Goal: Use online tool/utility: Utilize a website feature to perform a specific function

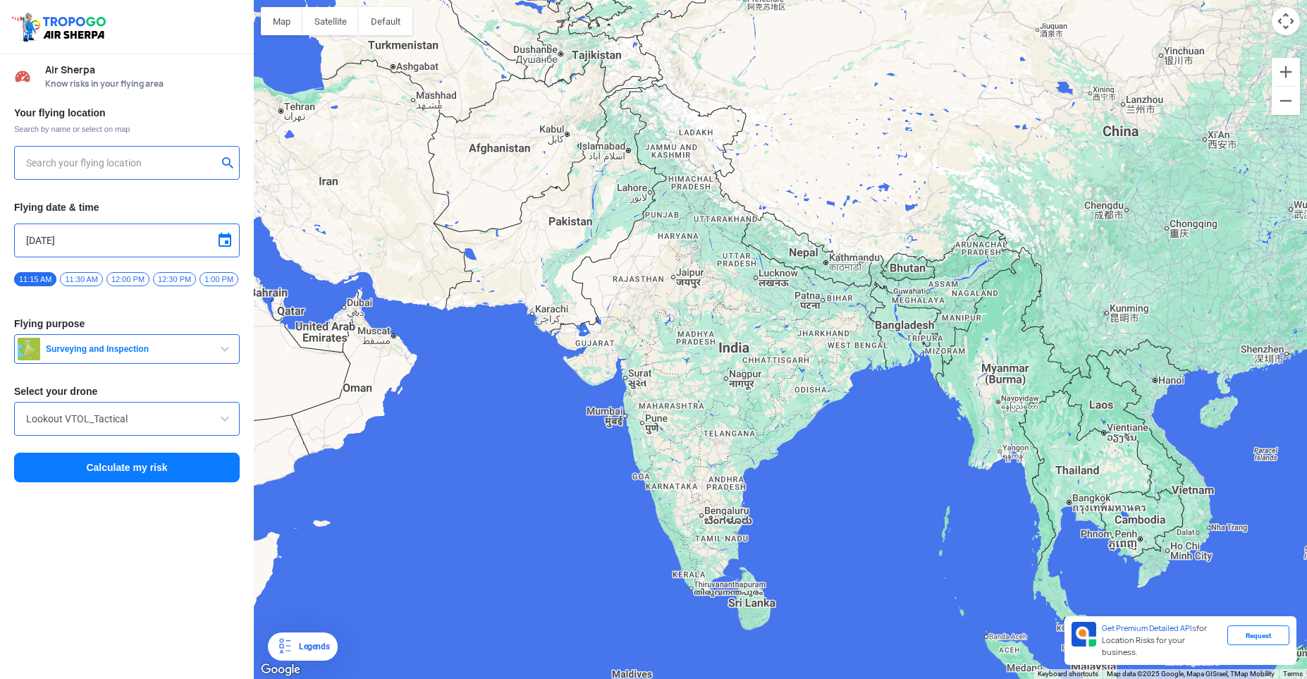
click at [139, 411] on input "Lookout VTOL_Tactical" at bounding box center [127, 418] width 202 height 17
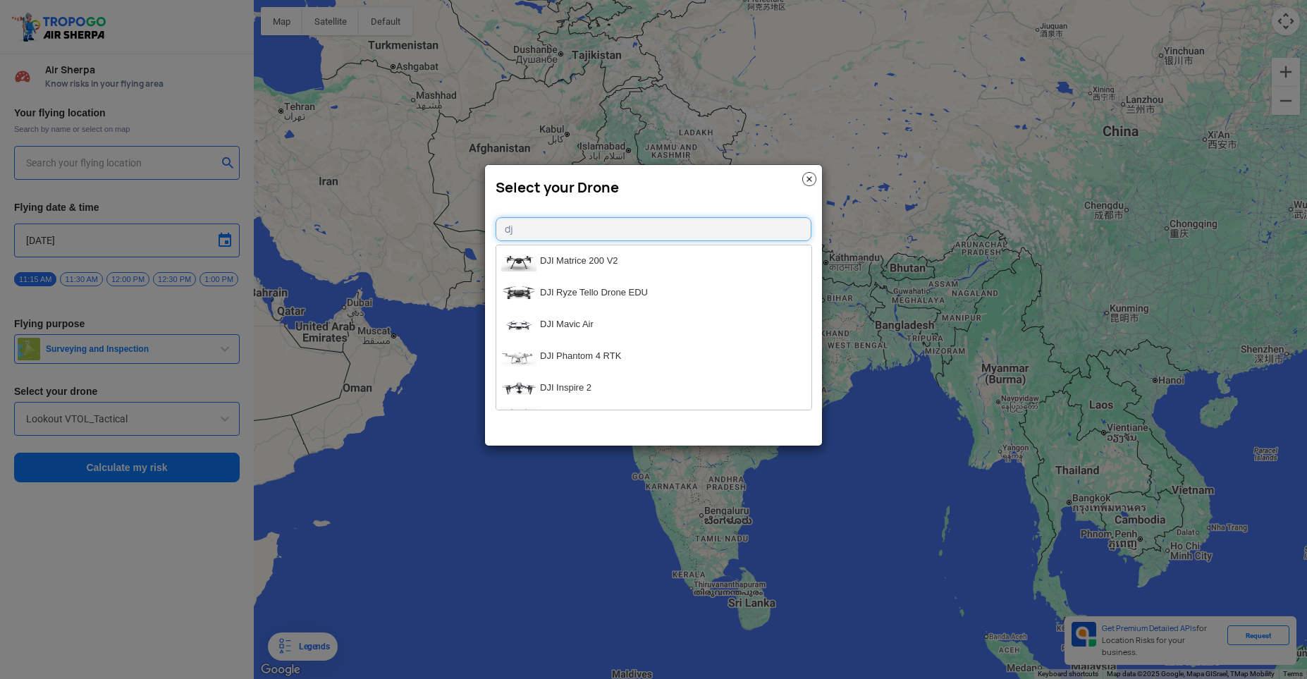
type input "d"
type input "nano"
click at [582, 248] on li "Hubsan H111D NANO" at bounding box center [653, 261] width 315 height 32
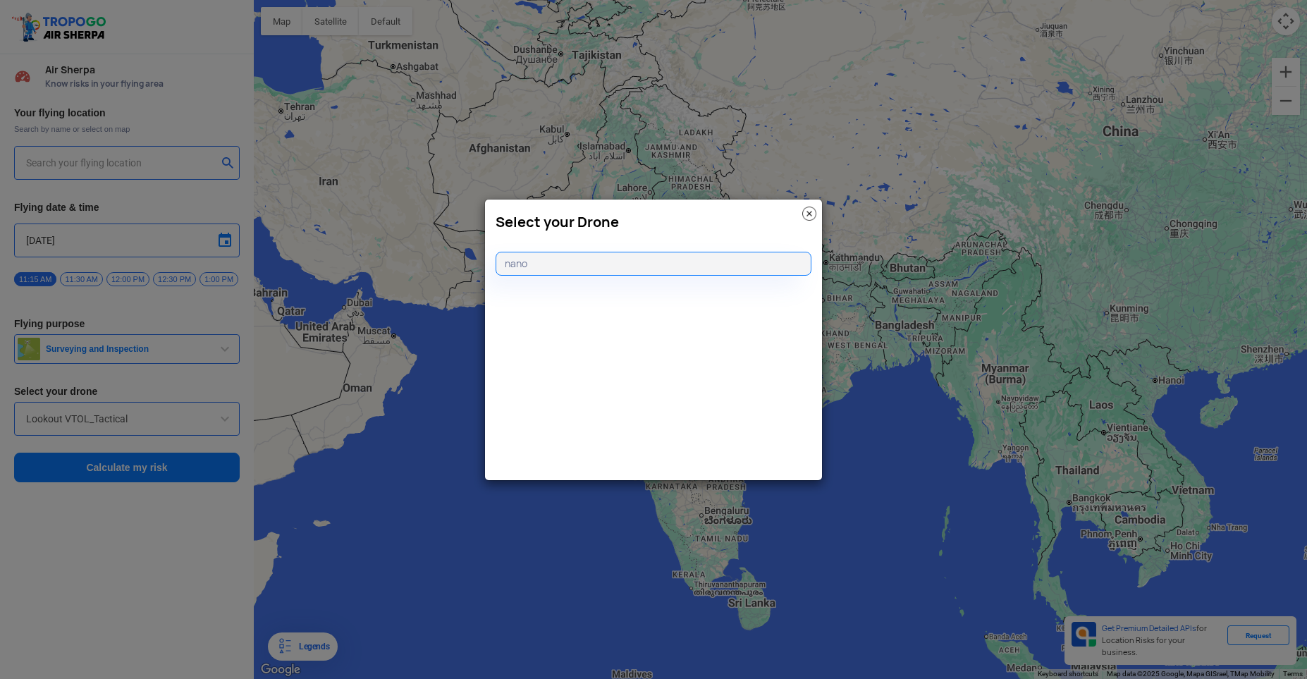
type input "Hubsan H111D NANO"
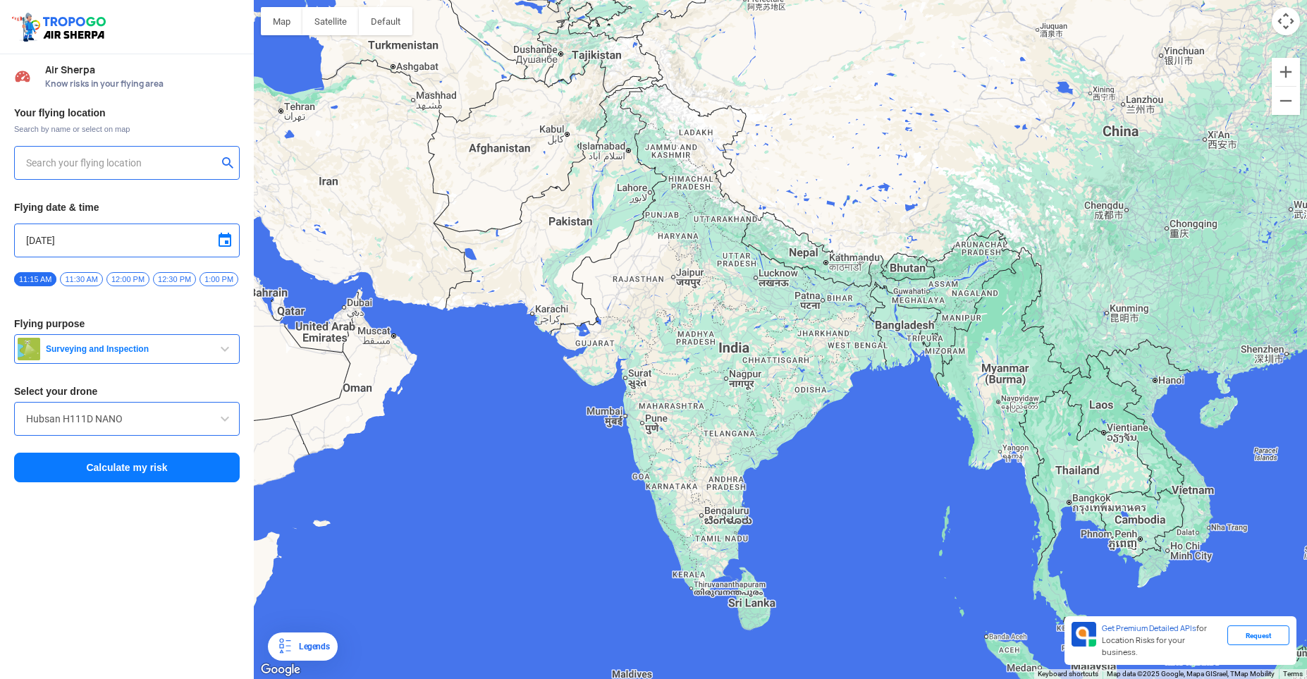
click at [133, 170] on input "text" at bounding box center [121, 162] width 191 height 17
click at [95, 165] on input "text" at bounding box center [121, 162] width 191 height 17
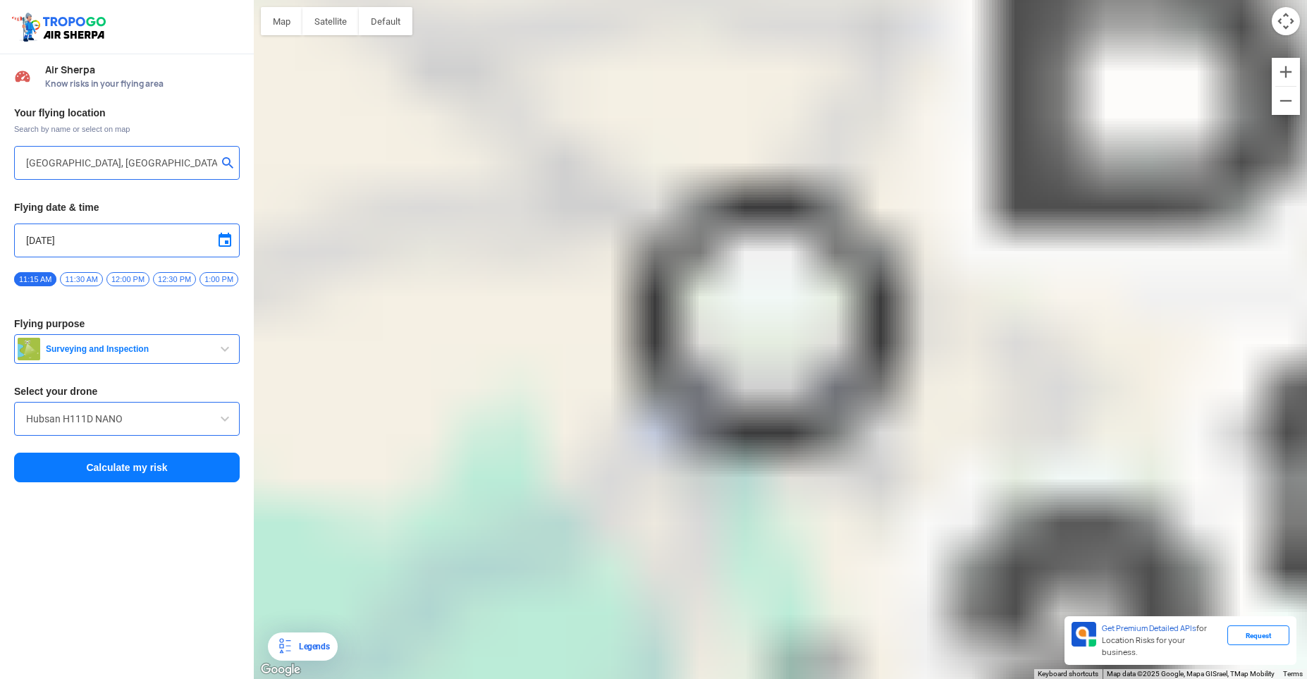
type input "[GEOGRAPHIC_DATA], [GEOGRAPHIC_DATA]"
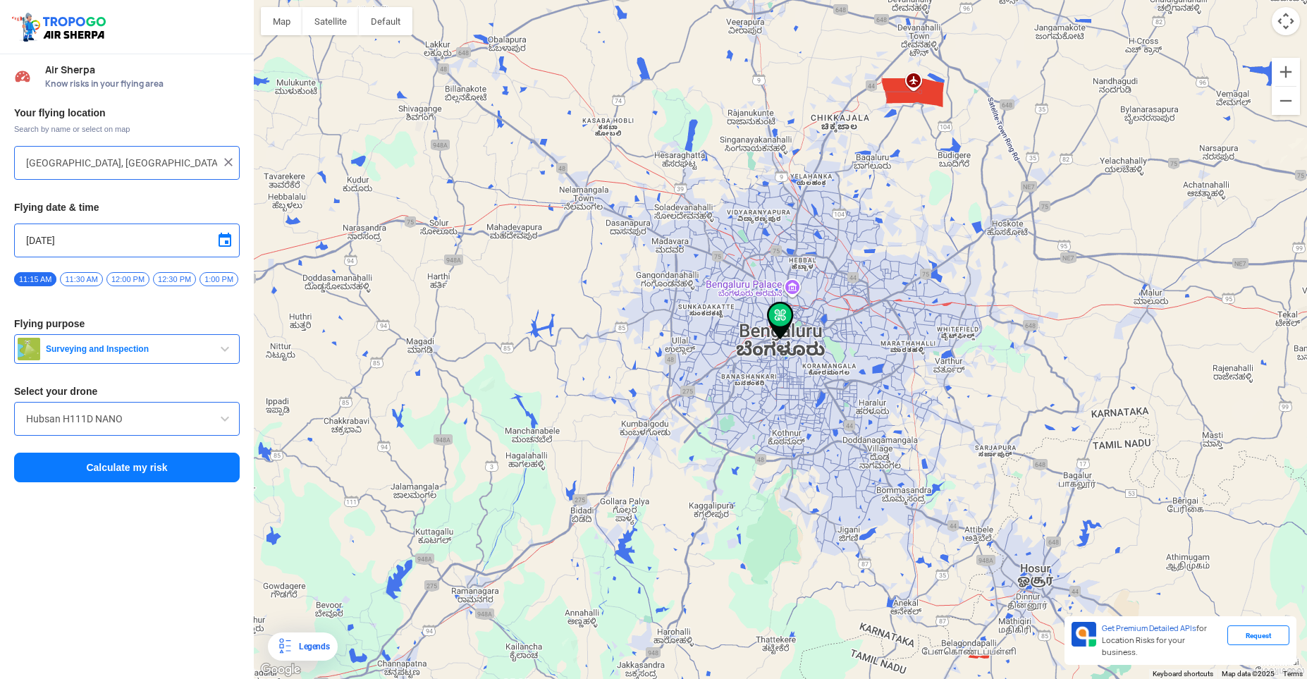
click at [129, 462] on button "Calculate my risk" at bounding box center [127, 468] width 226 height 30
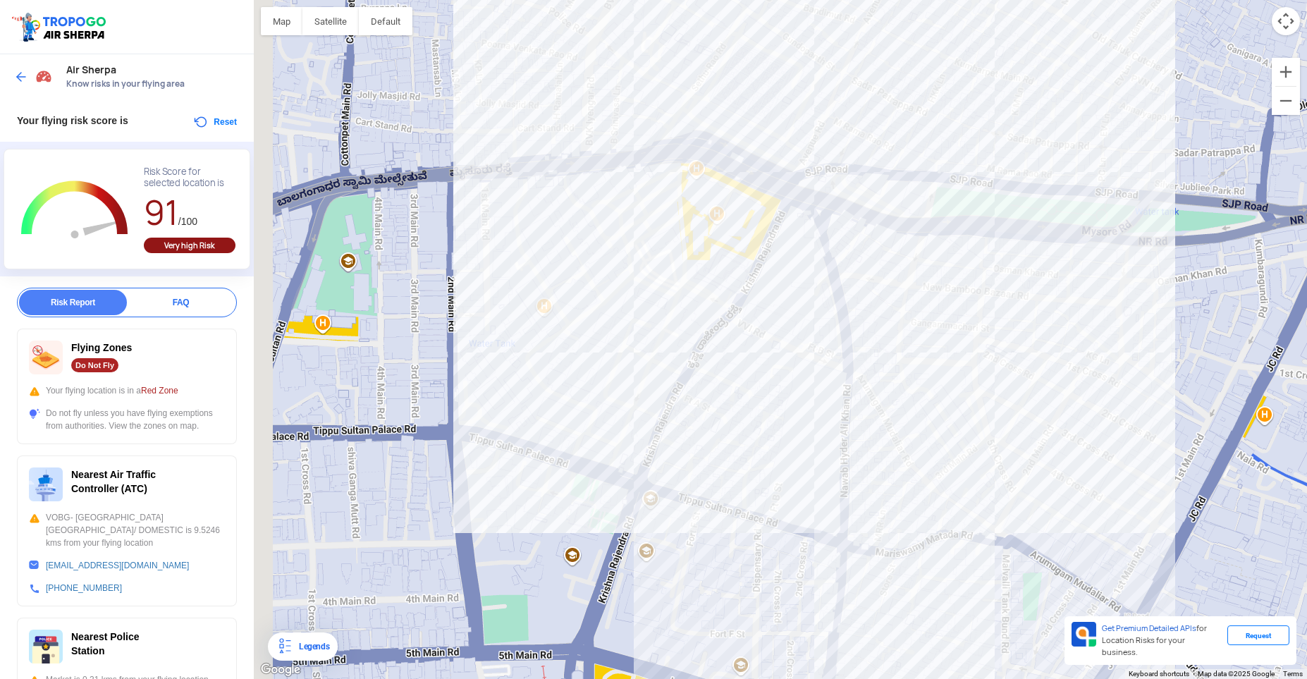
drag, startPoint x: 454, startPoint y: 440, endPoint x: 572, endPoint y: 295, distance: 186.4
click at [571, 296] on div at bounding box center [780, 339] width 1053 height 679
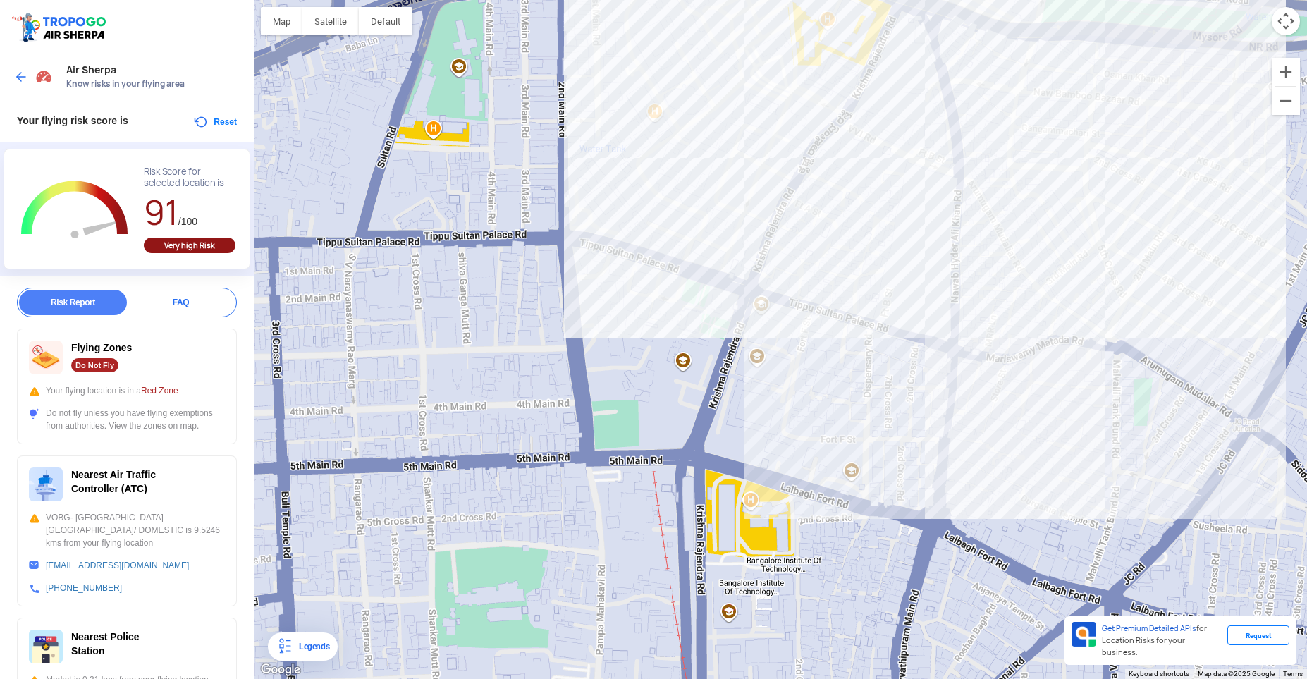
drag, startPoint x: 520, startPoint y: 436, endPoint x: 570, endPoint y: 310, distance: 135.7
click at [571, 310] on div at bounding box center [780, 339] width 1053 height 679
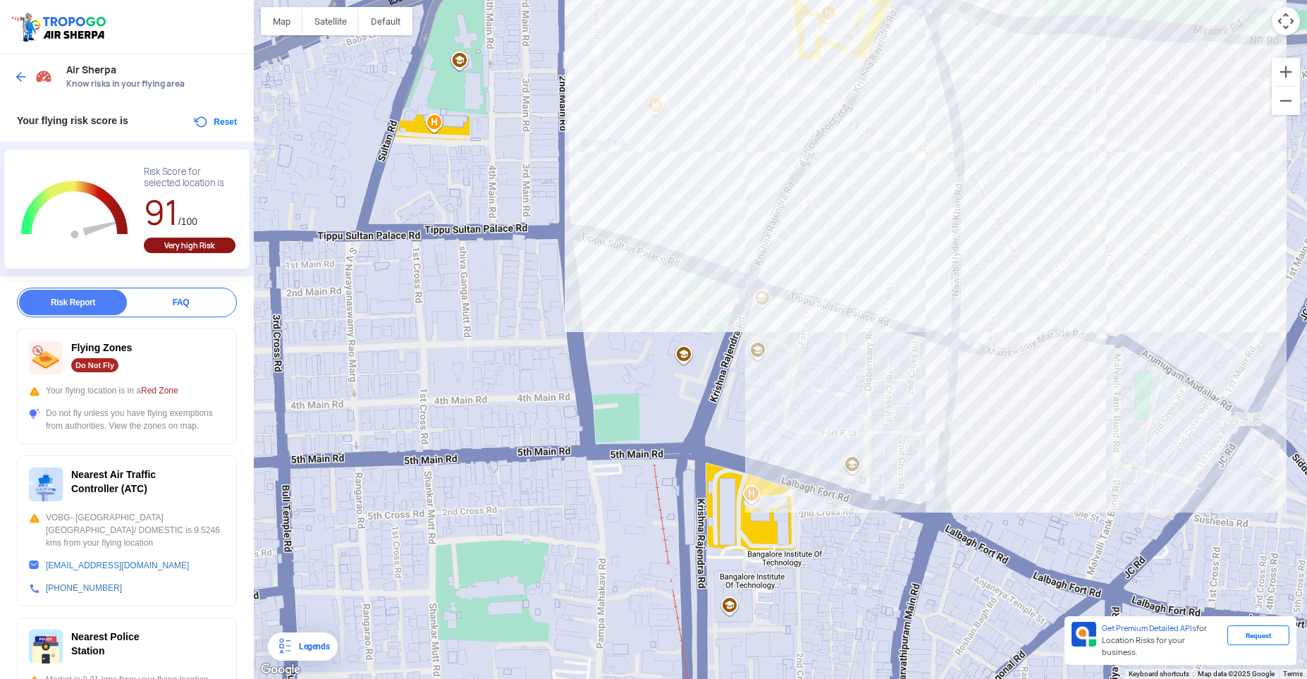
click at [16, 84] on div at bounding box center [35, 76] width 42 height 25
click at [227, 114] on button "Reset" at bounding box center [214, 121] width 44 height 17
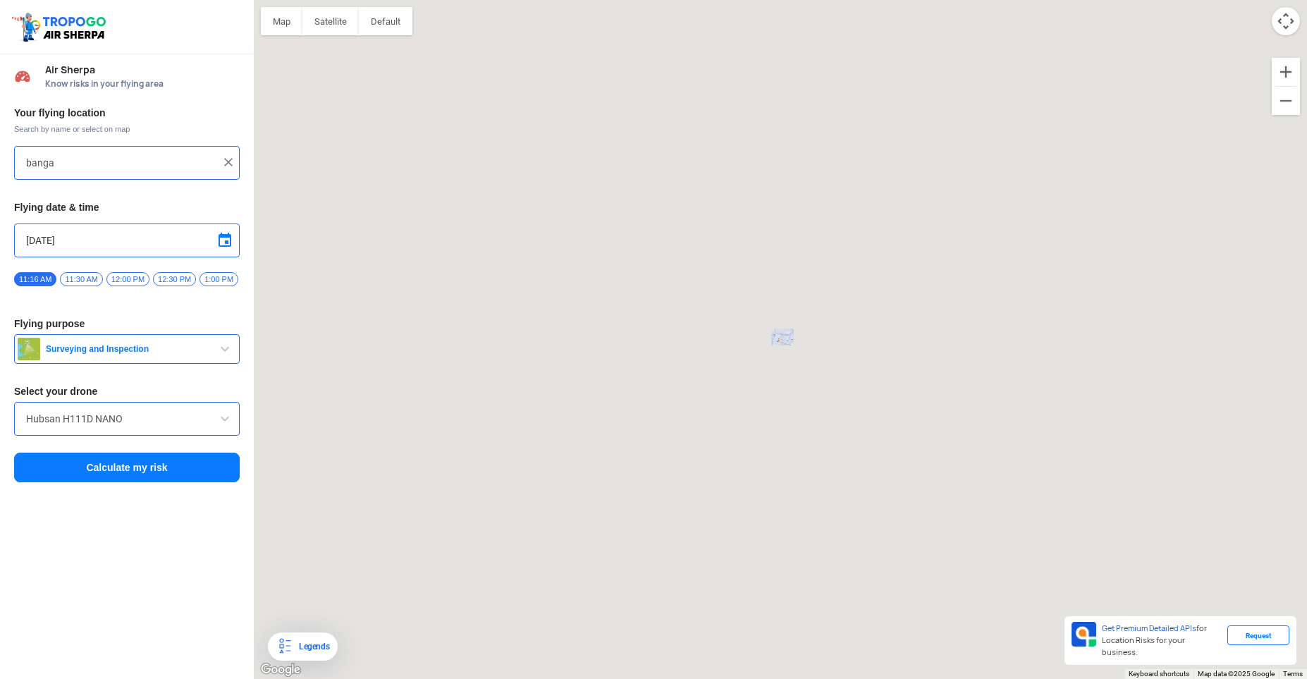
type input "[GEOGRAPHIC_DATA], [GEOGRAPHIC_DATA]"
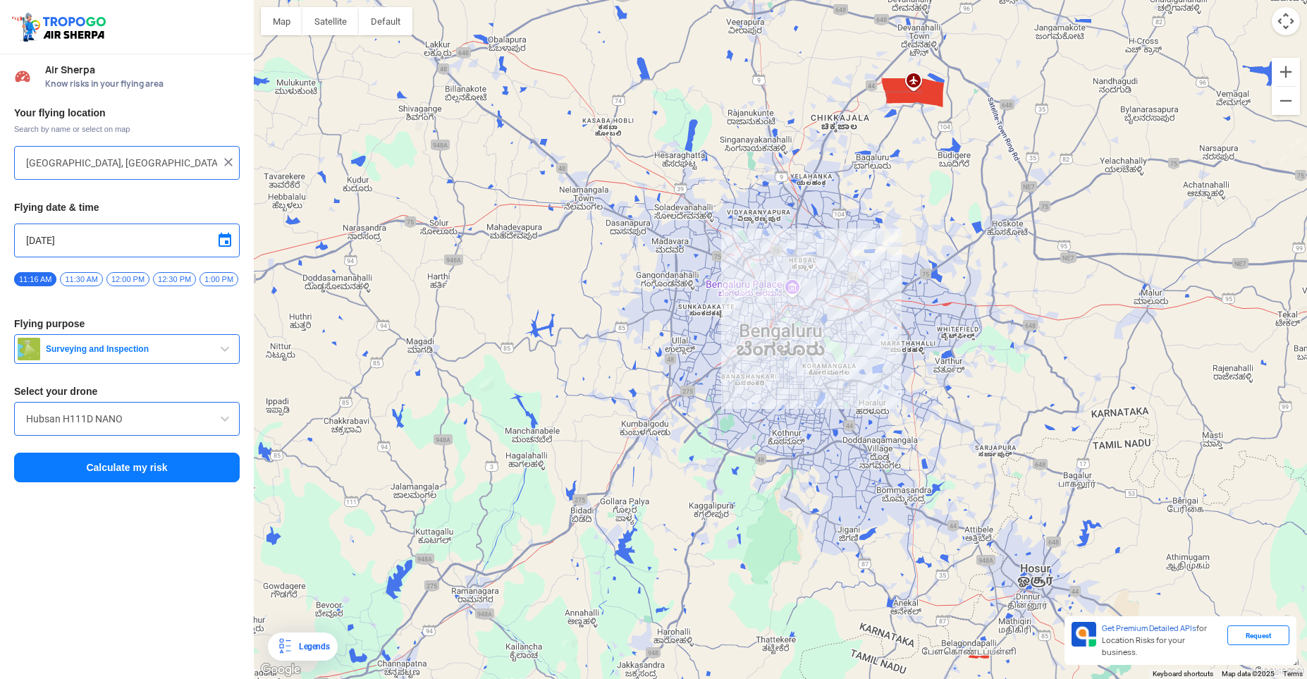
click at [221, 163] on div at bounding box center [127, 162] width 202 height 17
click at [227, 162] on img at bounding box center [228, 162] width 14 height 14
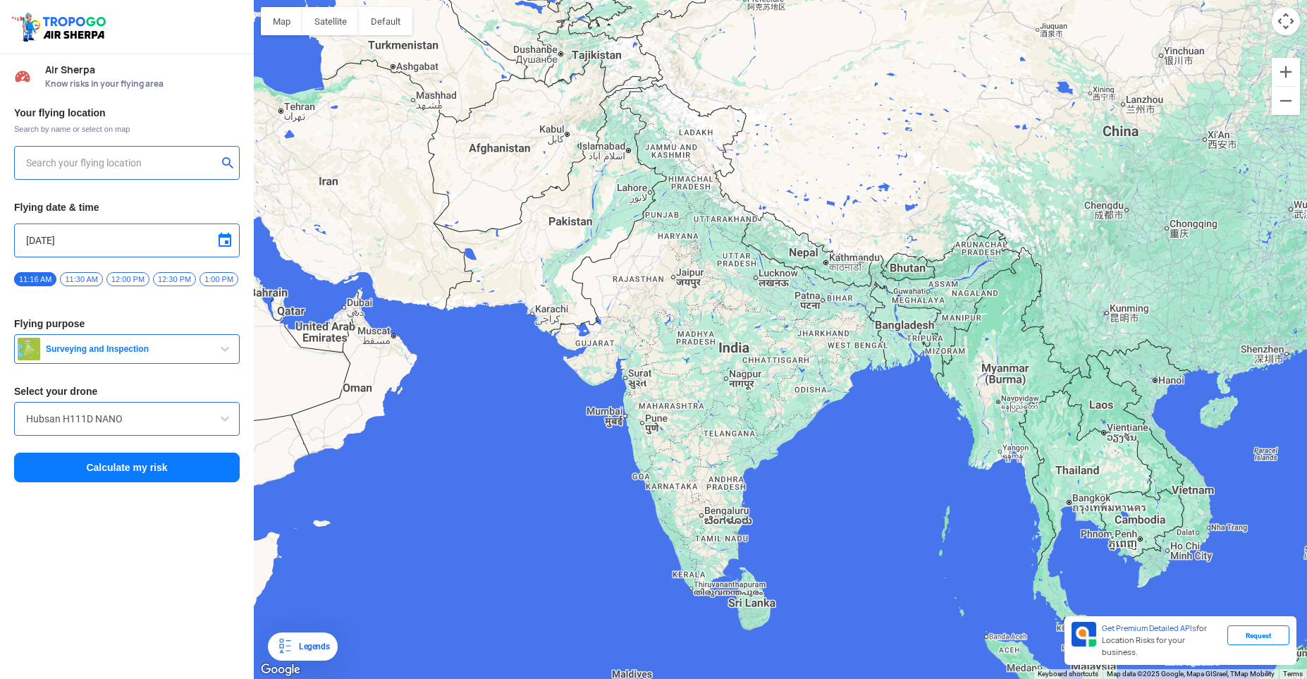
click at [123, 145] on div "Your flying location Search by name or select on map Flying date & time [DATE] …" at bounding box center [127, 294] width 254 height 391
click at [90, 168] on input "text" at bounding box center [121, 162] width 191 height 17
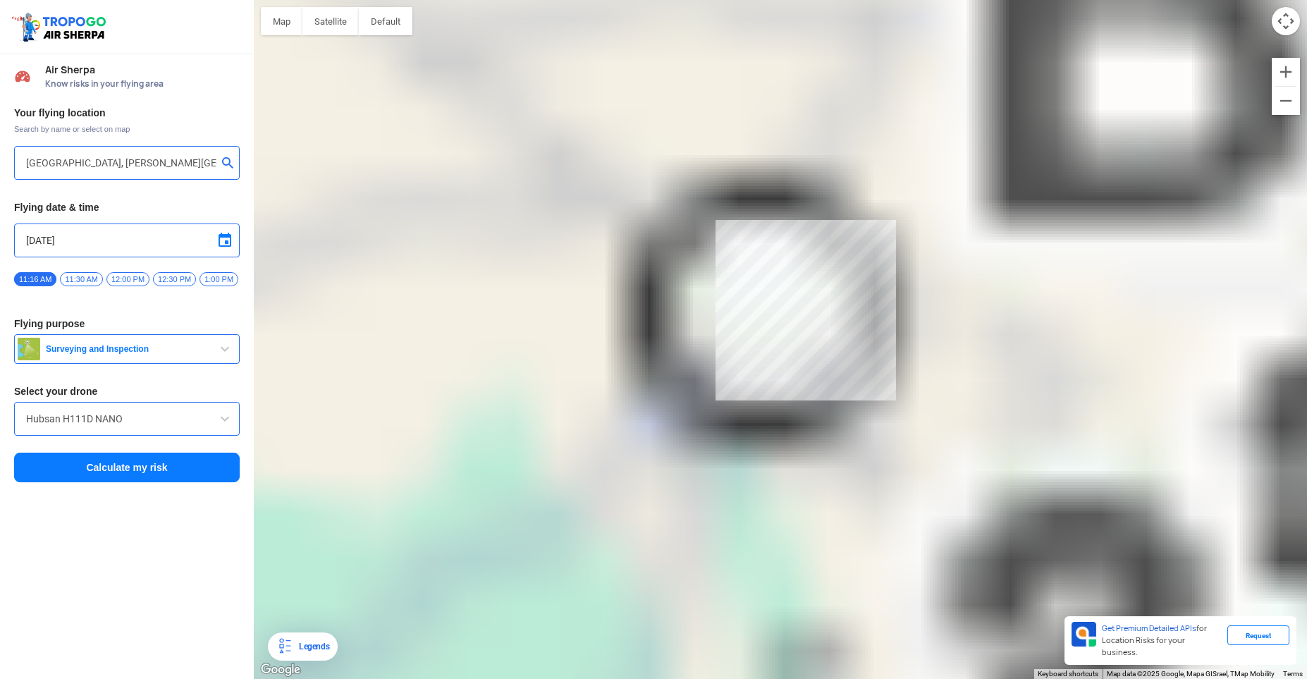
type input "[STREET_ADDRESS][PERSON_NAME]"
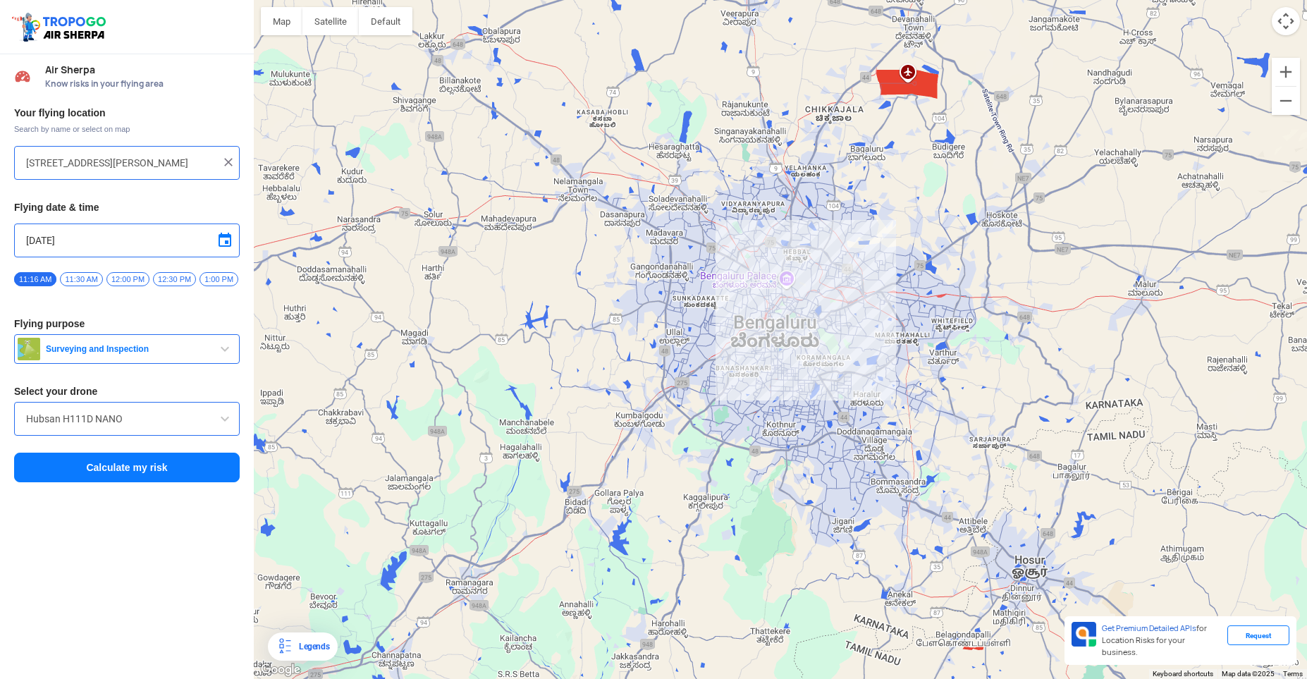
click at [115, 463] on button "Calculate my risk" at bounding box center [127, 468] width 226 height 30
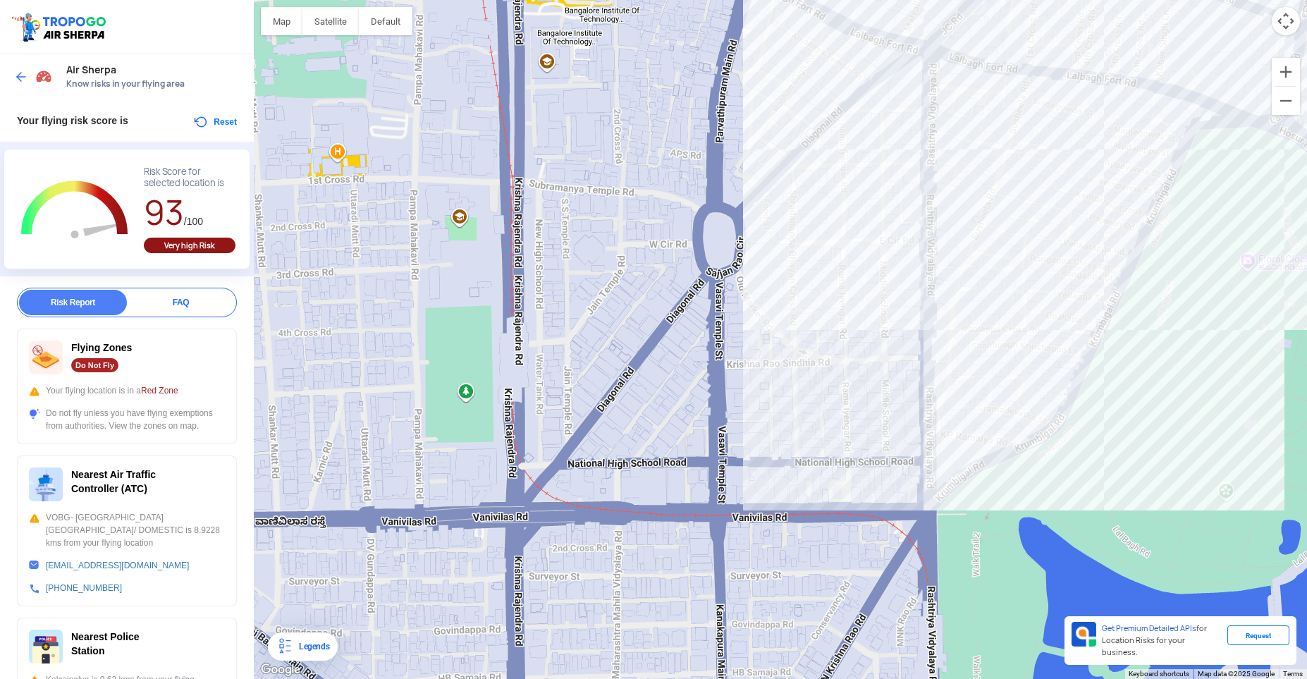
drag, startPoint x: 410, startPoint y: 479, endPoint x: 724, endPoint y: 211, distance: 413.5
click at [724, 211] on div at bounding box center [780, 339] width 1053 height 679
click at [30, 73] on div at bounding box center [35, 76] width 42 height 25
click at [211, 116] on button "Reset" at bounding box center [214, 121] width 44 height 17
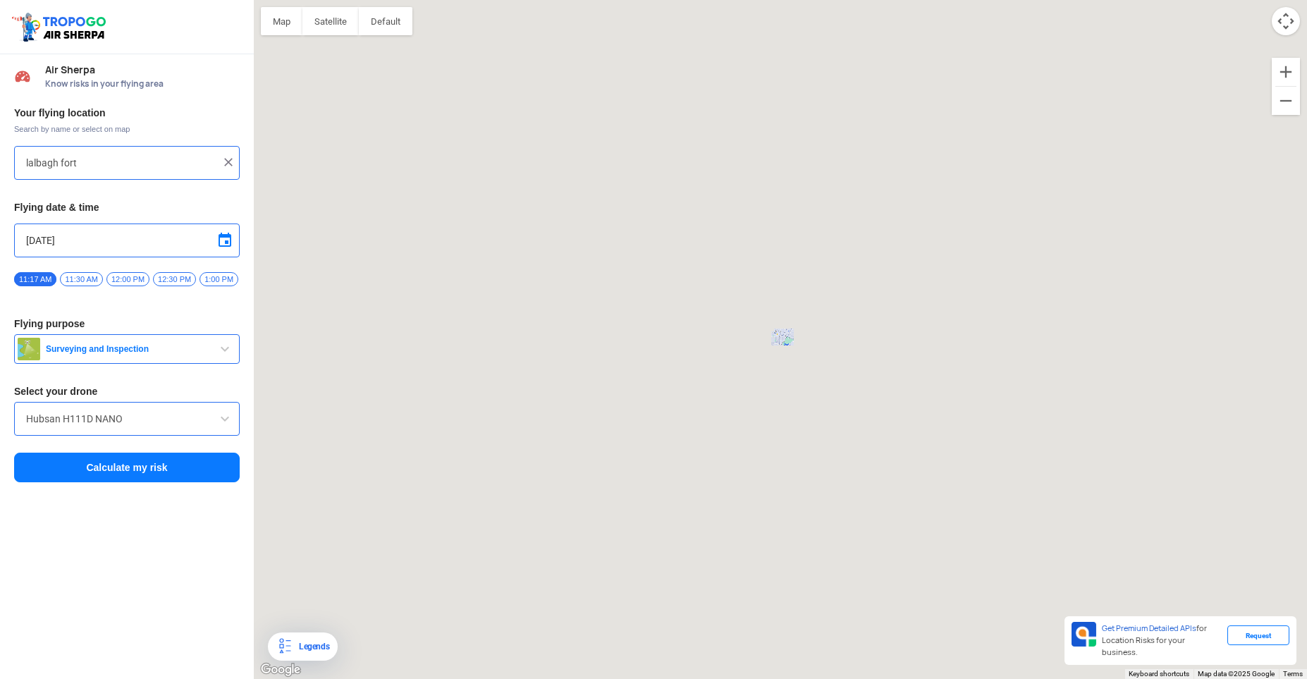
type input "[STREET_ADDRESS][PERSON_NAME]"
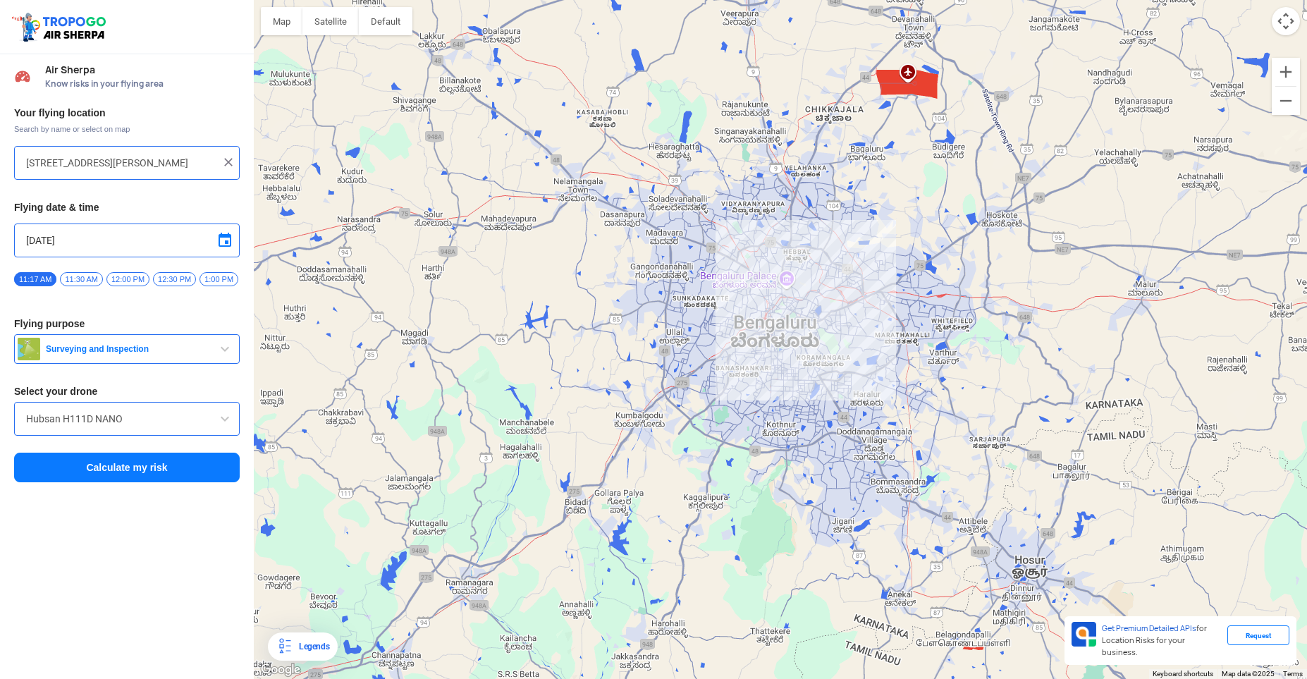
click at [221, 164] on img at bounding box center [228, 162] width 14 height 14
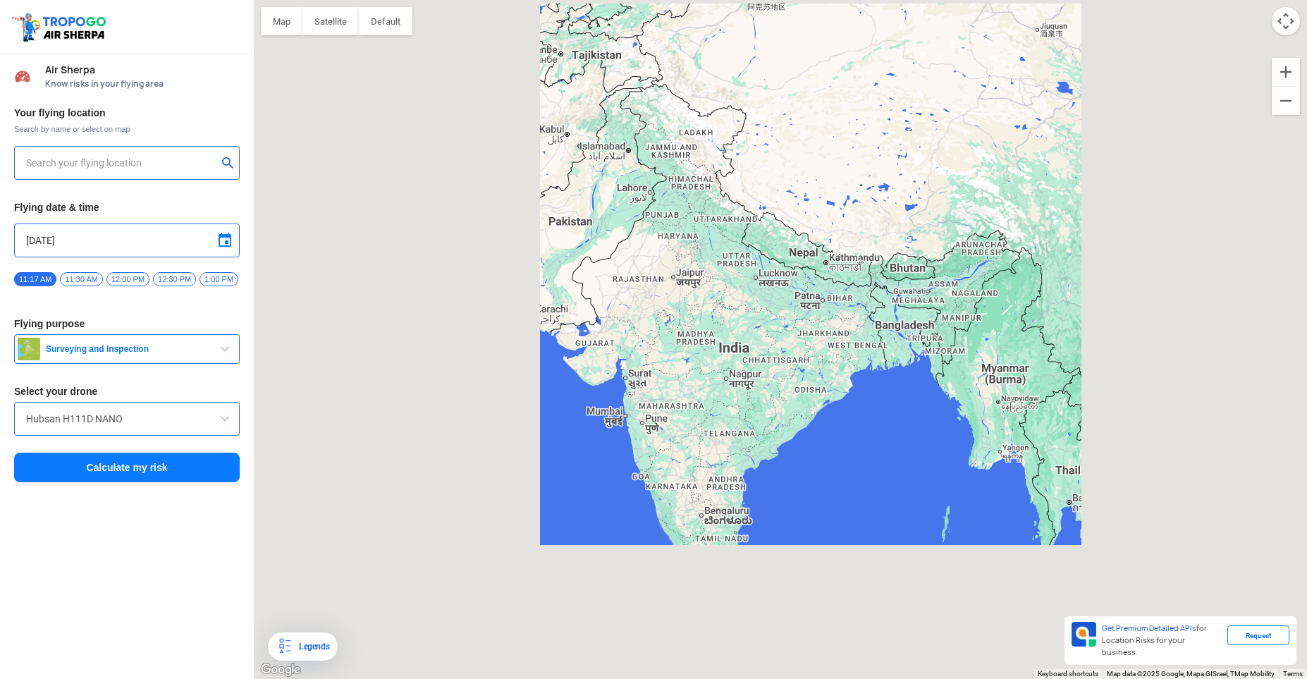
click at [154, 166] on input "text" at bounding box center [121, 162] width 191 height 17
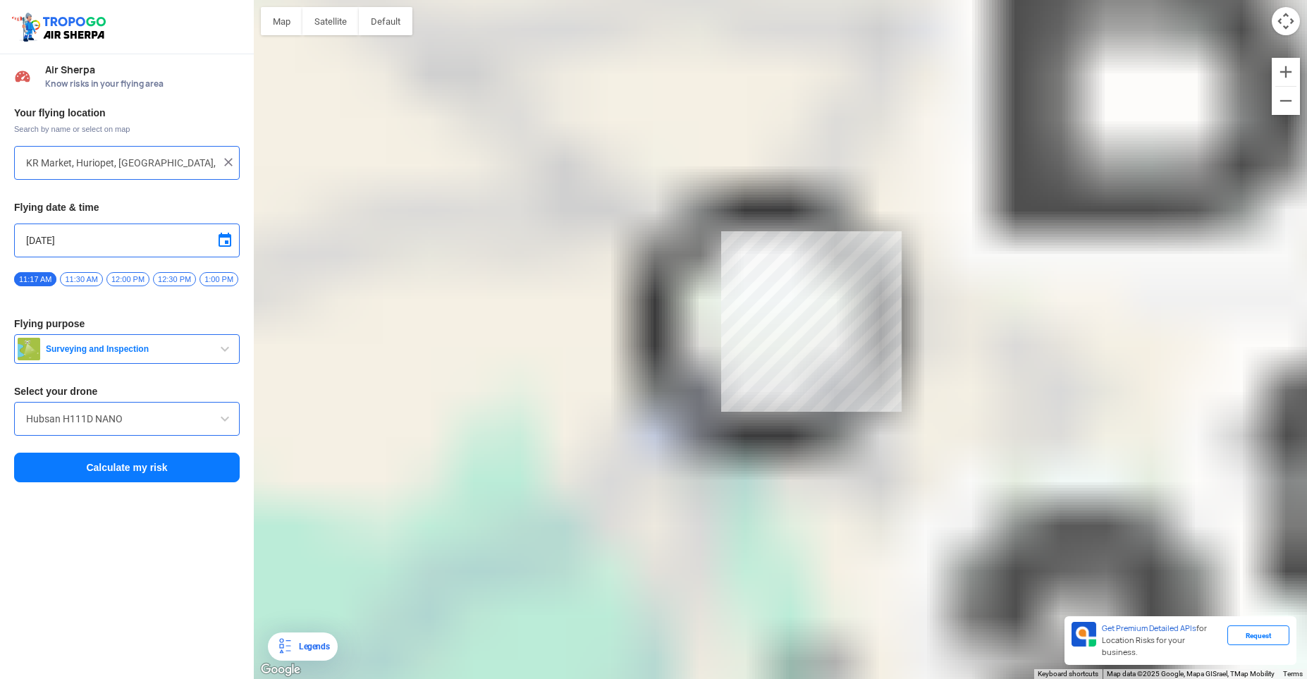
type input "[STREET_ADDRESS]"
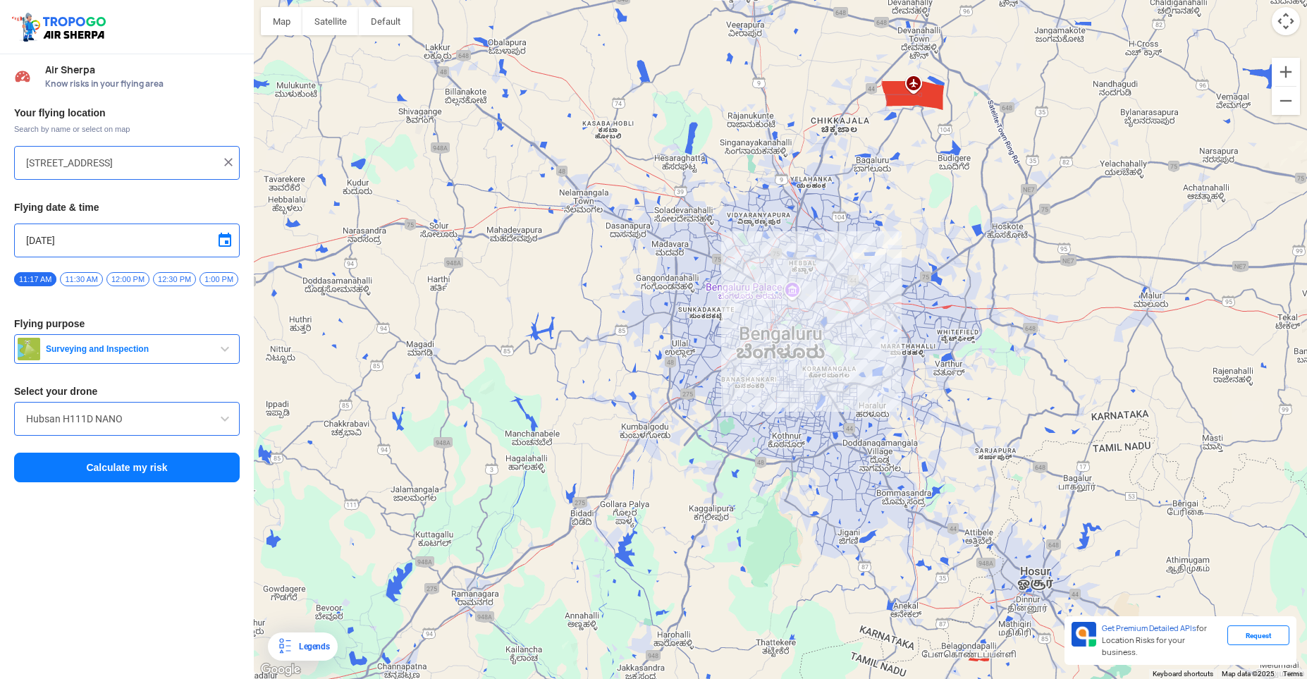
click at [119, 477] on button "Calculate my risk" at bounding box center [127, 468] width 226 height 30
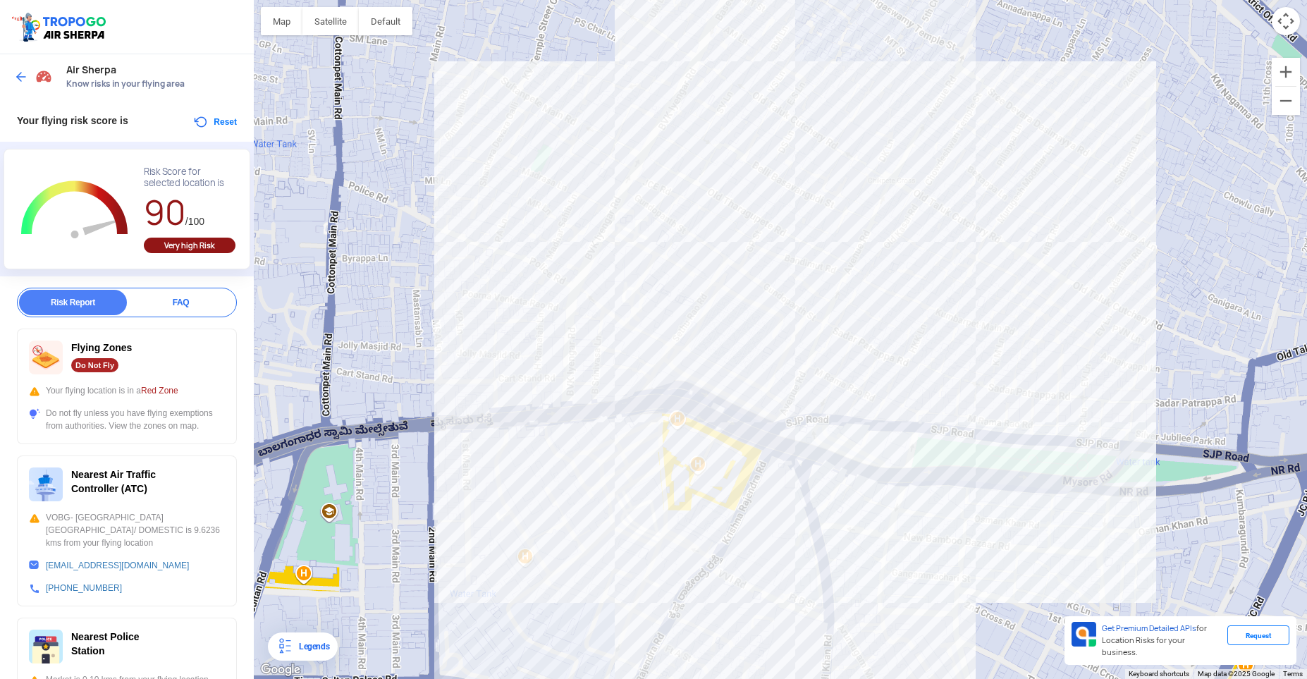
click at [21, 79] on img at bounding box center [21, 77] width 14 height 14
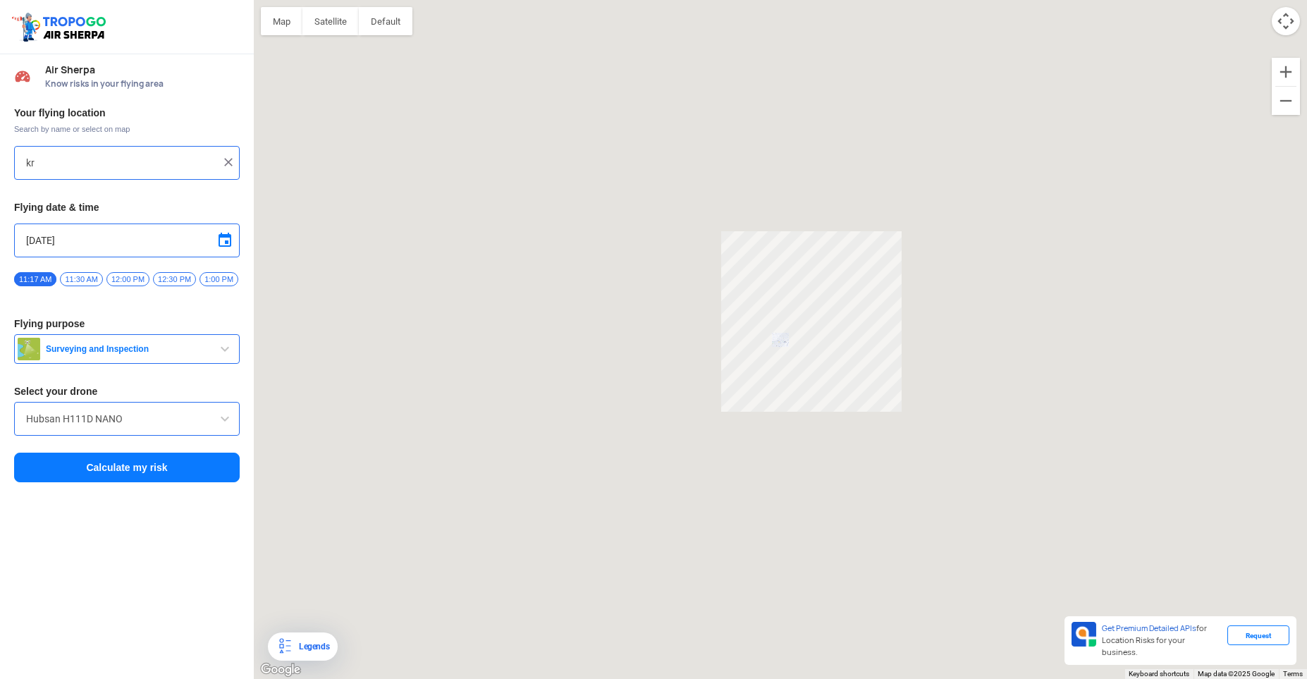
type input "[STREET_ADDRESS]"
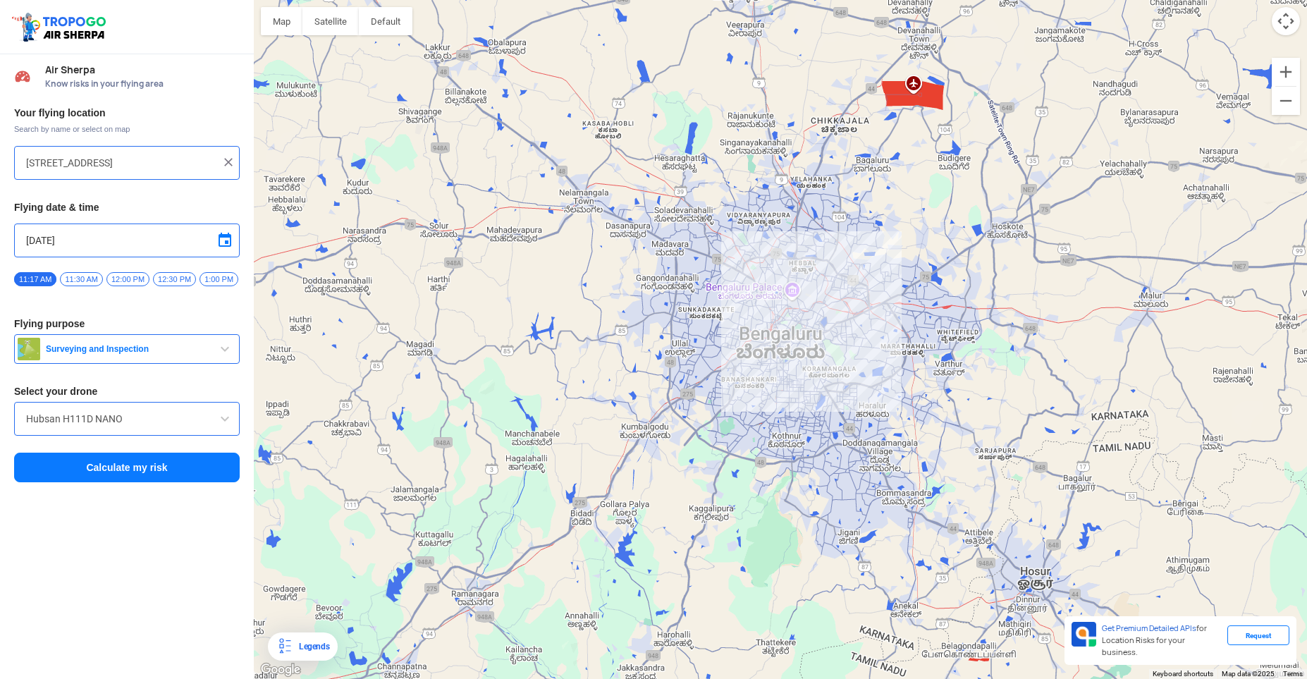
click at [230, 165] on img at bounding box center [228, 162] width 14 height 14
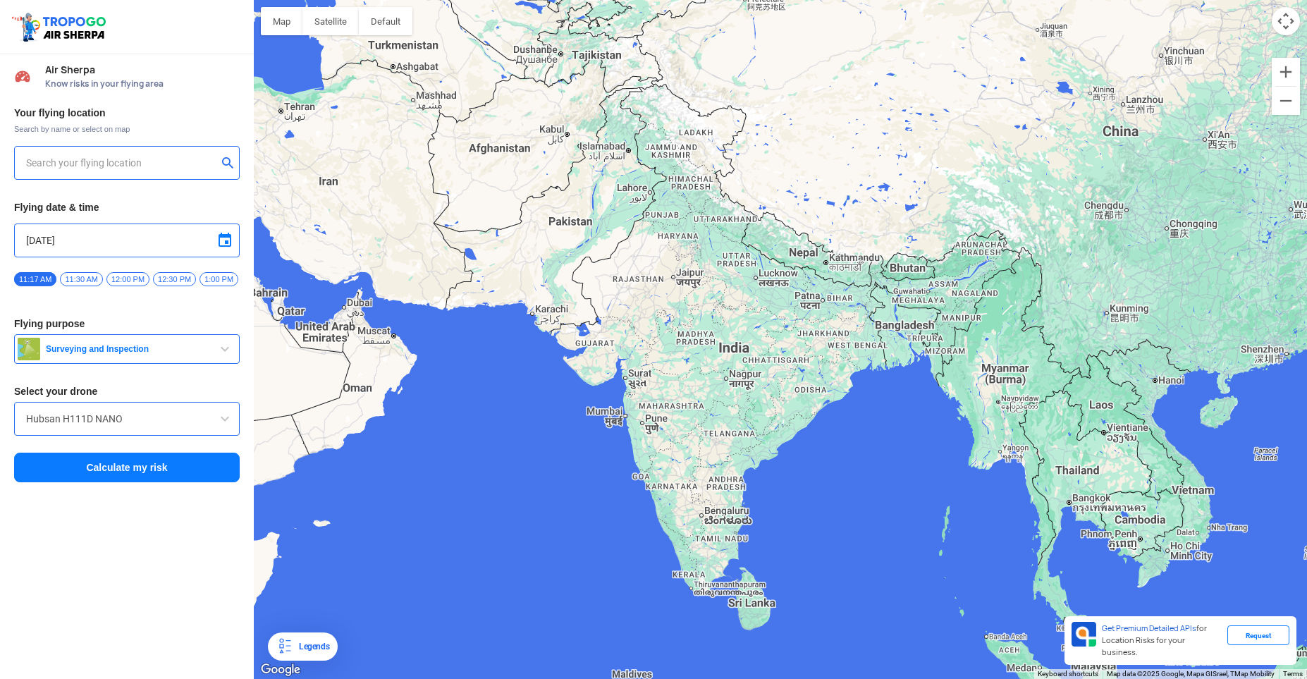
click at [170, 168] on input "text" at bounding box center [121, 162] width 191 height 17
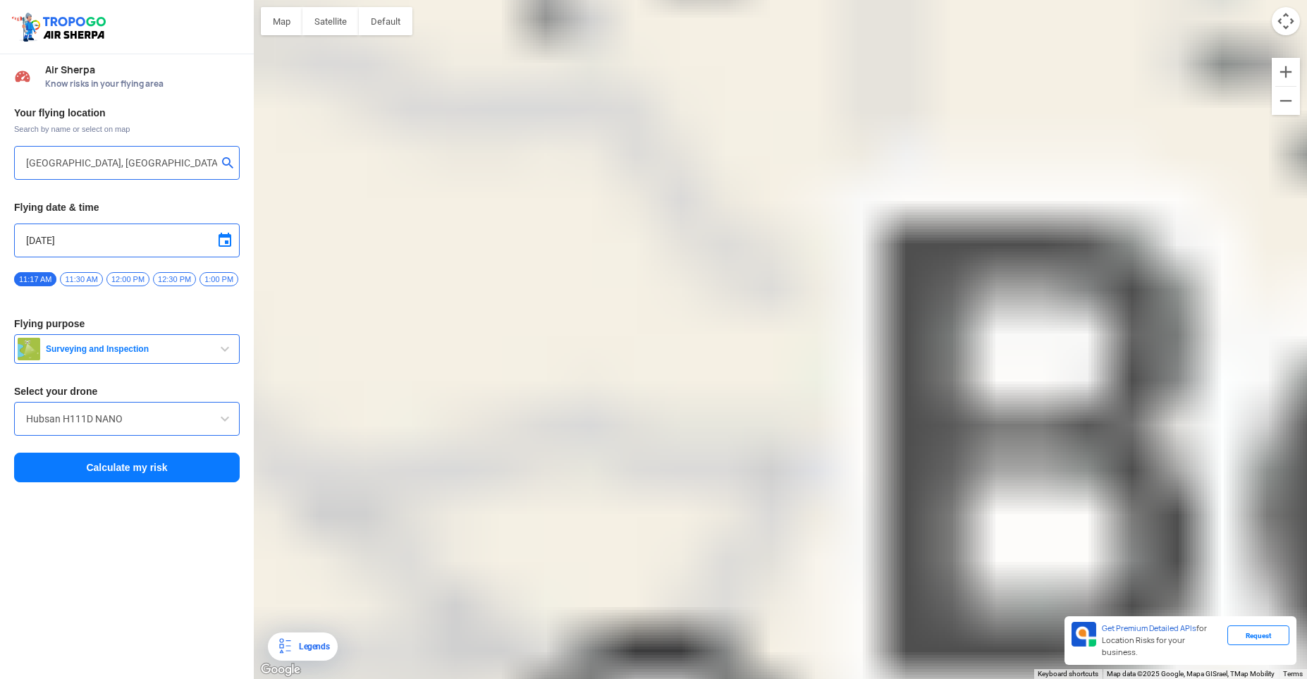
type input "[PERSON_NAME], [GEOGRAPHIC_DATA], [GEOGRAPHIC_DATA]"
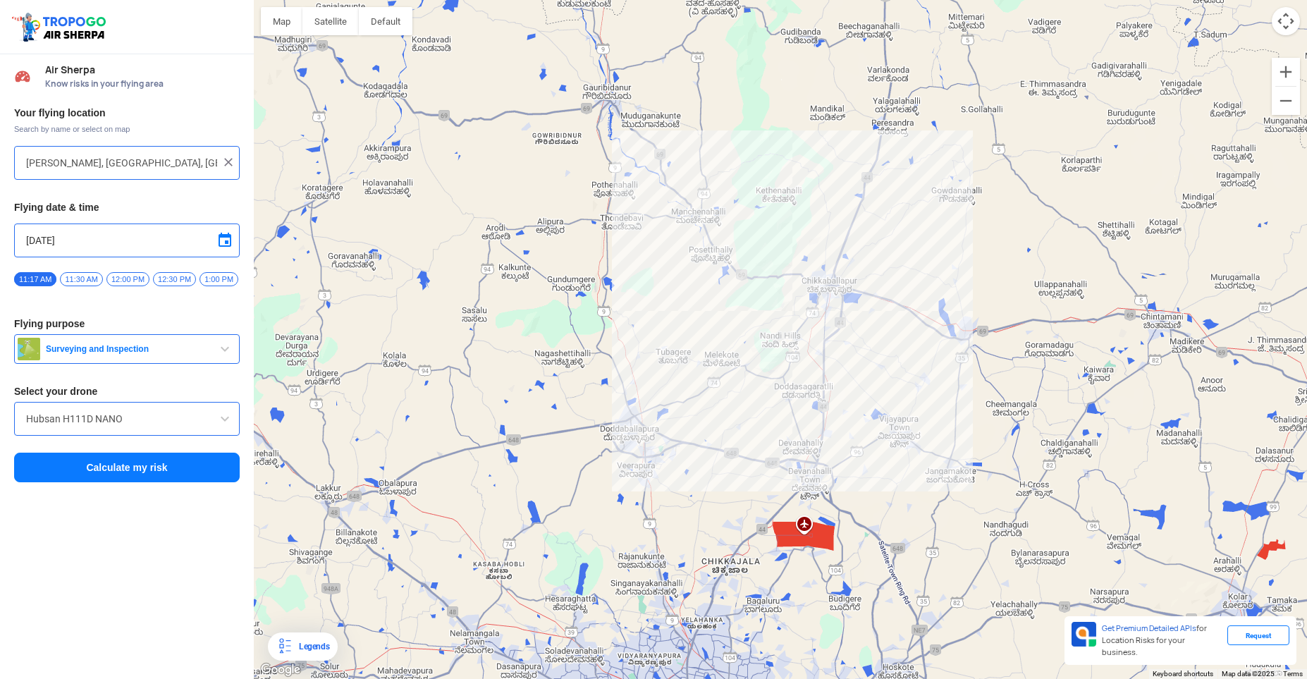
click at [126, 478] on button "Calculate my risk" at bounding box center [127, 468] width 226 height 30
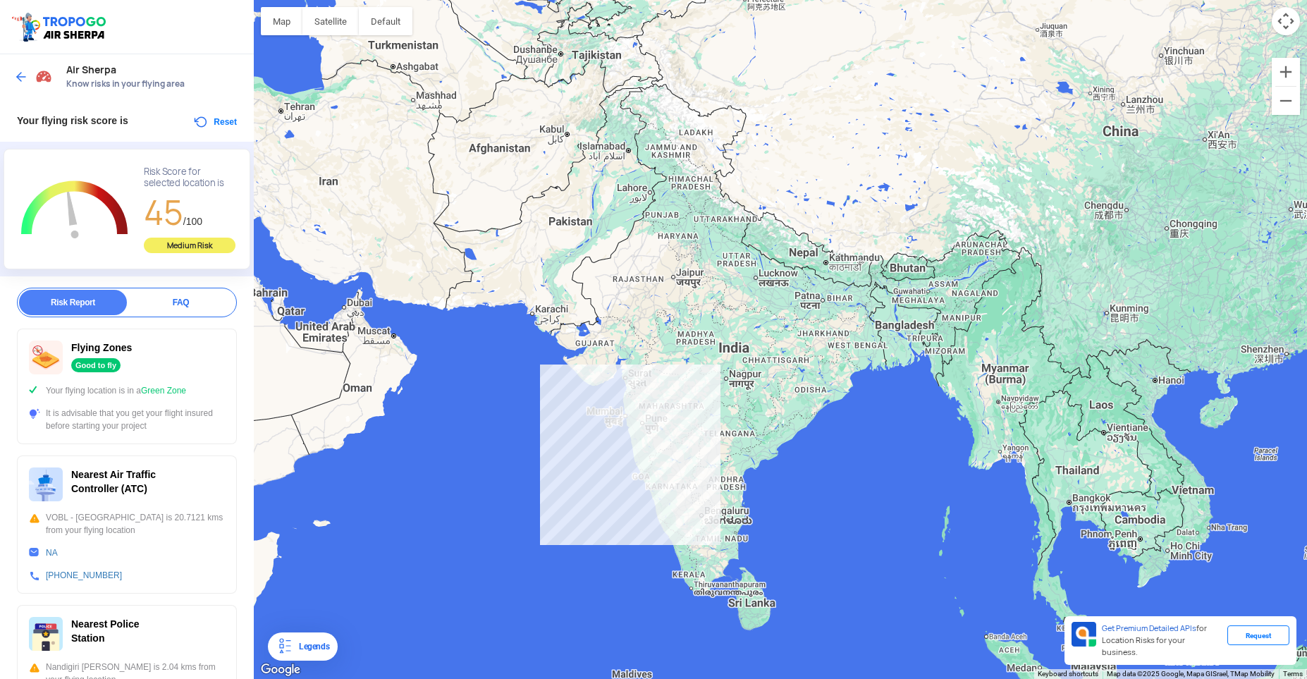
click at [231, 121] on button "Reset" at bounding box center [214, 121] width 44 height 17
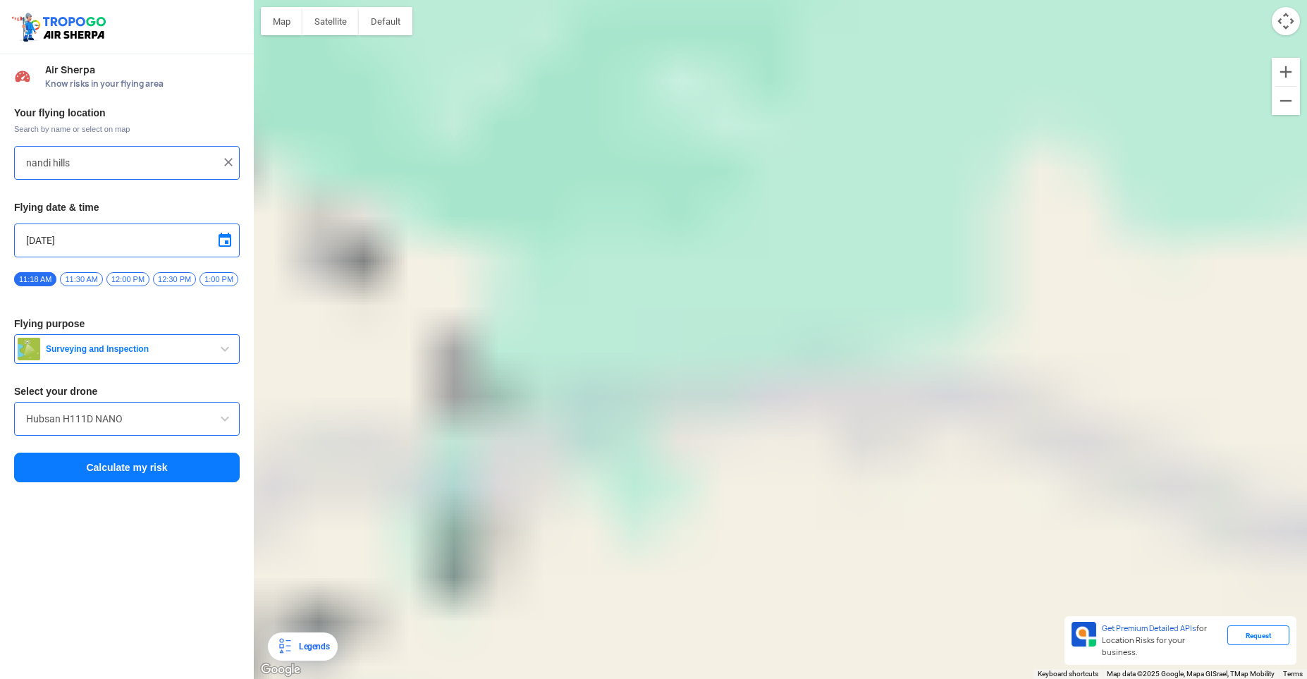
type input "[STREET_ADDRESS]"
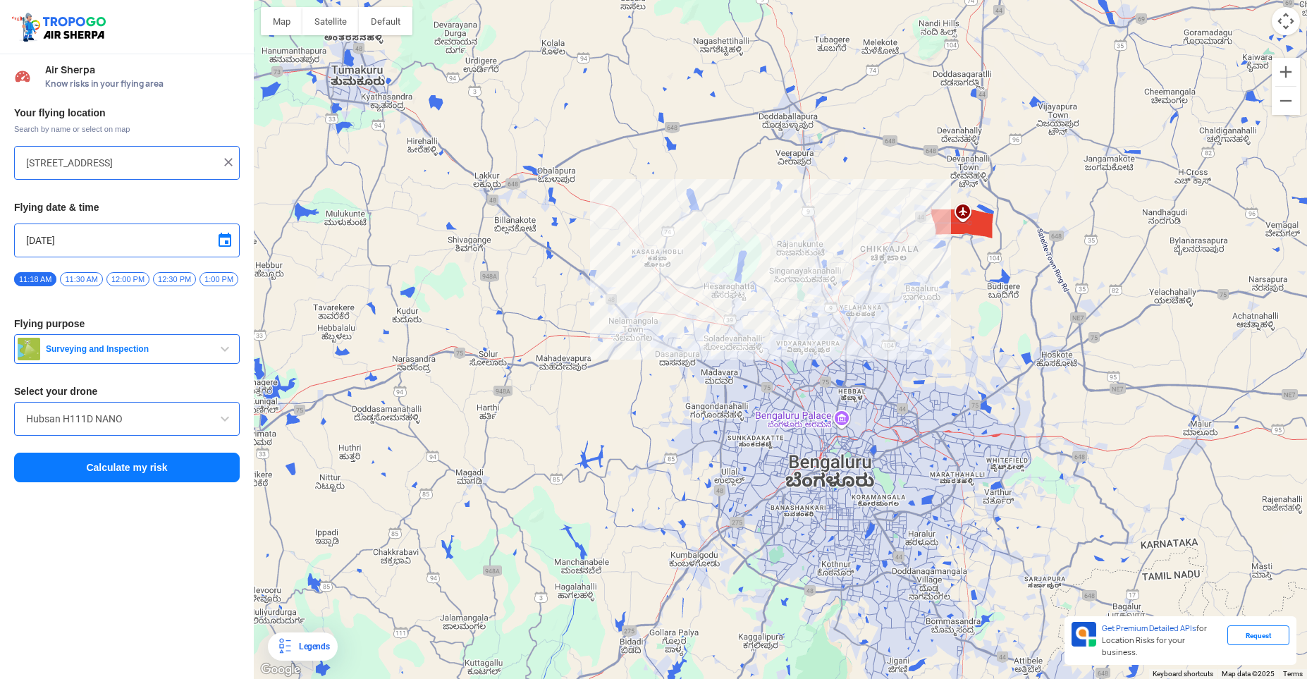
click at [223, 161] on img at bounding box center [228, 162] width 14 height 14
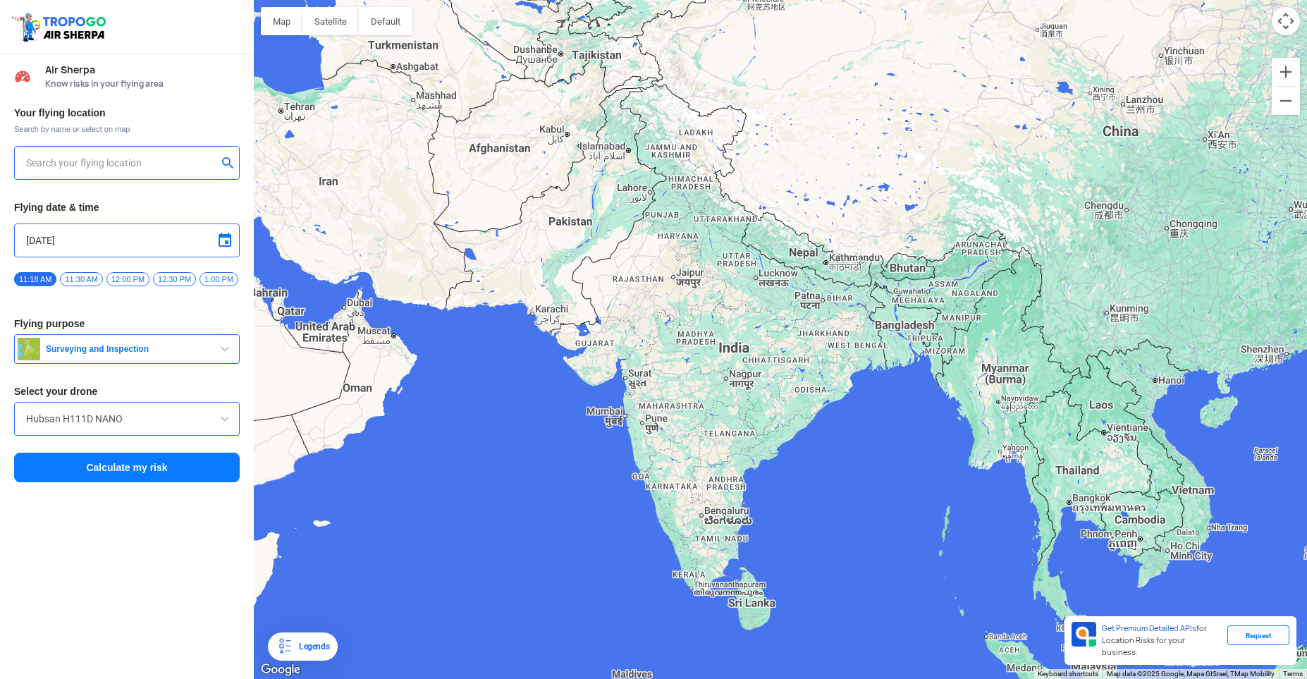
click at [164, 171] on input "text" at bounding box center [121, 162] width 191 height 17
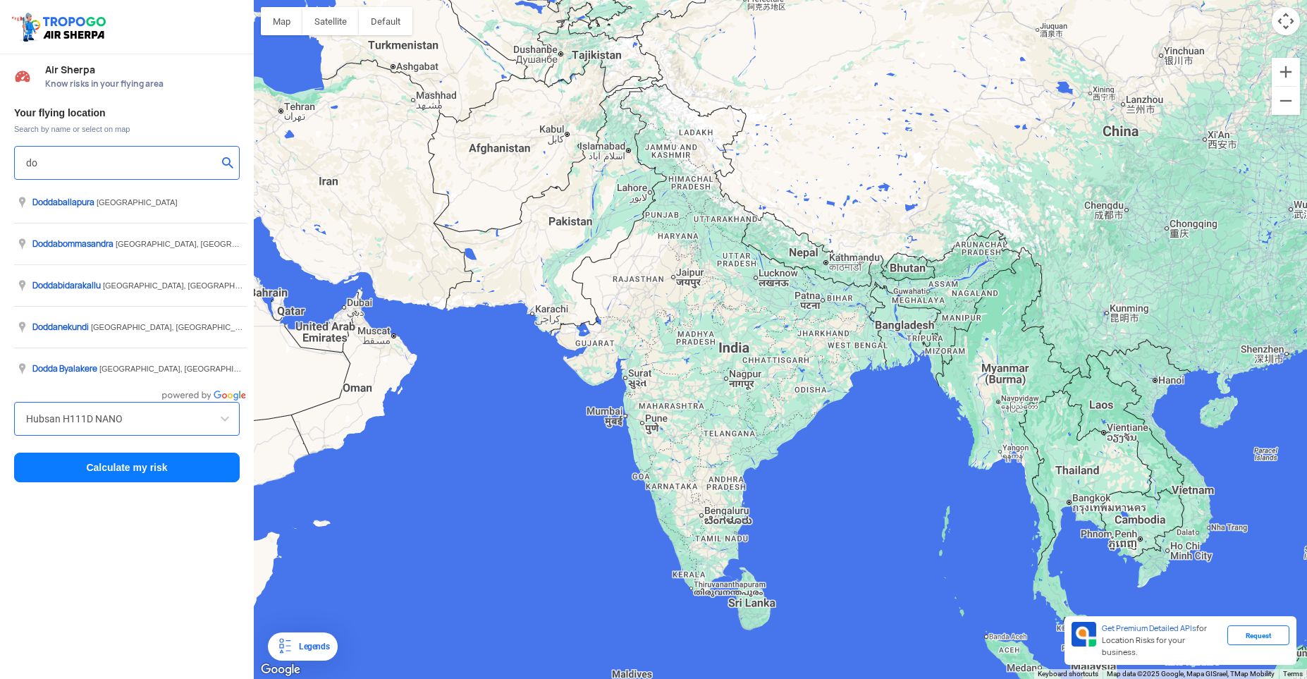
type input "d"
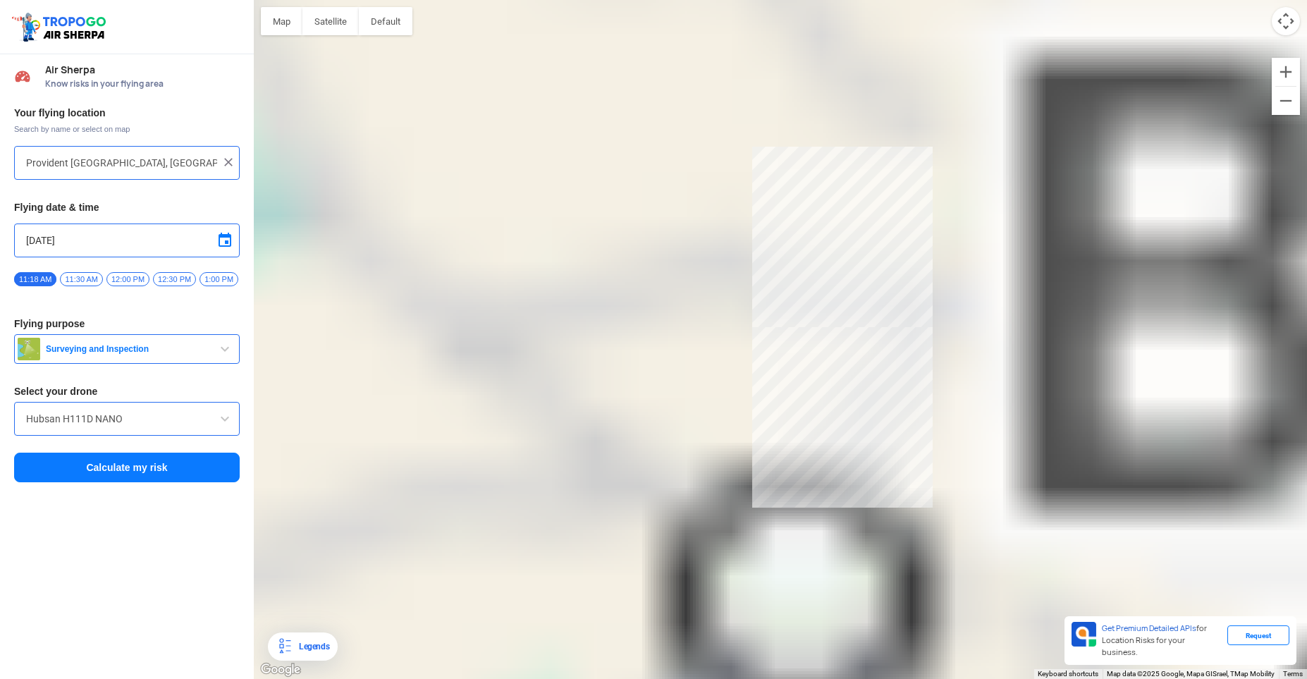
type input "E4 Provident [GEOGRAPHIC_DATA], [GEOGRAPHIC_DATA], [GEOGRAPHIC_DATA] 562163, [G…"
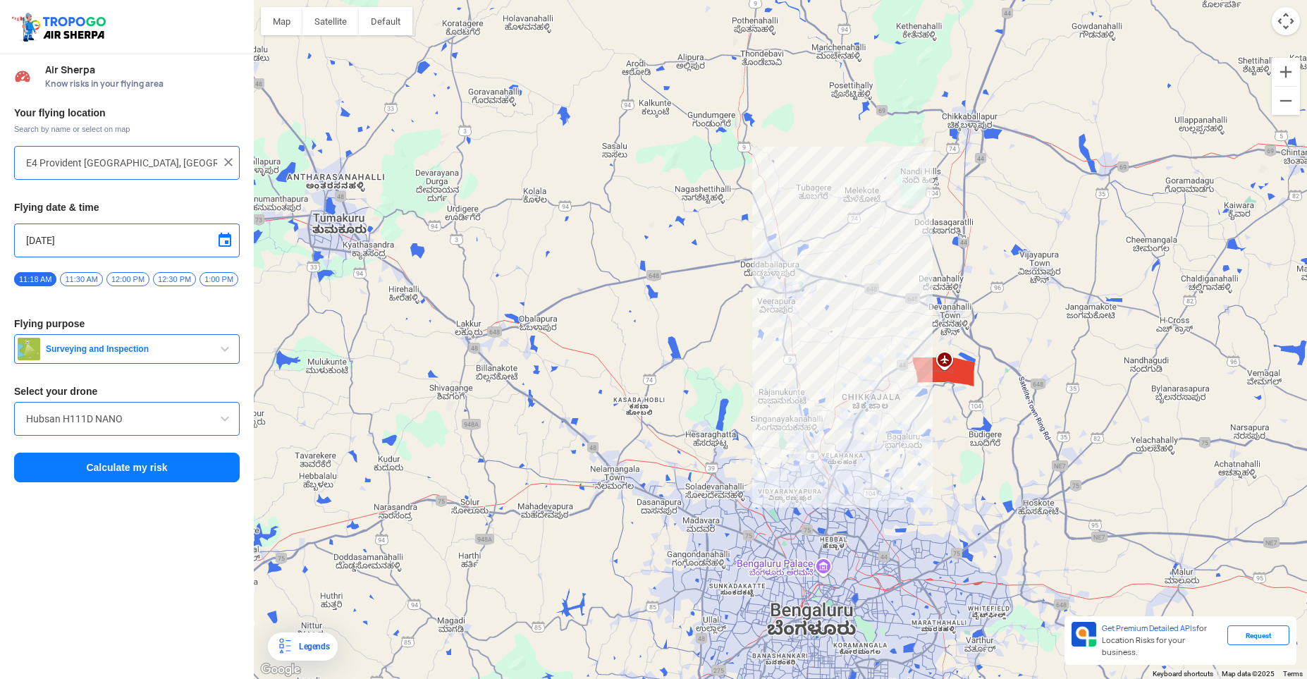
click at [135, 474] on button "Calculate my risk" at bounding box center [127, 468] width 226 height 30
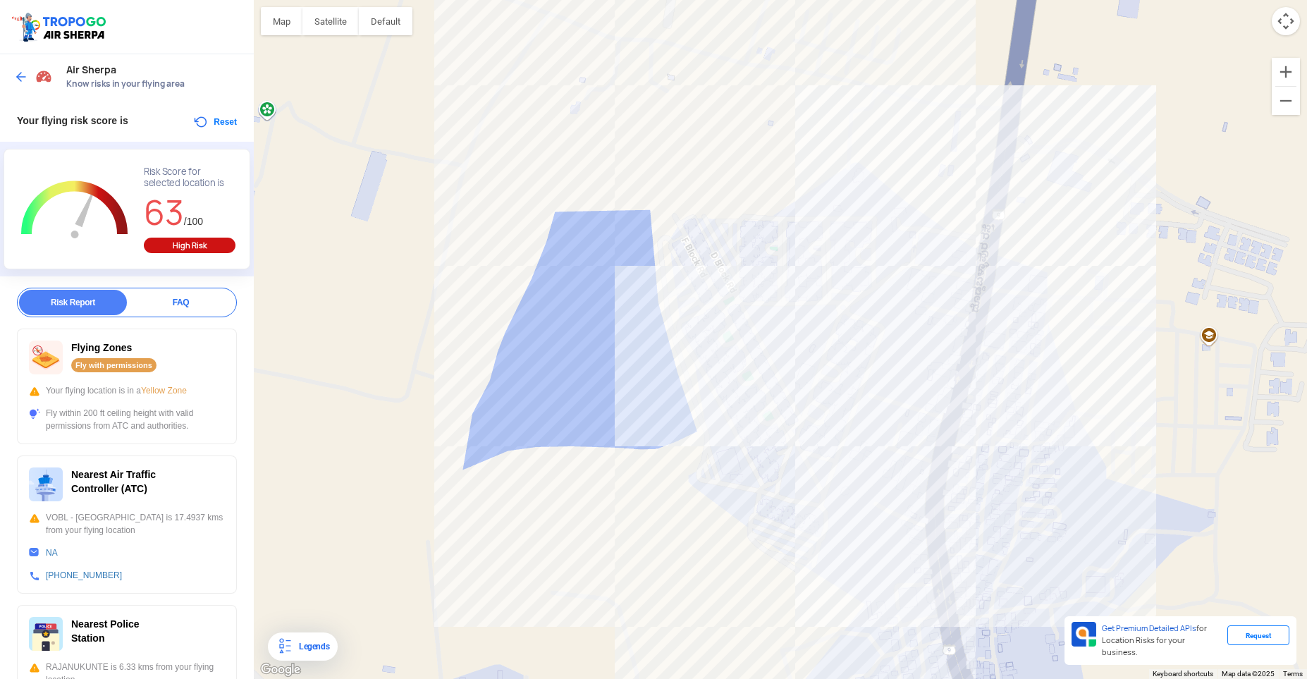
click at [26, 81] on img at bounding box center [21, 77] width 14 height 14
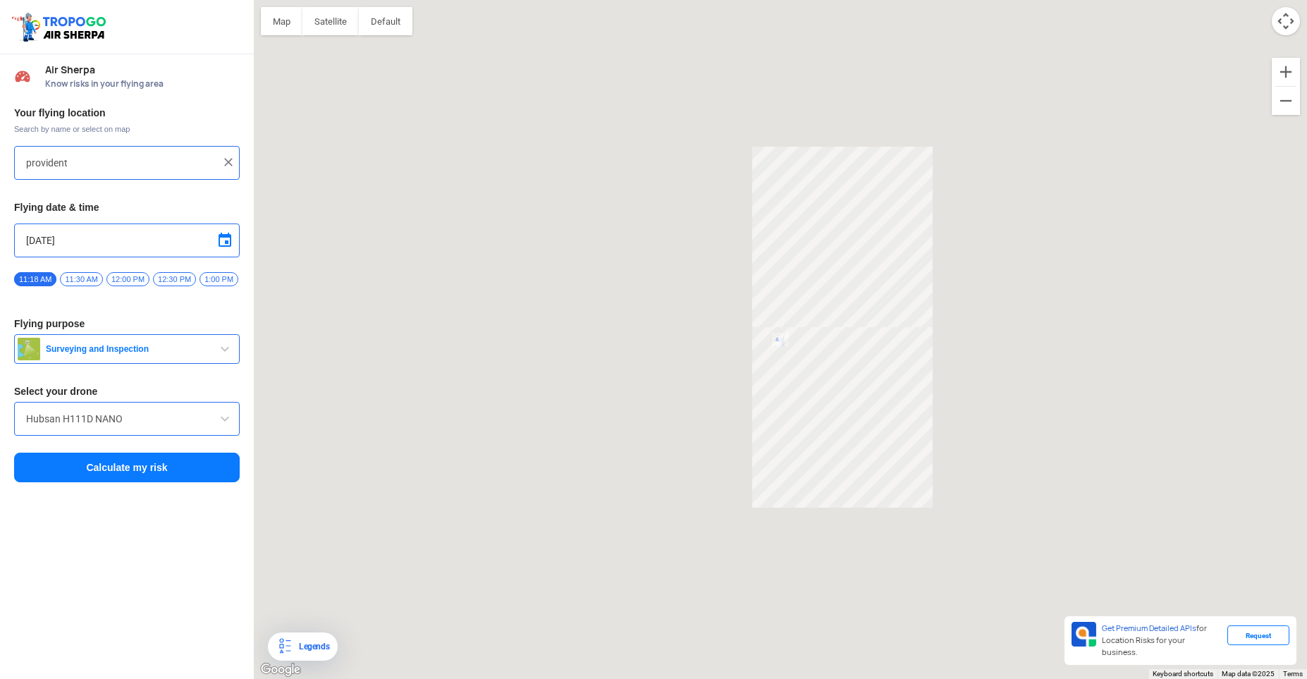
type input "E4 Provident [GEOGRAPHIC_DATA], [GEOGRAPHIC_DATA], [GEOGRAPHIC_DATA] 562163, [G…"
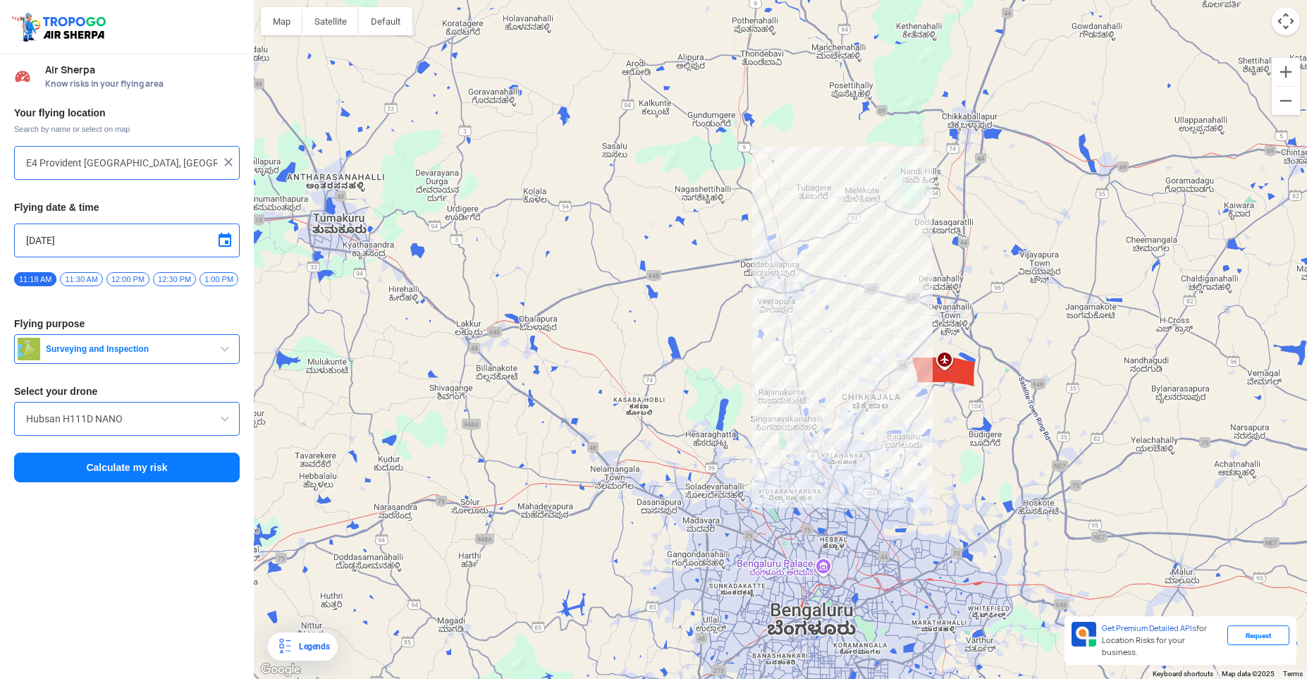
click at [226, 159] on img at bounding box center [228, 162] width 14 height 14
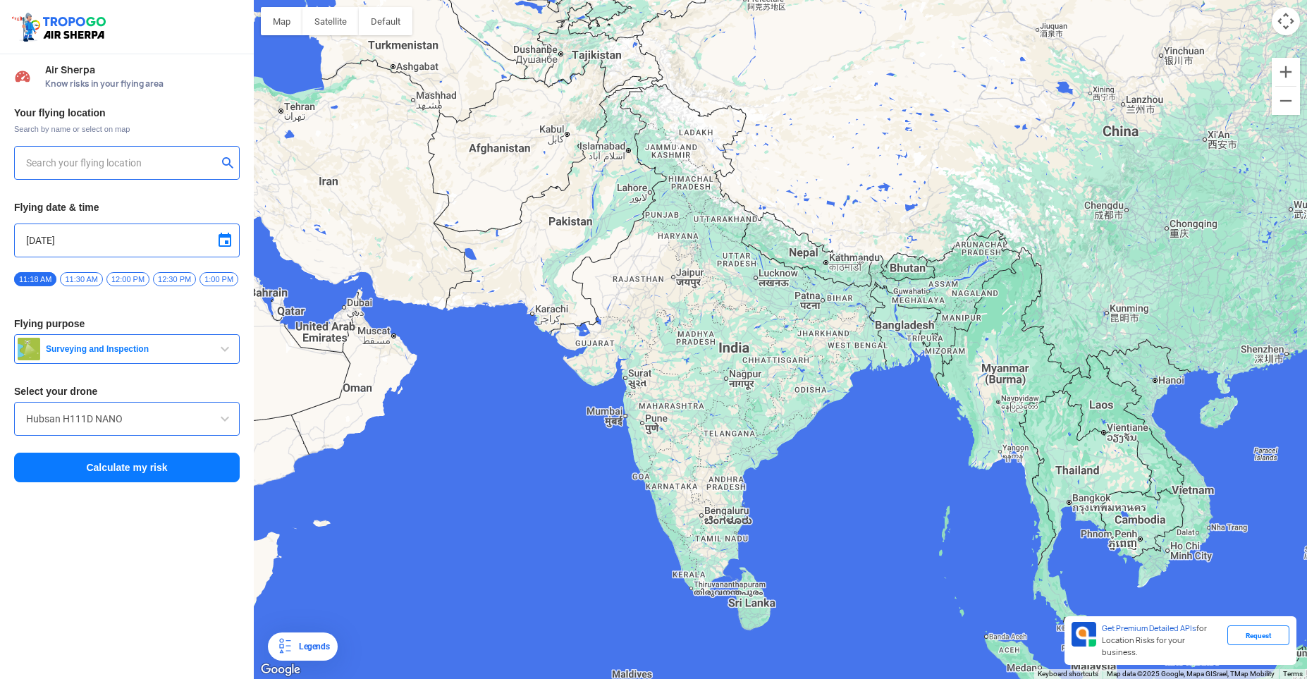
click at [137, 165] on input "text" at bounding box center [121, 162] width 191 height 17
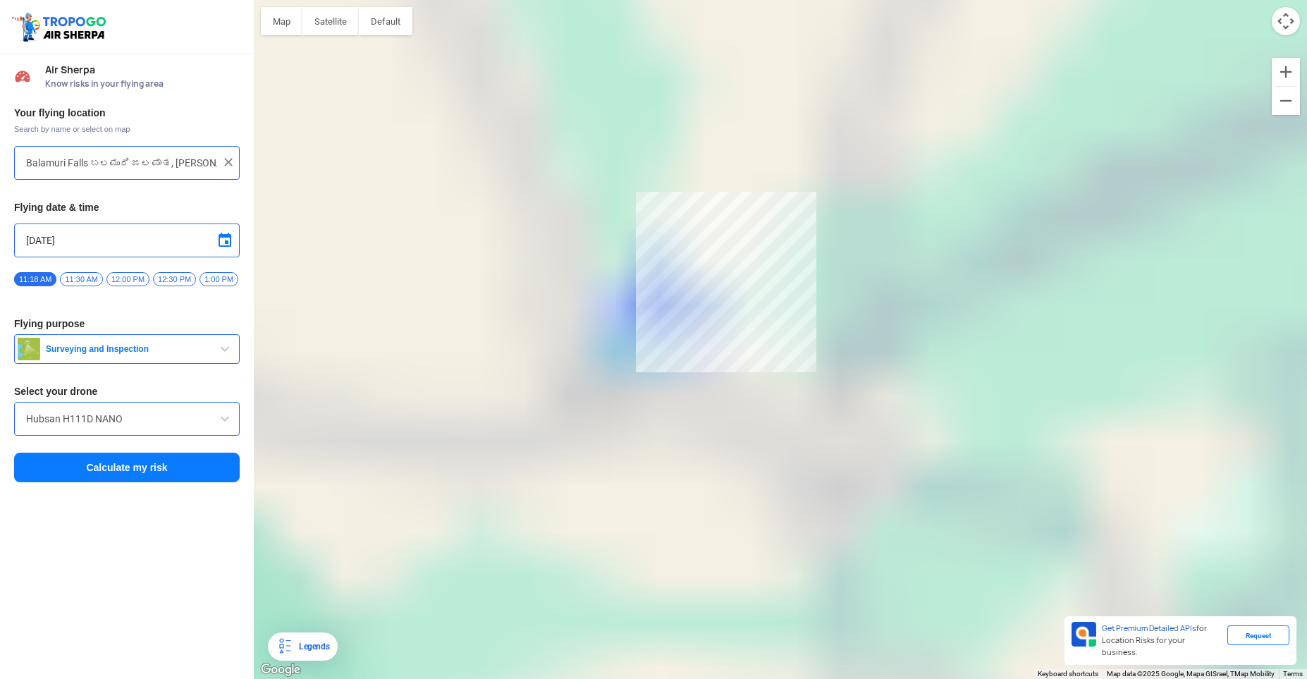
type input "[PERSON_NAME], [GEOGRAPHIC_DATA], [GEOGRAPHIC_DATA]"
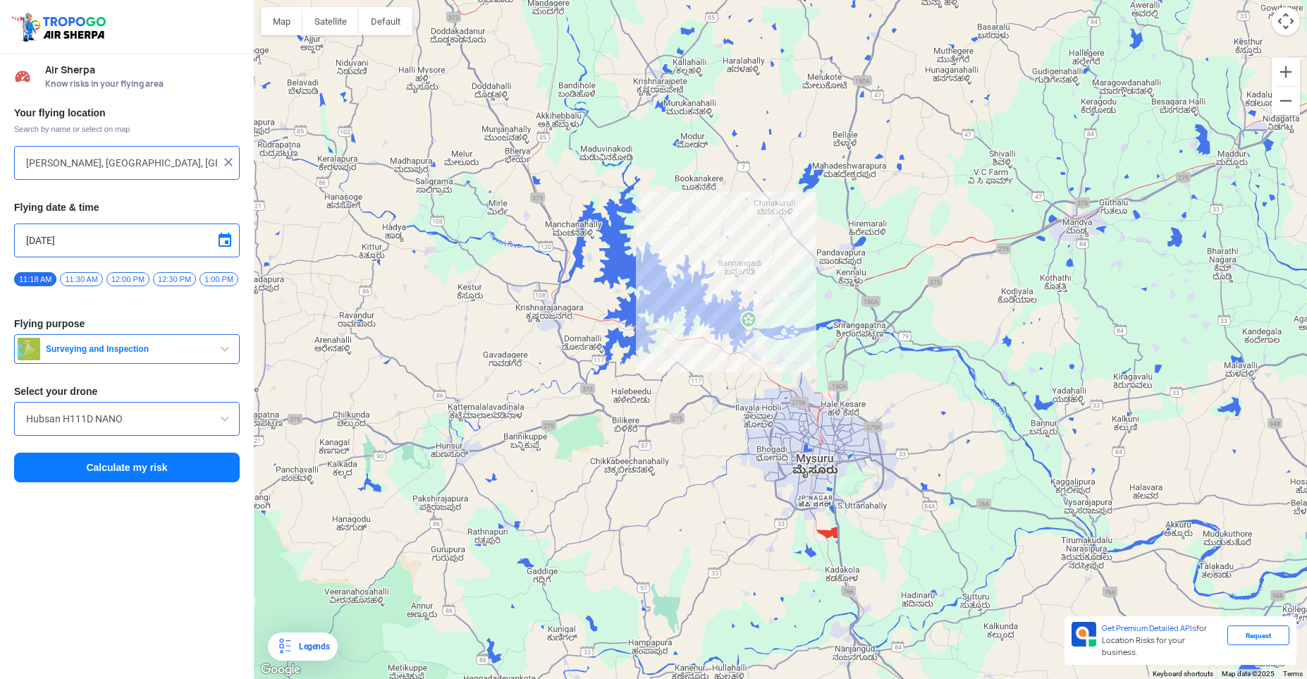
click at [134, 472] on button "Calculate my risk" at bounding box center [127, 468] width 226 height 30
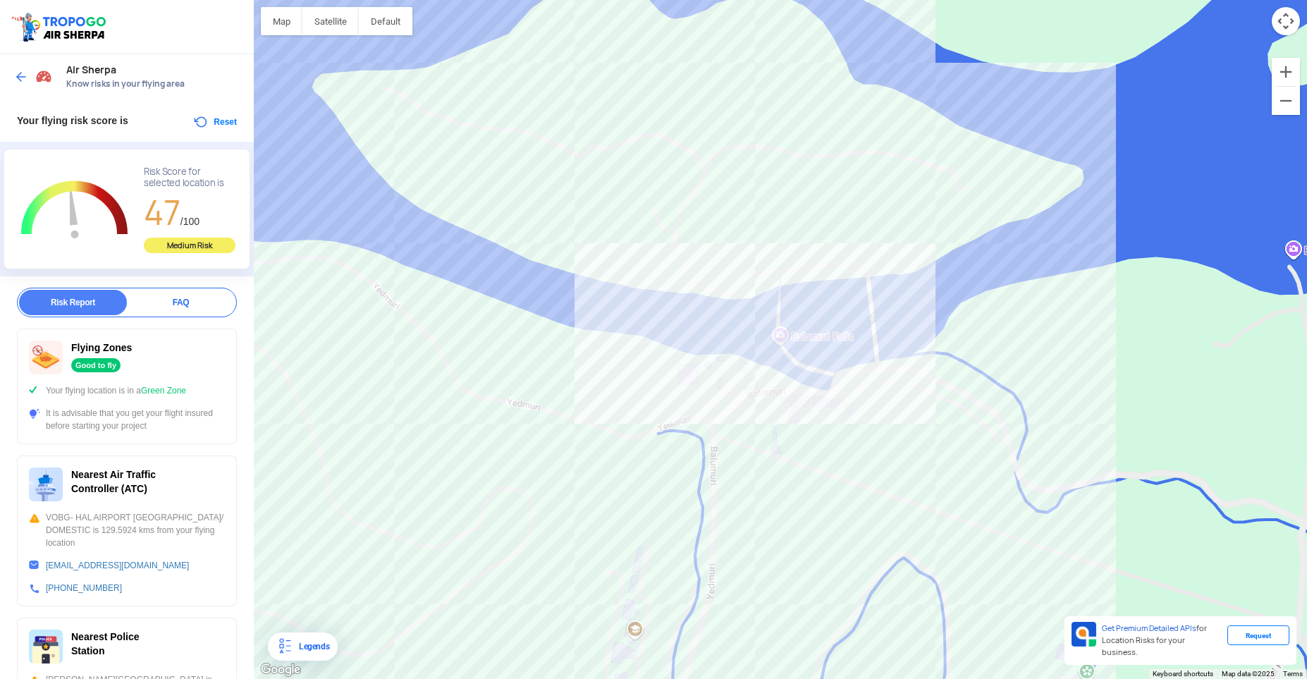
click at [20, 81] on img at bounding box center [21, 77] width 14 height 14
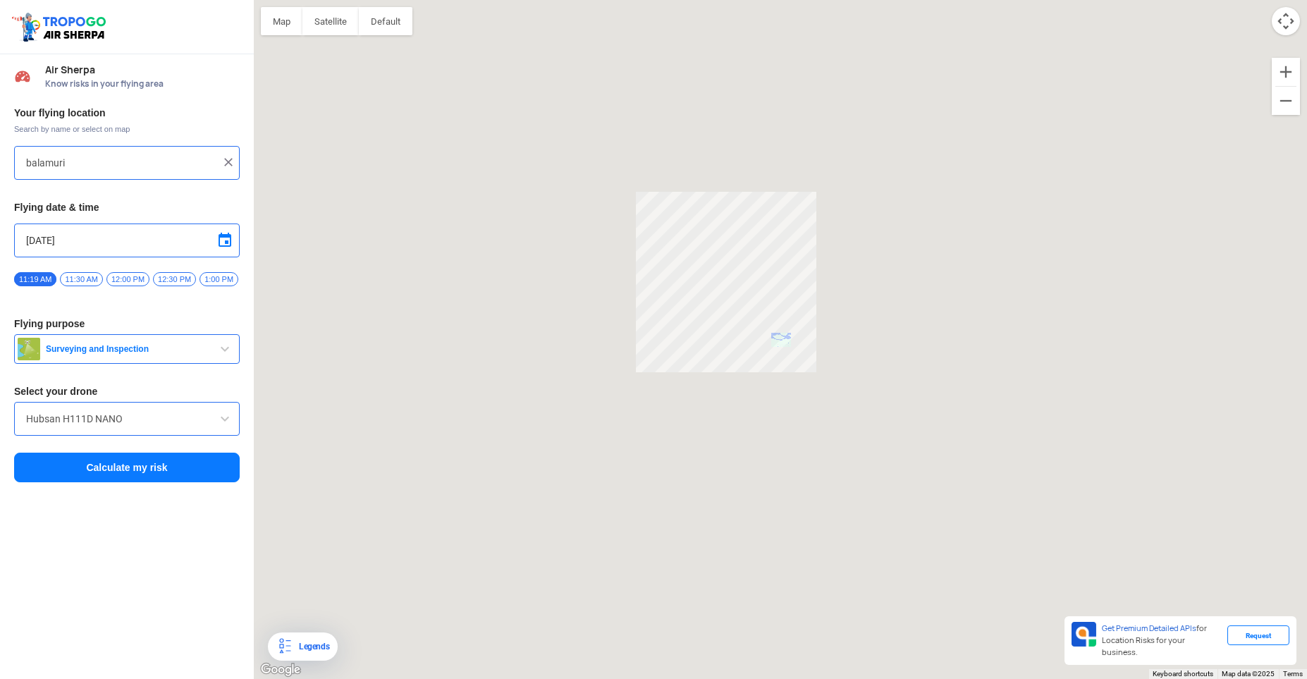
type input "[PERSON_NAME], [GEOGRAPHIC_DATA], [GEOGRAPHIC_DATA]"
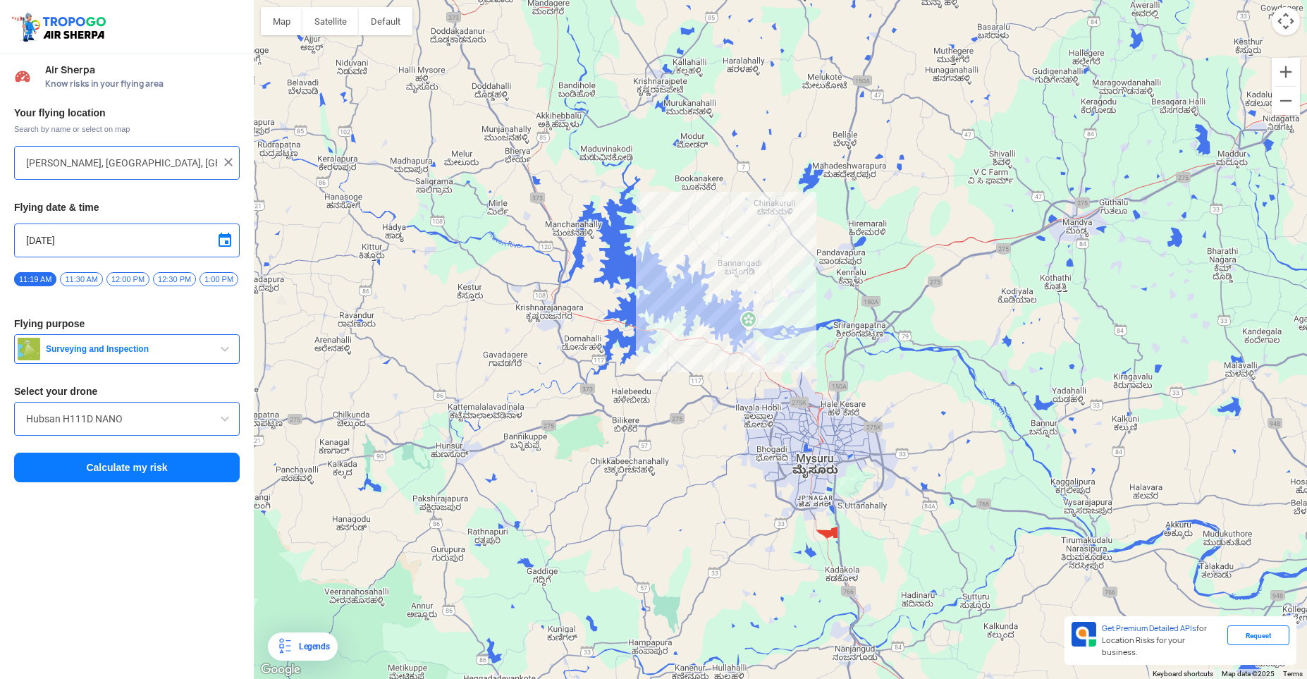
click at [228, 163] on img at bounding box center [228, 162] width 14 height 14
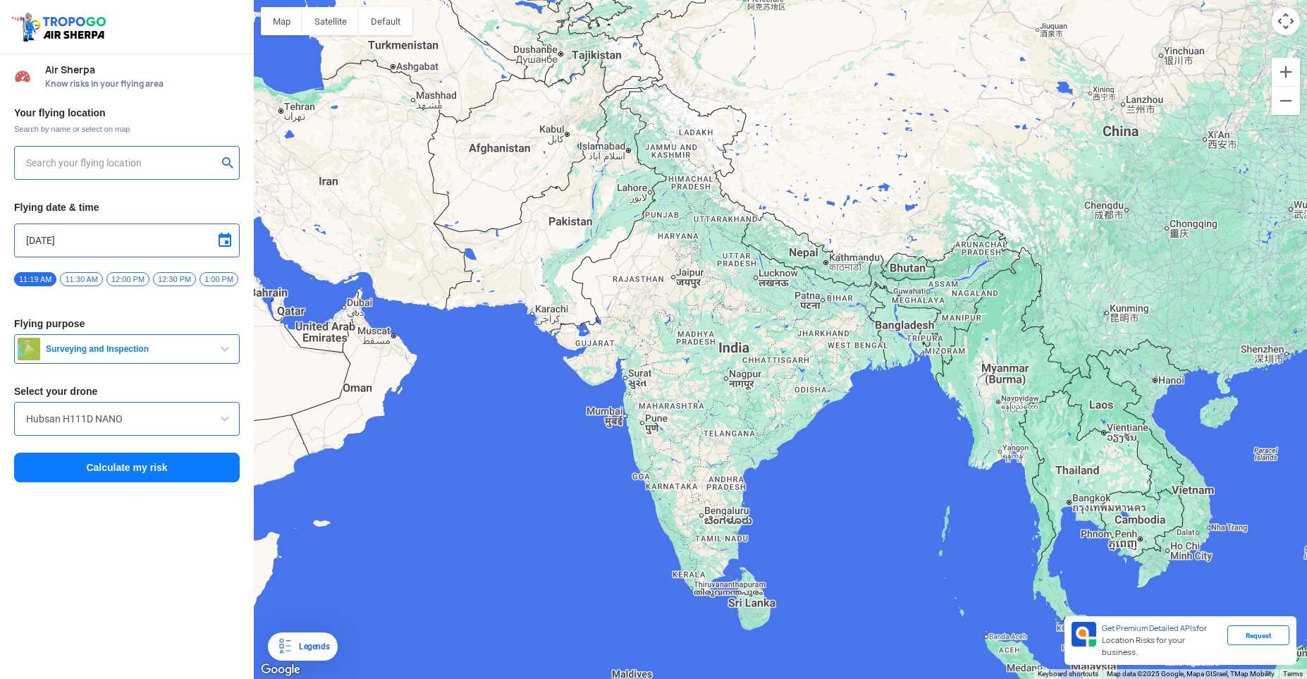
click at [120, 167] on input "text" at bounding box center [121, 162] width 191 height 17
type input "t"
type input "e"
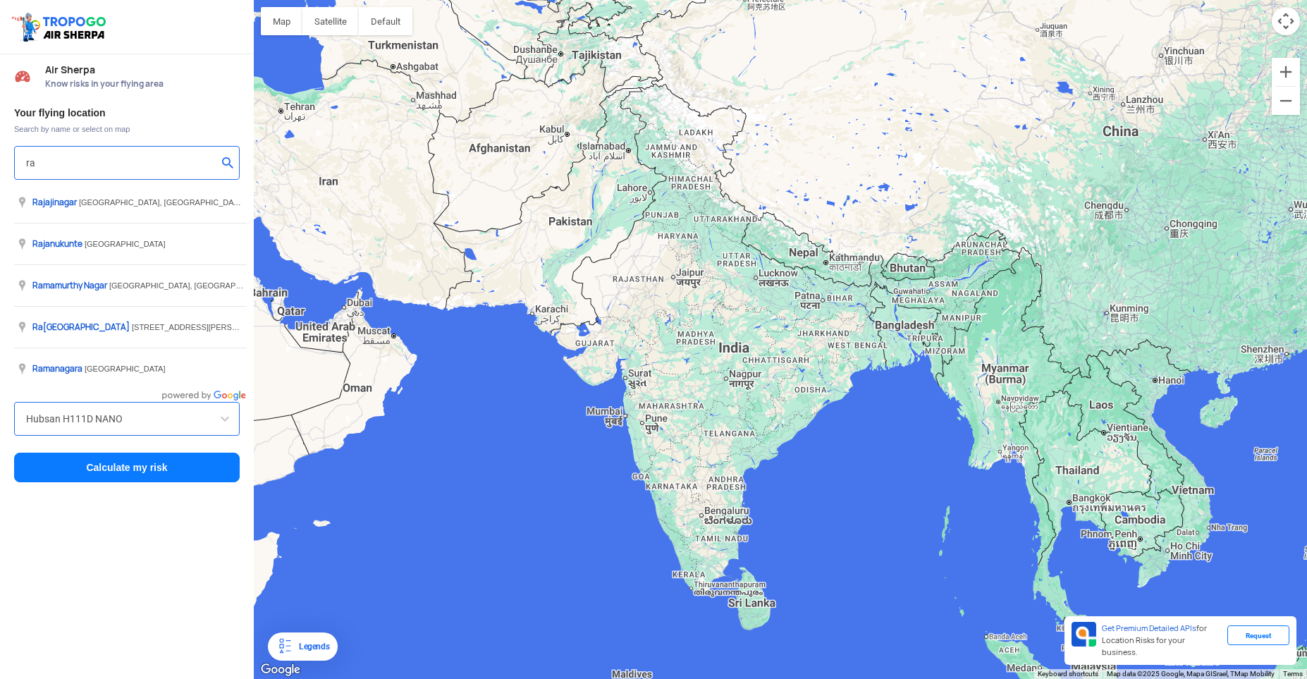
type input "r"
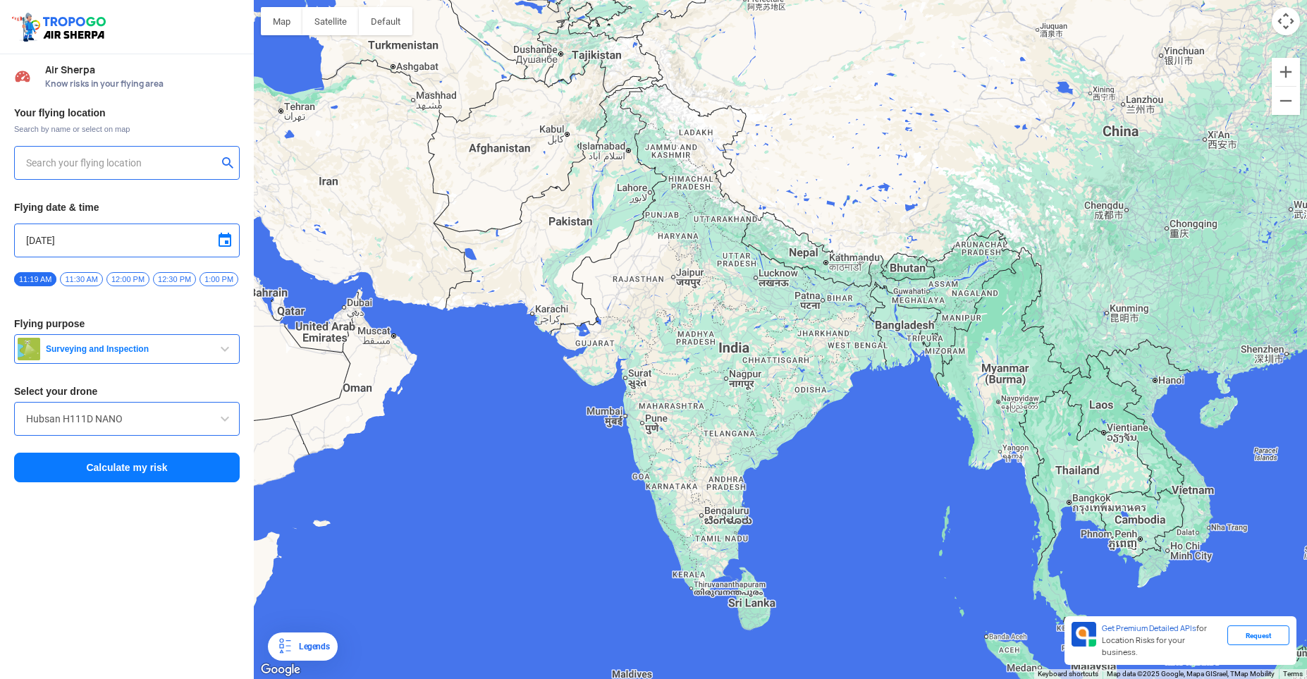
click at [41, 160] on input "text" at bounding box center [121, 162] width 191 height 17
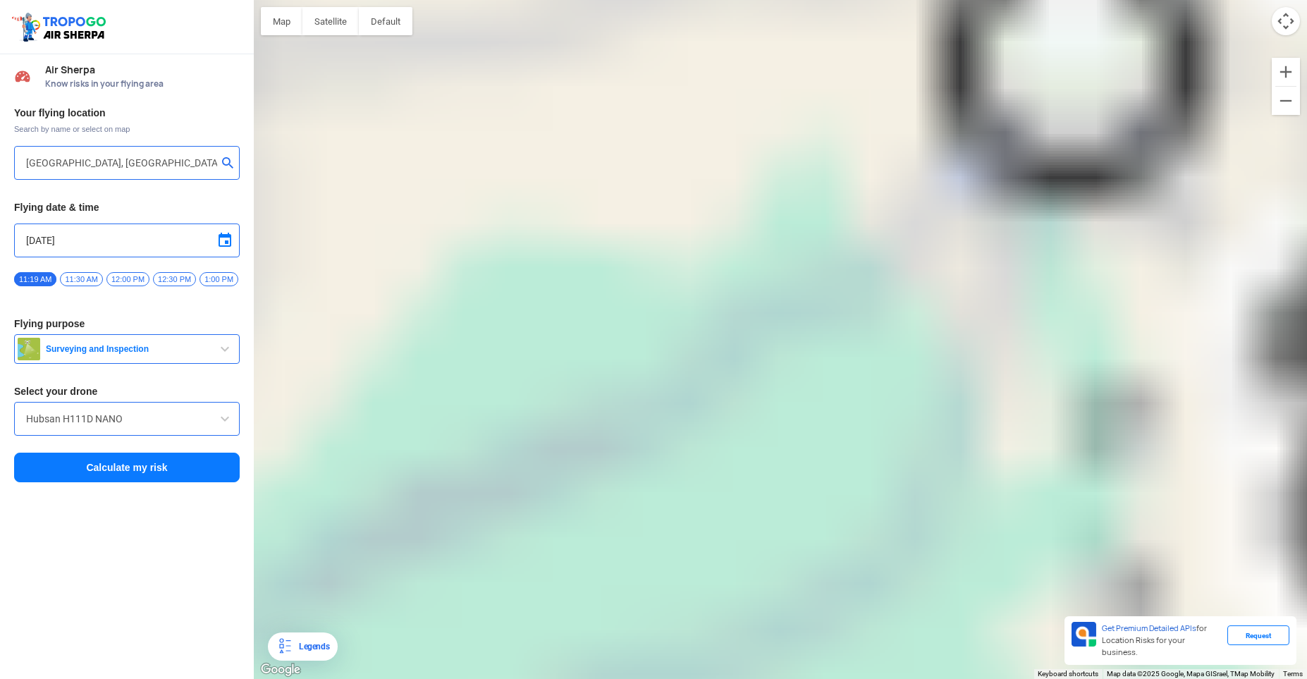
type input "6360979133 Kumudan Mohalla, [GEOGRAPHIC_DATA], [GEOGRAPHIC_DATA], [GEOGRAPHIC_D…"
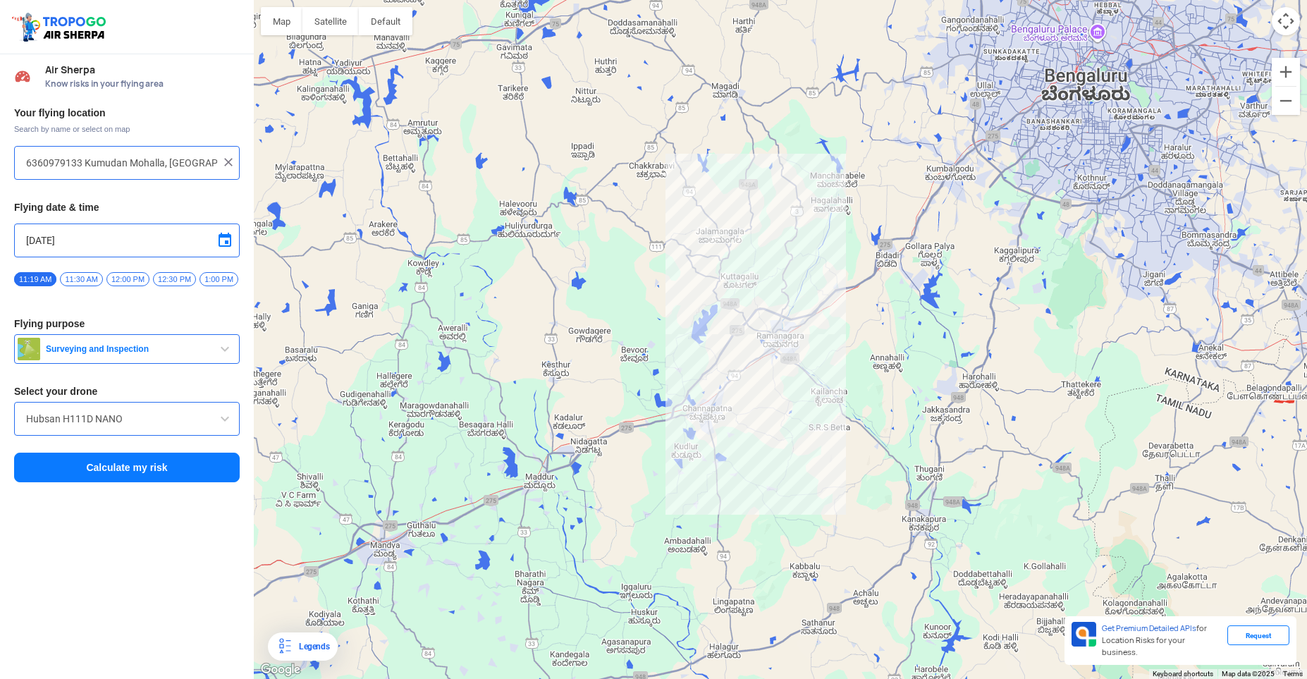
click at [121, 462] on button "Calculate my risk" at bounding box center [127, 468] width 226 height 30
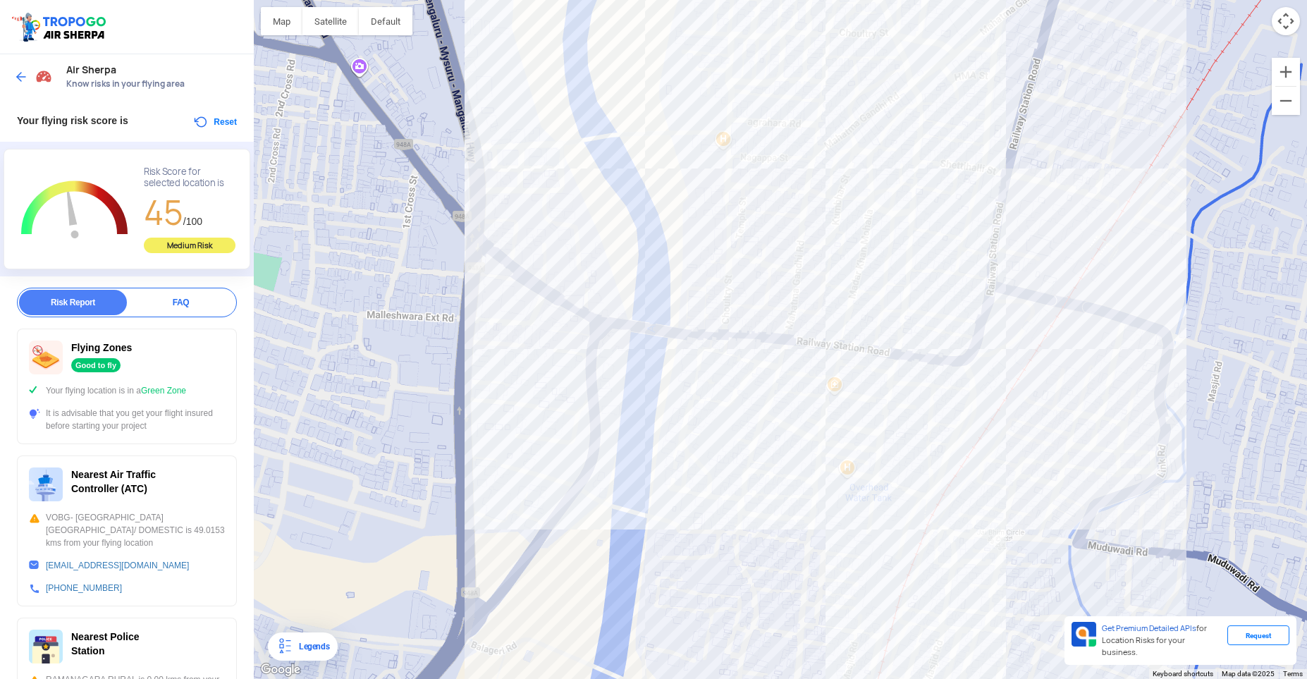
click at [28, 78] on div at bounding box center [35, 76] width 42 height 25
click at [21, 78] on img at bounding box center [21, 77] width 14 height 14
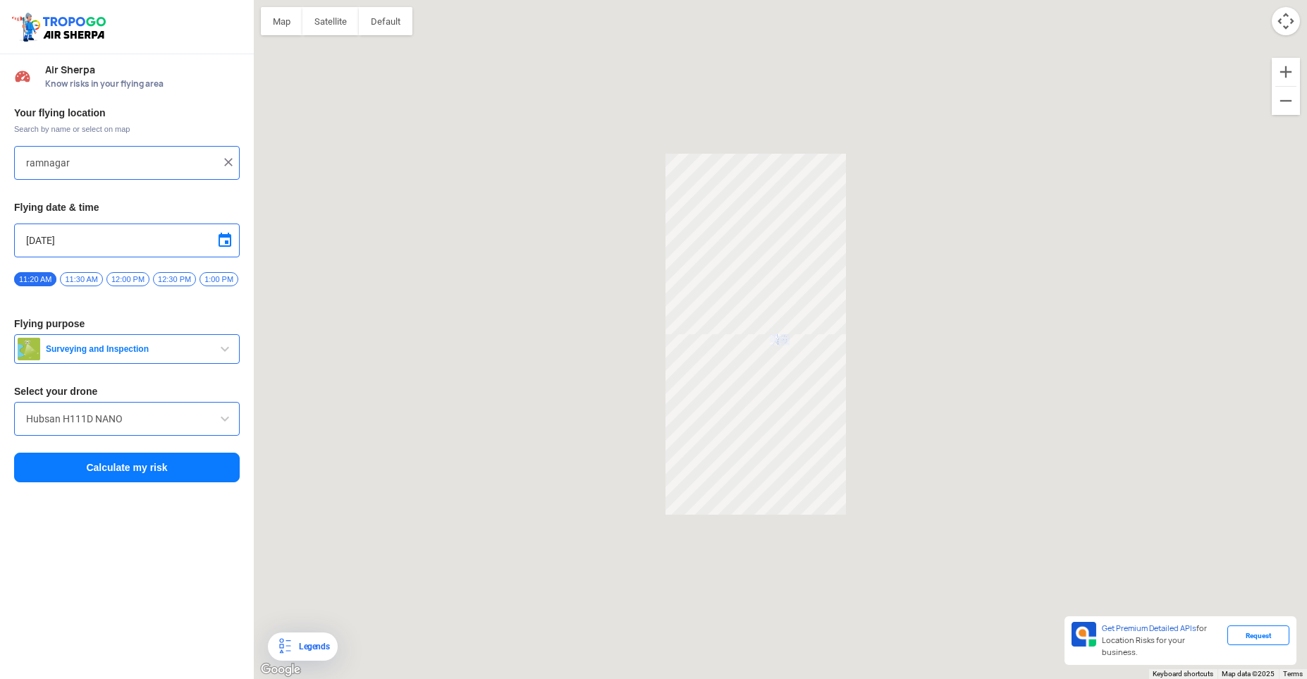
type input "6360979133 Kumudan Mohalla, [GEOGRAPHIC_DATA], [GEOGRAPHIC_DATA], [GEOGRAPHIC_D…"
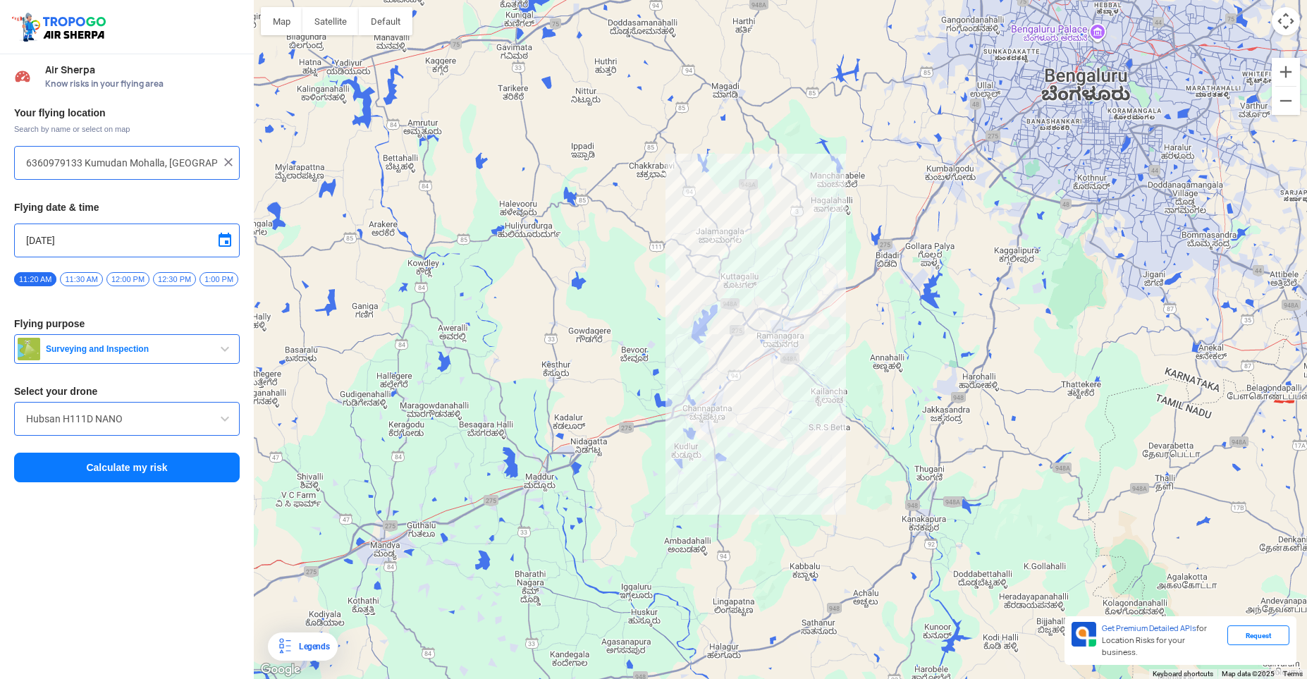
click at [201, 171] on input "6360979133 Kumudan Mohalla, [GEOGRAPHIC_DATA], [GEOGRAPHIC_DATA], [GEOGRAPHIC_D…" at bounding box center [121, 162] width 191 height 17
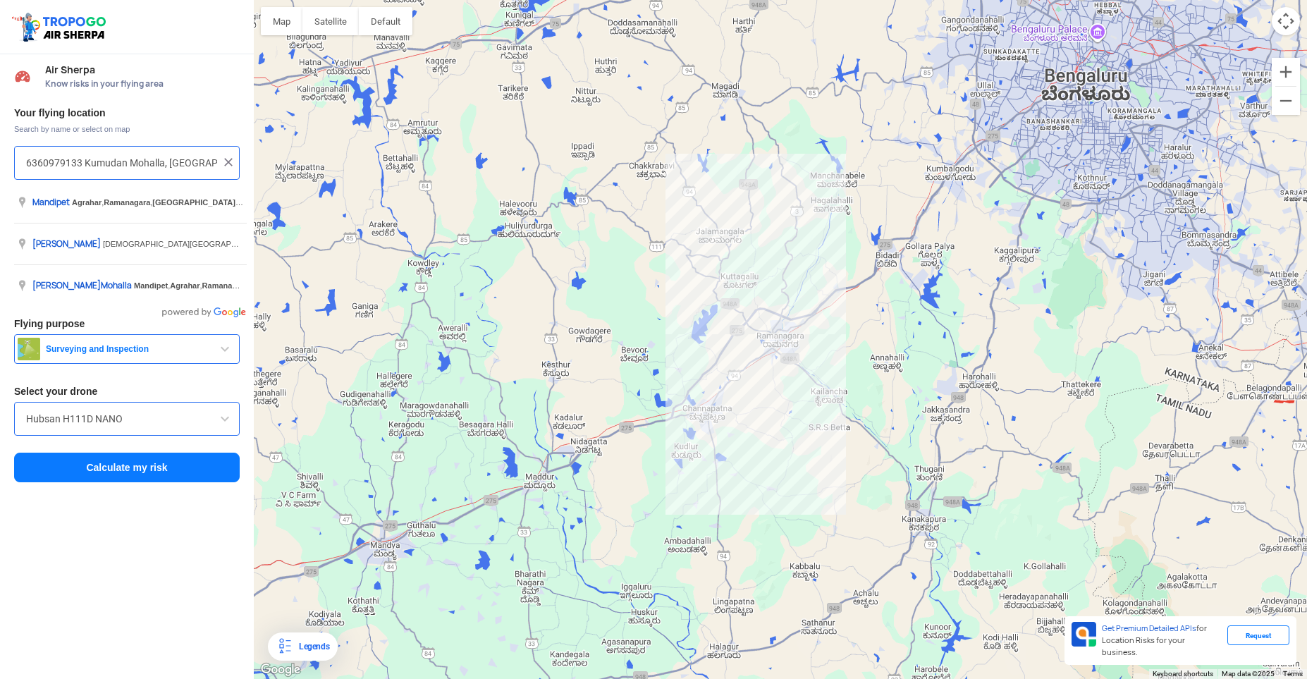
click at [228, 166] on img at bounding box center [228, 162] width 14 height 14
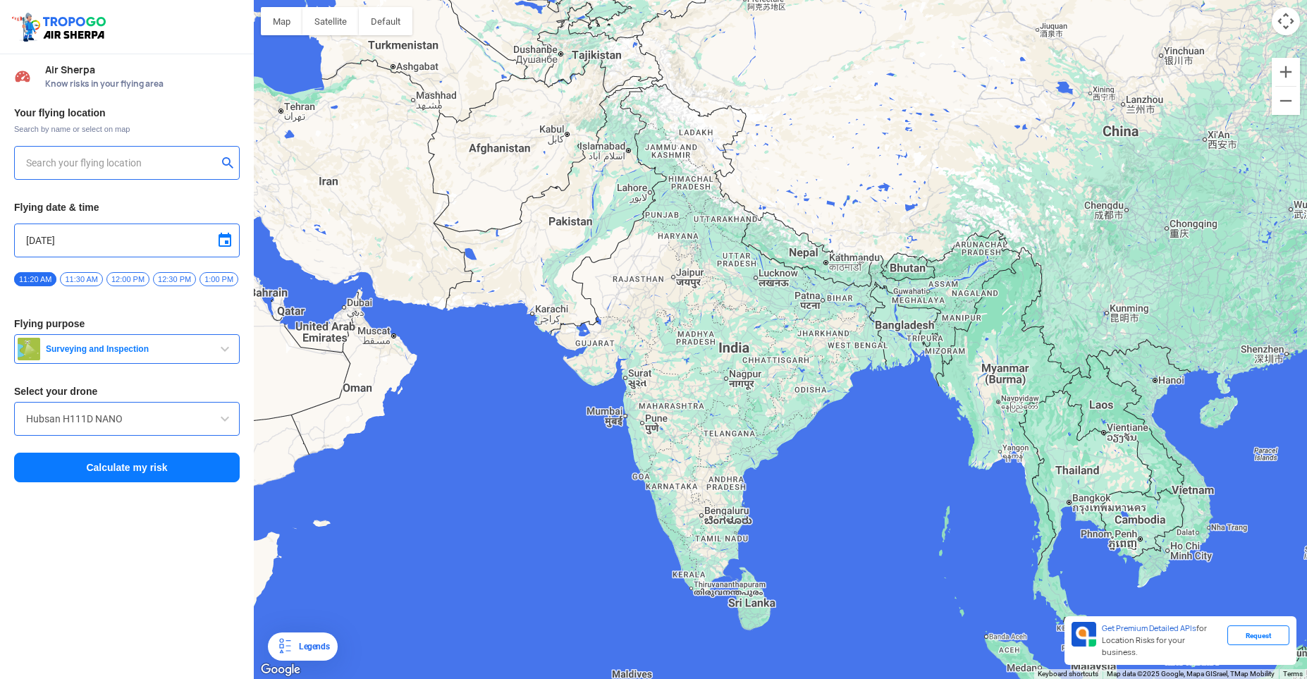
drag, startPoint x: 228, startPoint y: 166, endPoint x: 130, endPoint y: 170, distance: 98.1
click at [130, 170] on div at bounding box center [127, 163] width 226 height 34
click at [130, 170] on input "text" at bounding box center [121, 162] width 191 height 17
click at [88, 168] on input "text" at bounding box center [121, 162] width 191 height 17
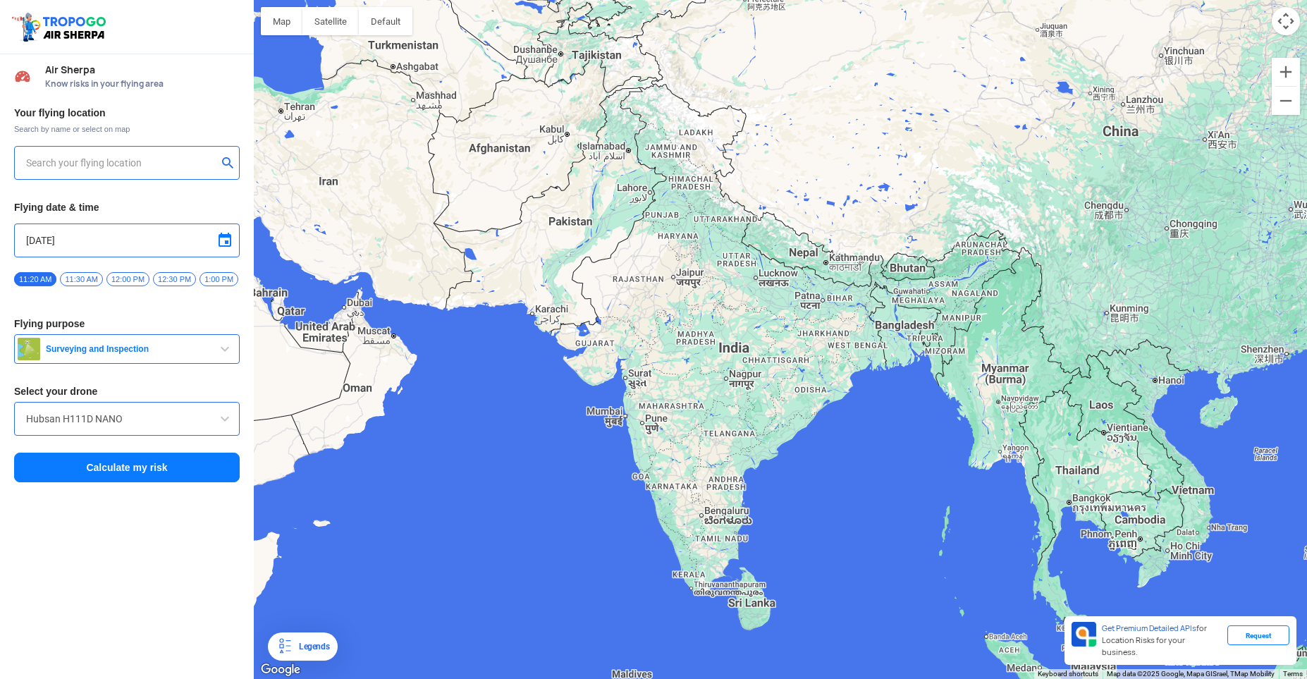
drag, startPoint x: 566, startPoint y: 277, endPoint x: 811, endPoint y: 272, distance: 245.3
click at [811, 272] on div at bounding box center [780, 339] width 1053 height 679
click at [208, 170] on input "text" at bounding box center [121, 162] width 191 height 17
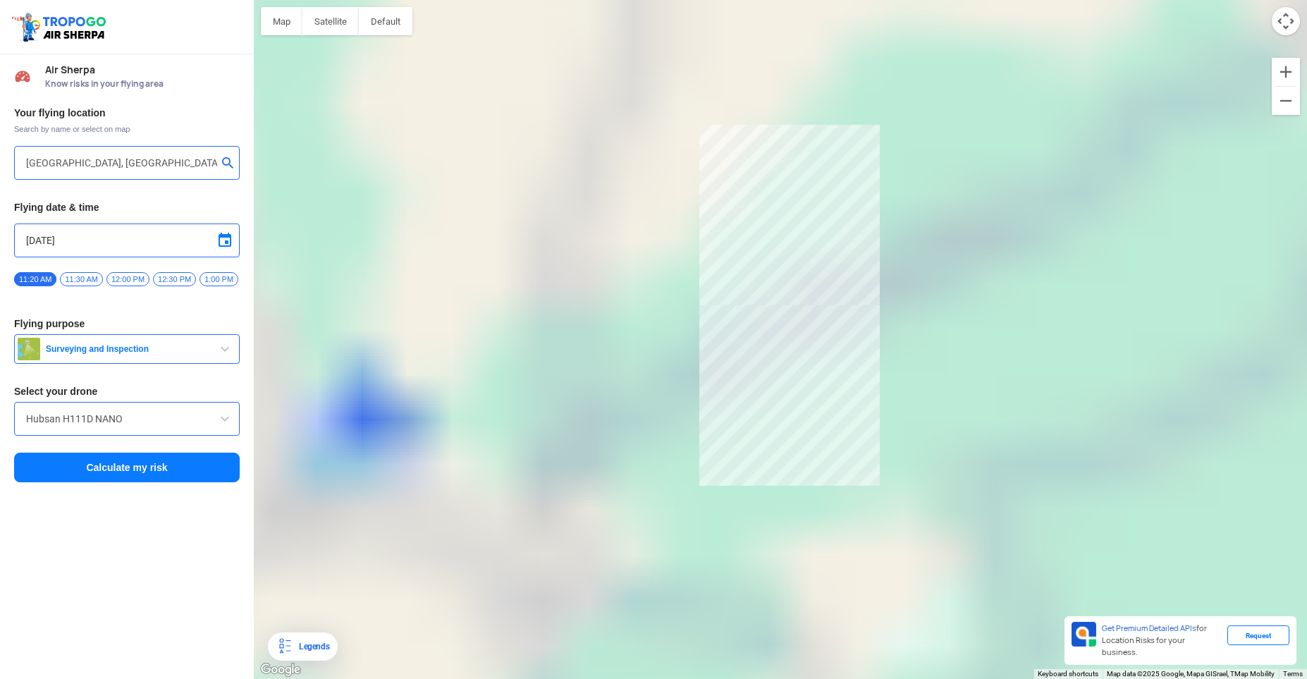
type input "[STREET_ADDRESS]"
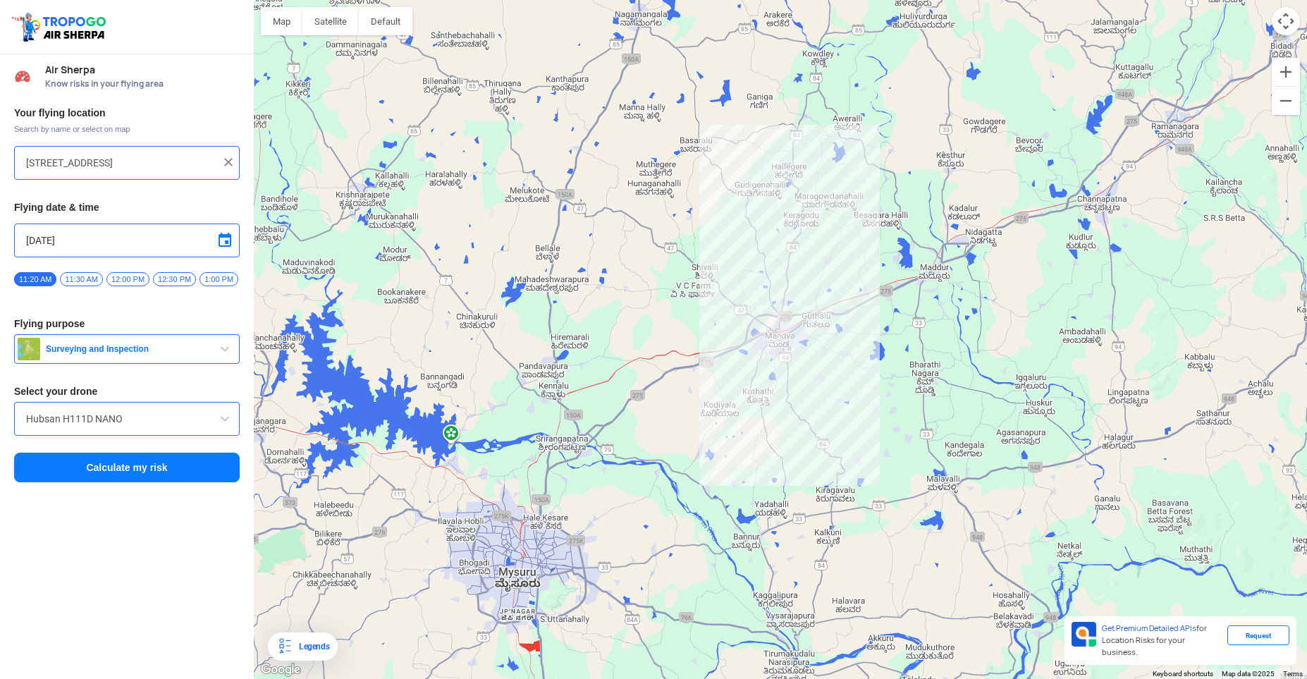
click at [133, 471] on button "Calculate my risk" at bounding box center [127, 468] width 226 height 30
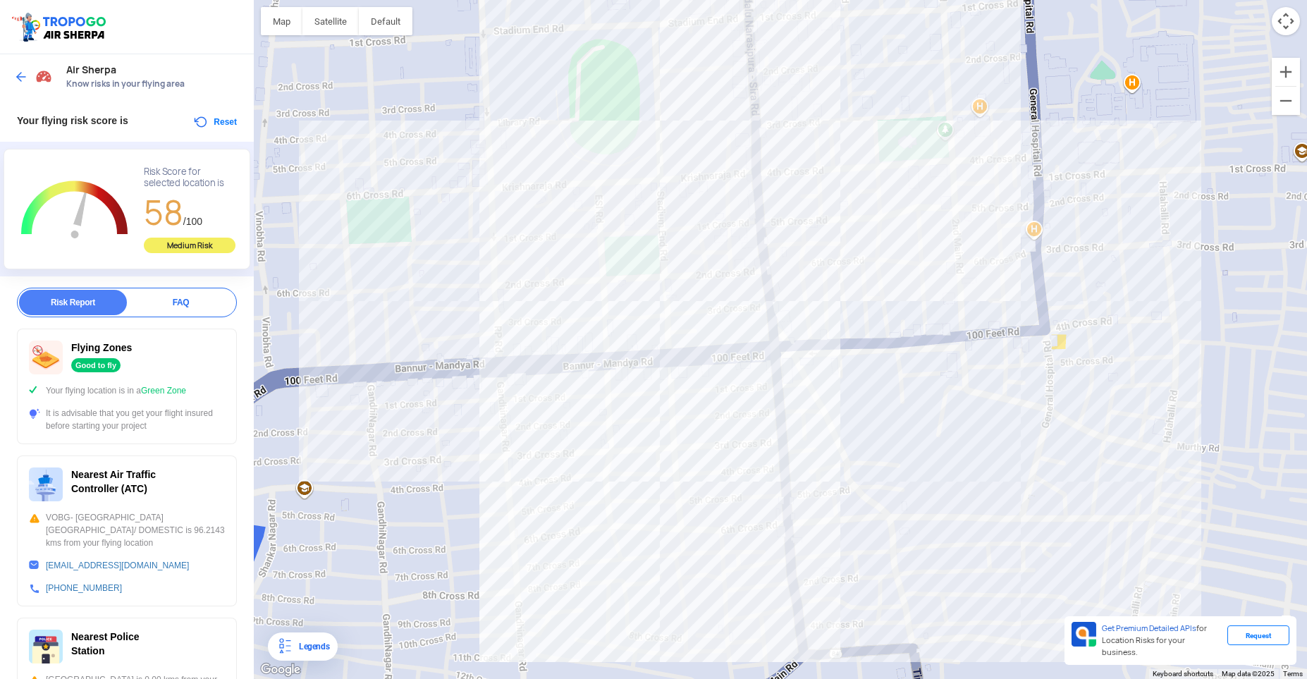
click at [214, 120] on button "Reset" at bounding box center [214, 121] width 44 height 17
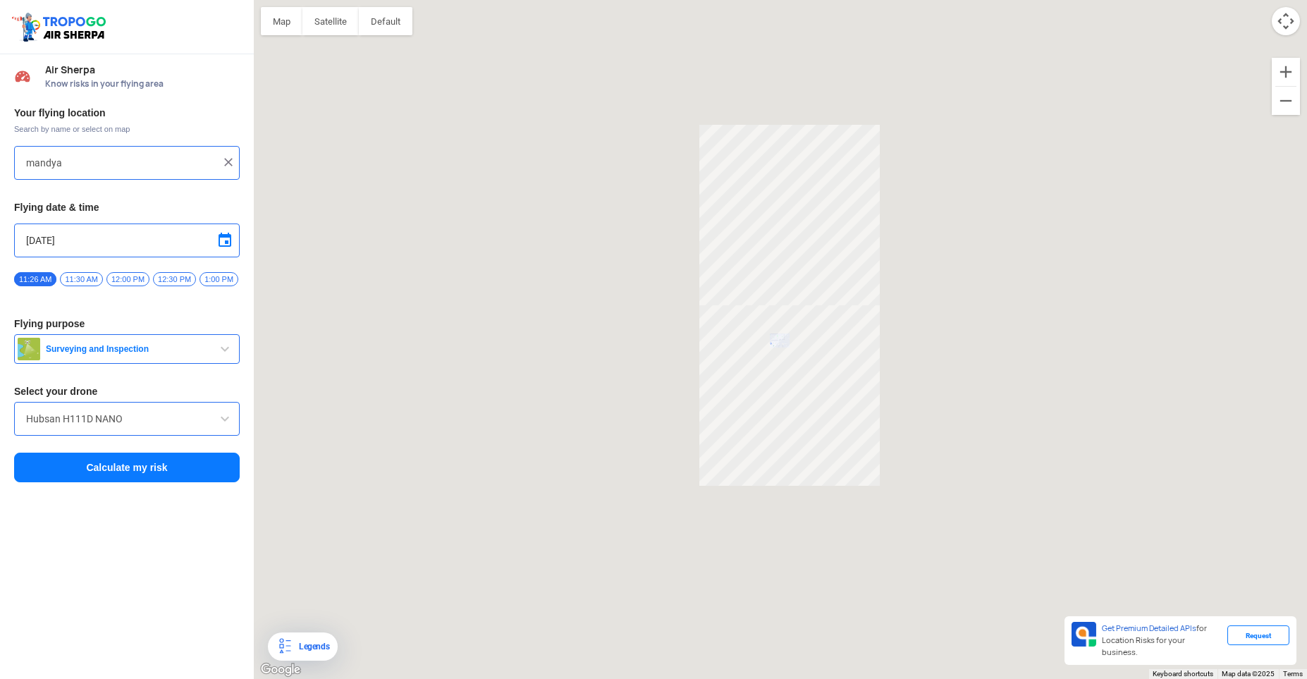
type input "[STREET_ADDRESS]"
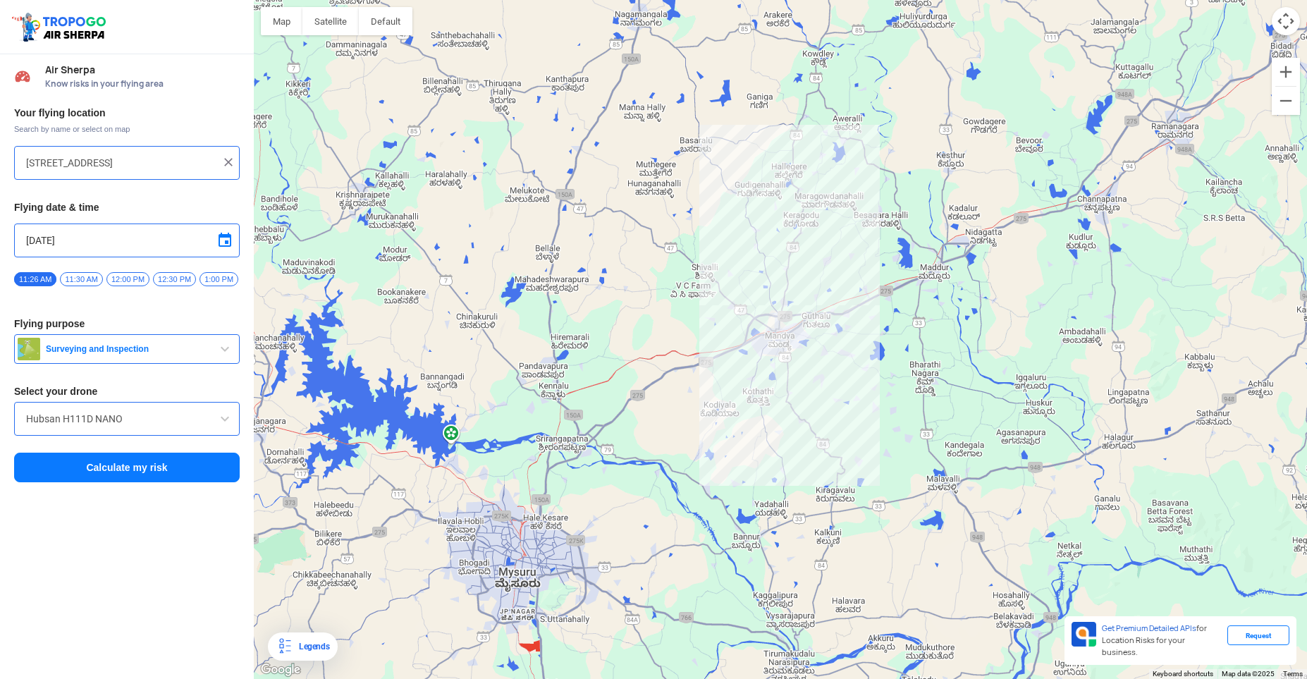
click at [229, 162] on img at bounding box center [228, 162] width 14 height 14
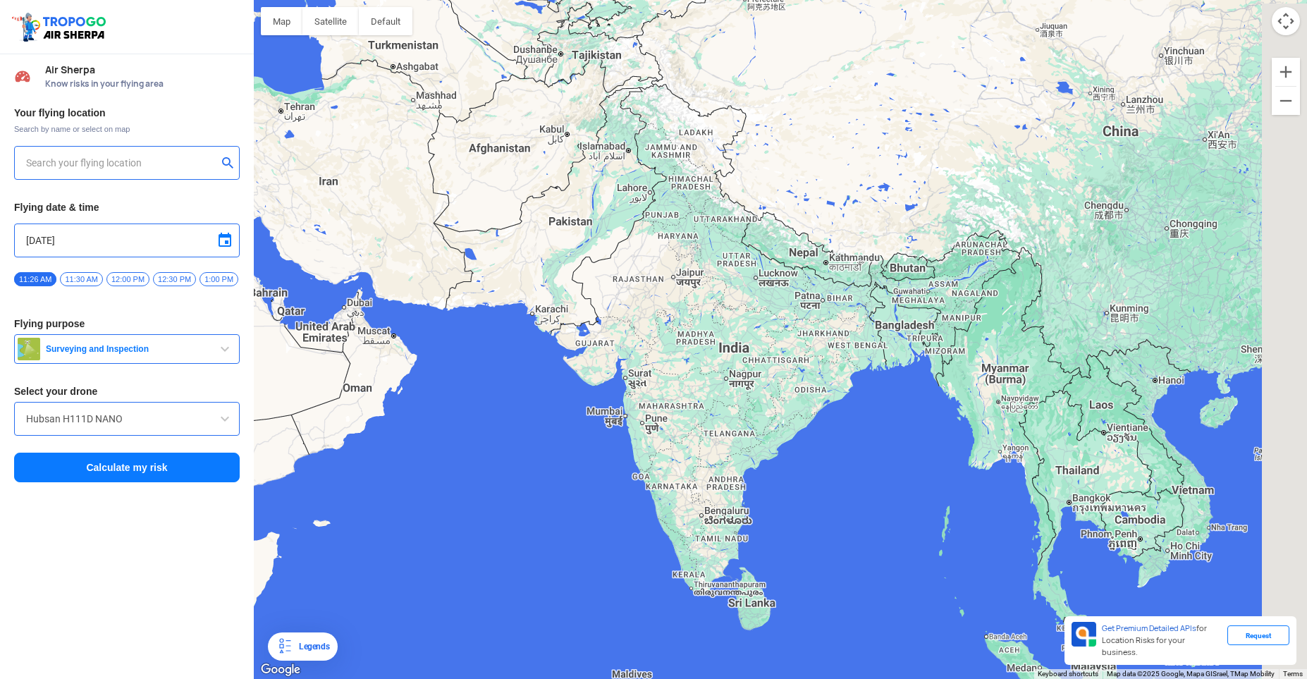
click at [162, 166] on input "text" at bounding box center [121, 162] width 191 height 17
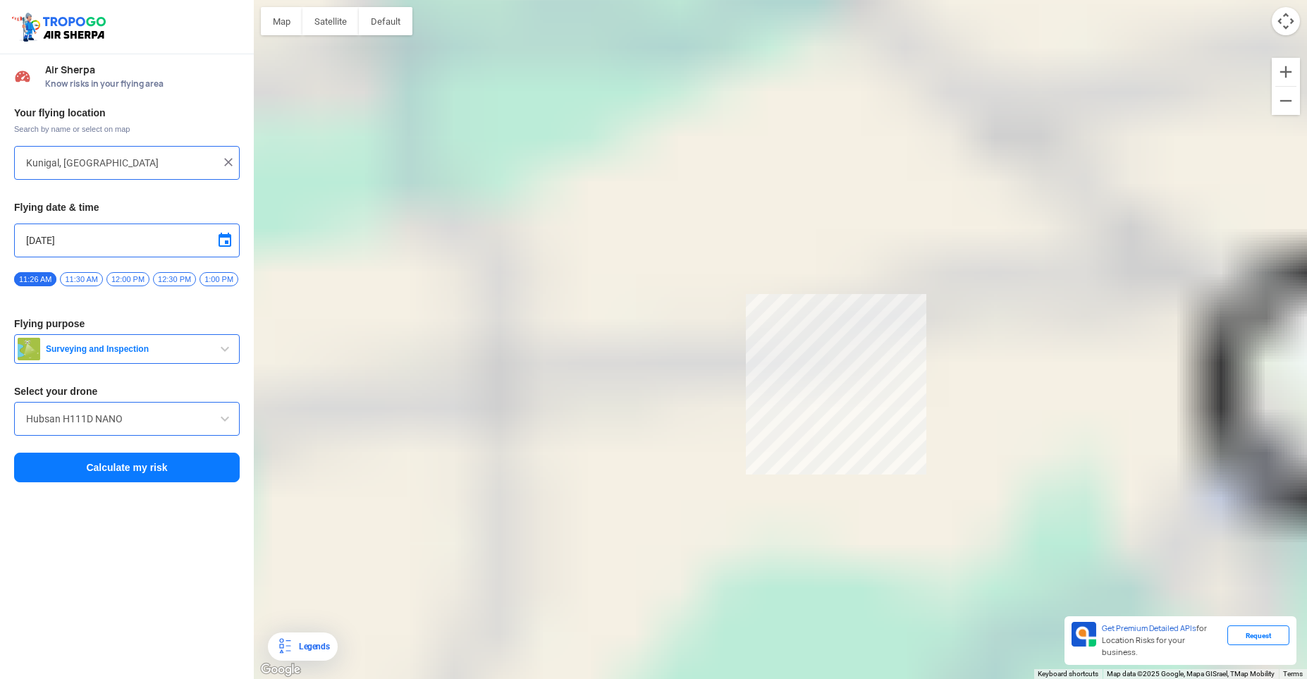
type input "Kunigal, [GEOGRAPHIC_DATA] 572130, [GEOGRAPHIC_DATA]"
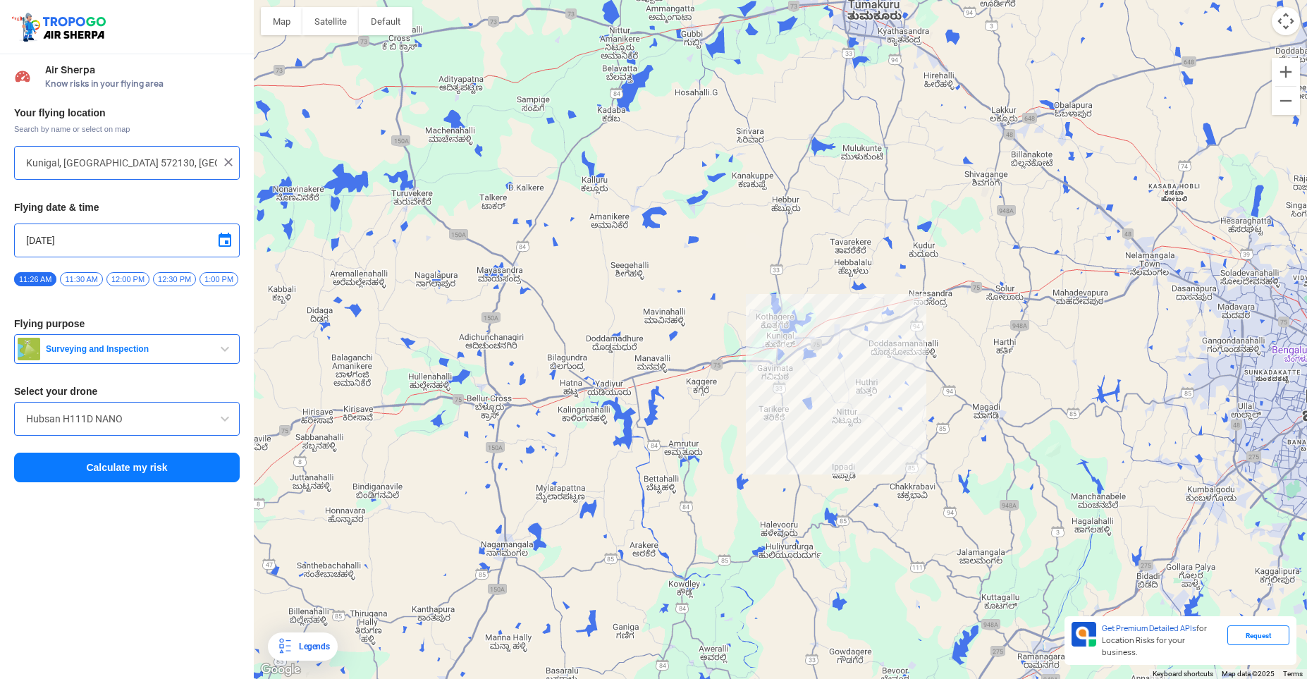
click at [135, 475] on button "Calculate my risk" at bounding box center [127, 468] width 226 height 30
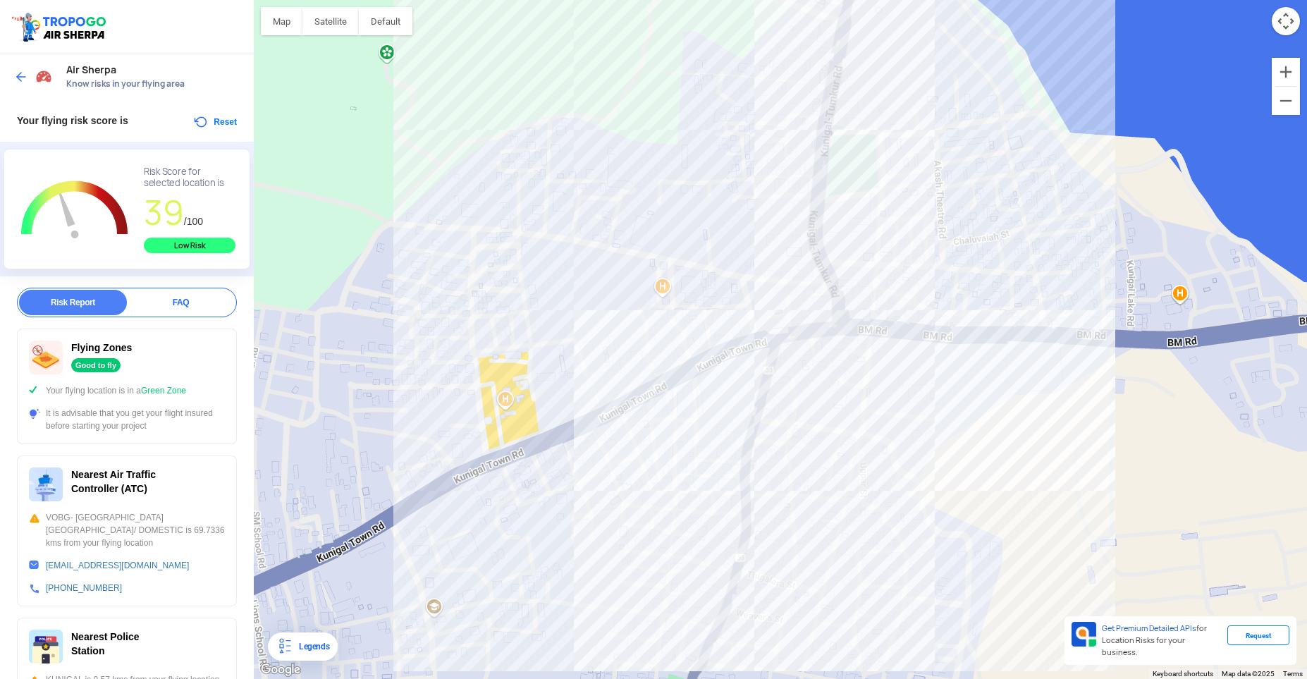
click at [23, 77] on img at bounding box center [21, 77] width 14 height 14
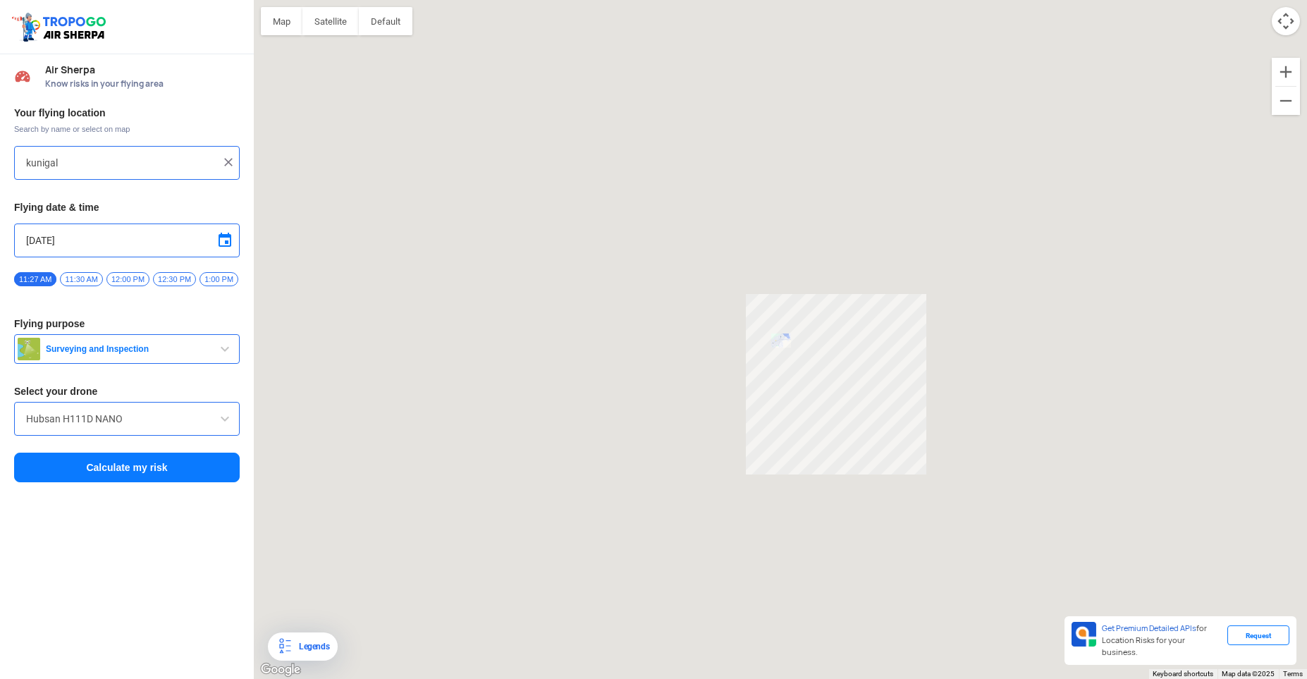
type input "Kunigal, [GEOGRAPHIC_DATA] 572130, [GEOGRAPHIC_DATA]"
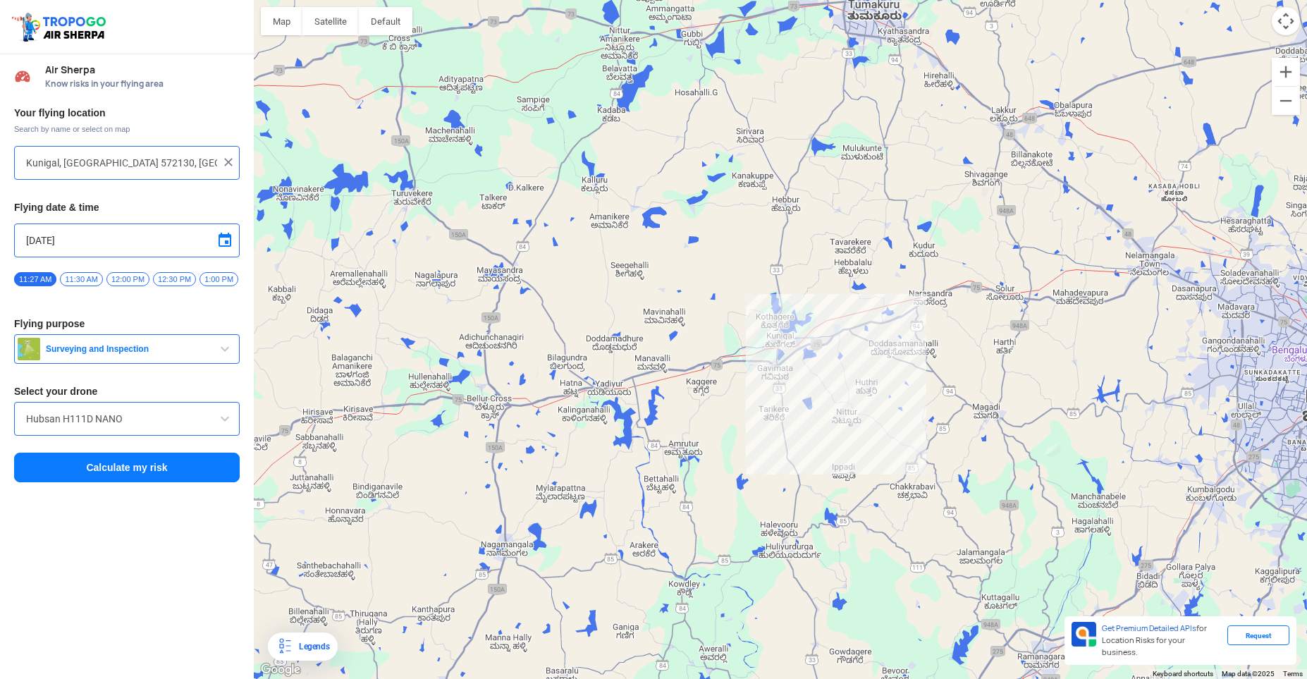
click at [229, 157] on img at bounding box center [228, 162] width 14 height 14
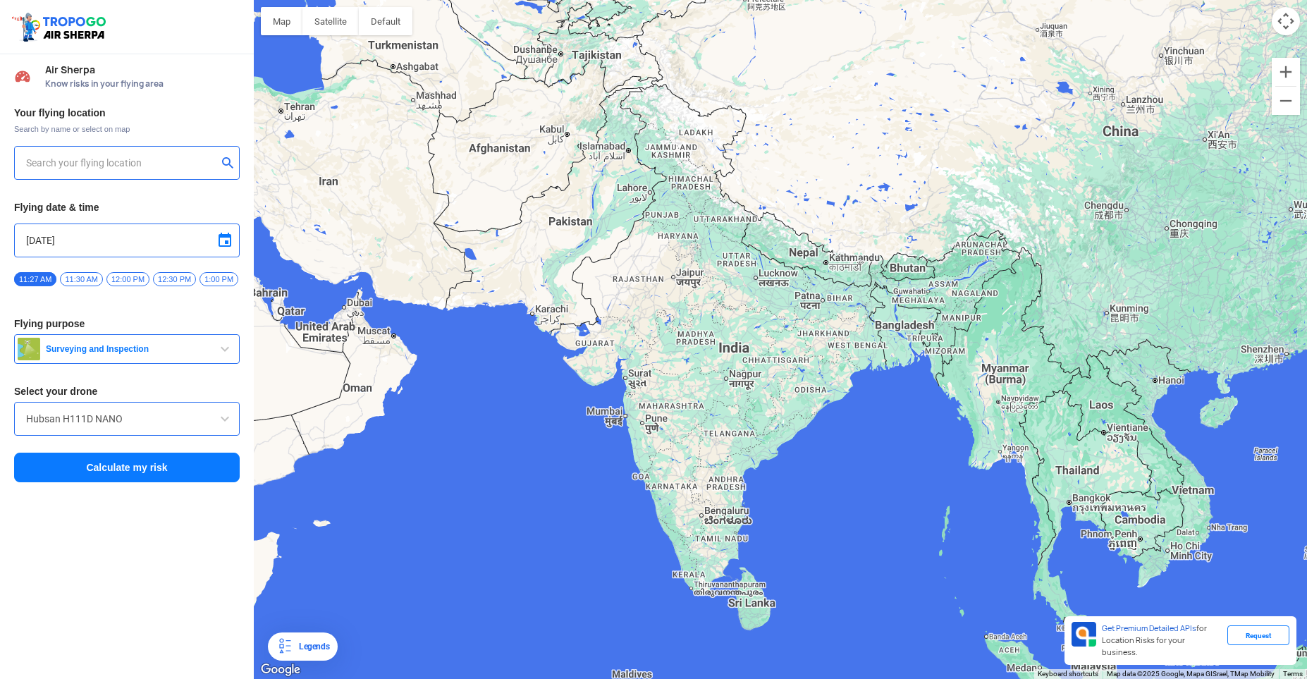
click at [164, 168] on input "text" at bounding box center [121, 162] width 191 height 17
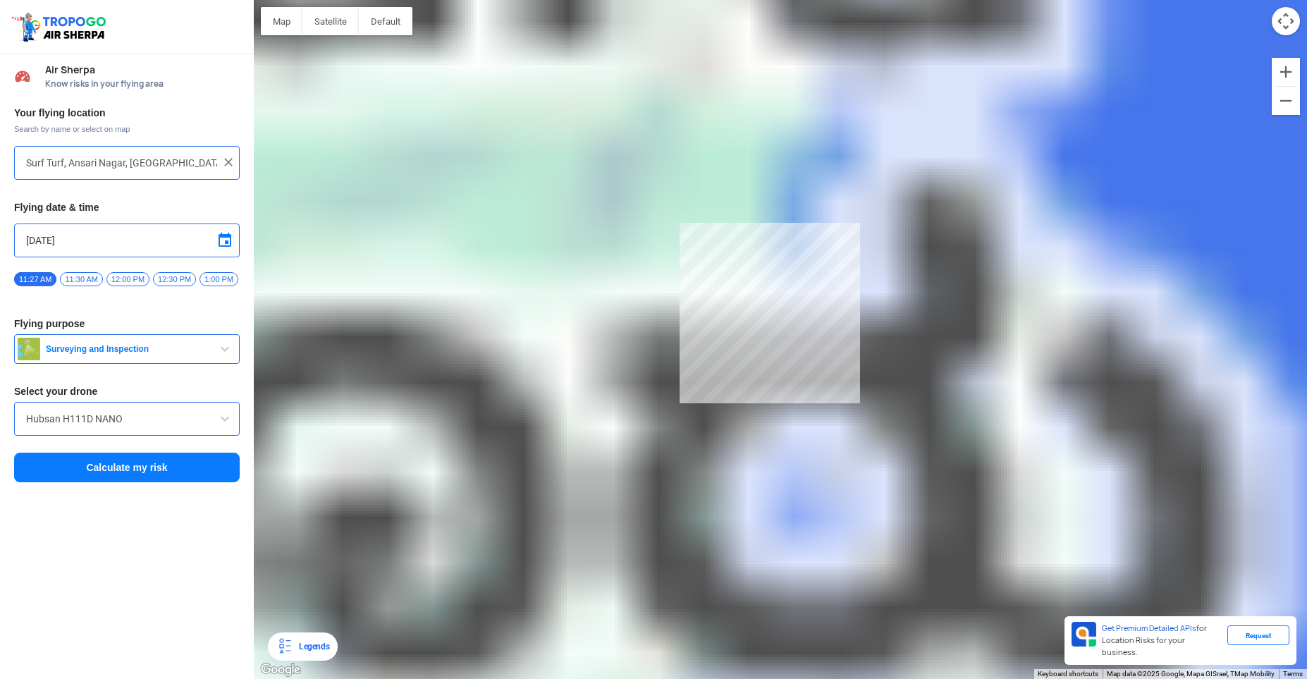
type input "Kovalam, [GEOGRAPHIC_DATA], [GEOGRAPHIC_DATA]"
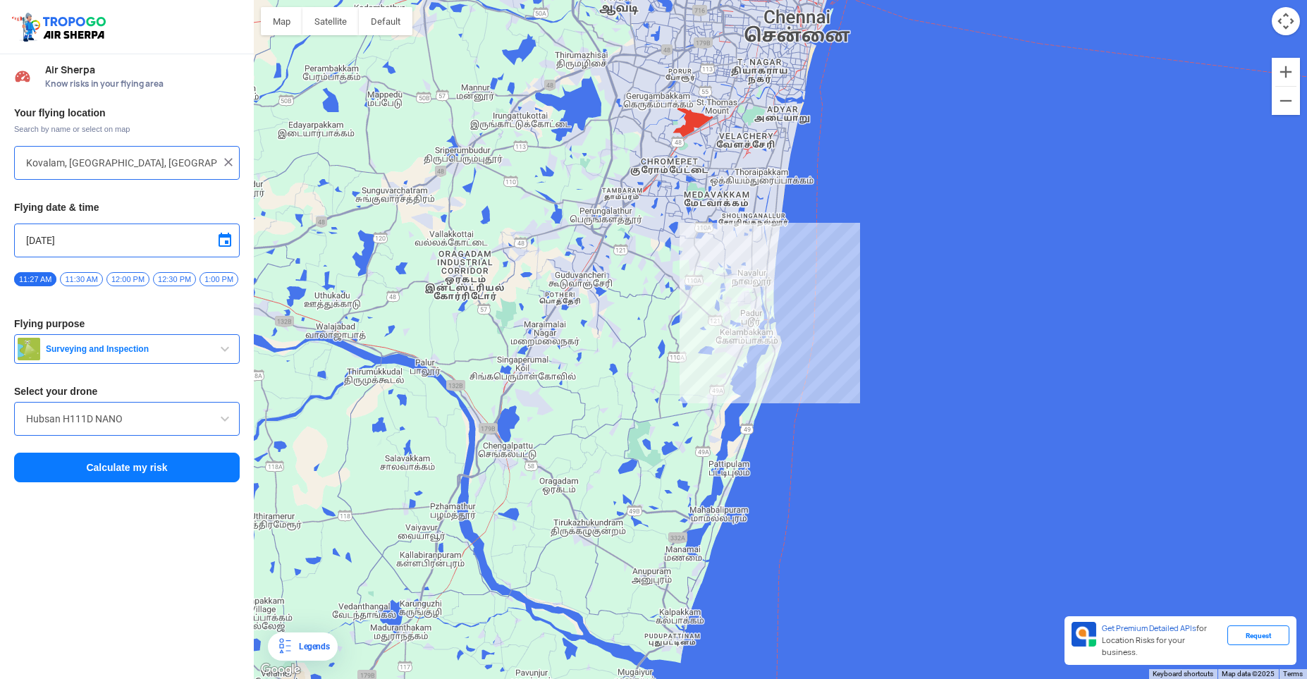
click at [110, 471] on button "Calculate my risk" at bounding box center [127, 468] width 226 height 30
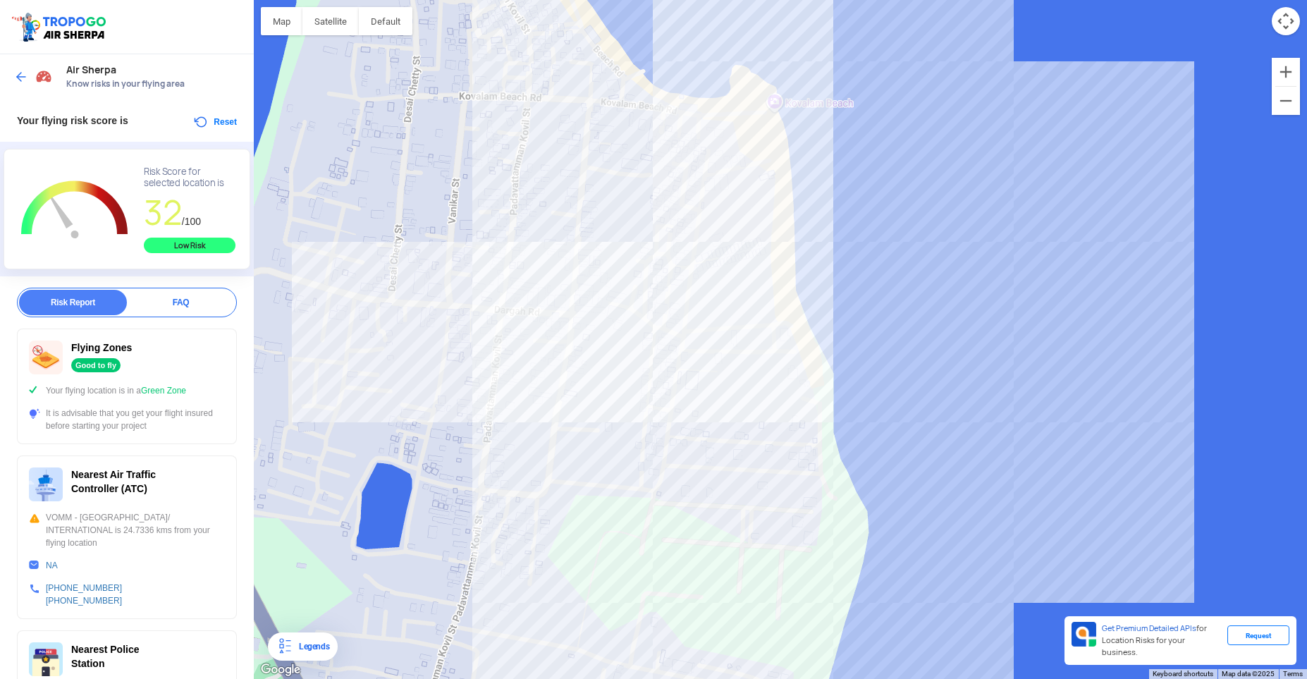
click at [24, 78] on img at bounding box center [21, 77] width 14 height 14
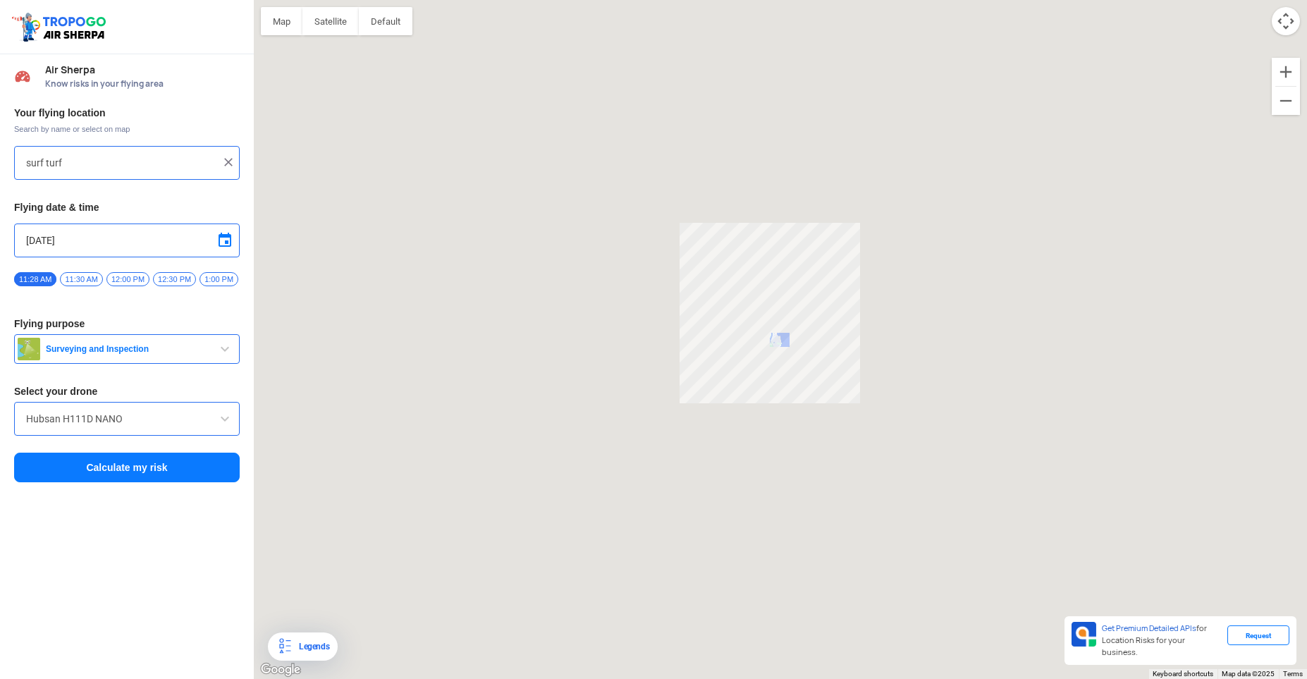
type input "Kovalam, [GEOGRAPHIC_DATA], [GEOGRAPHIC_DATA]"
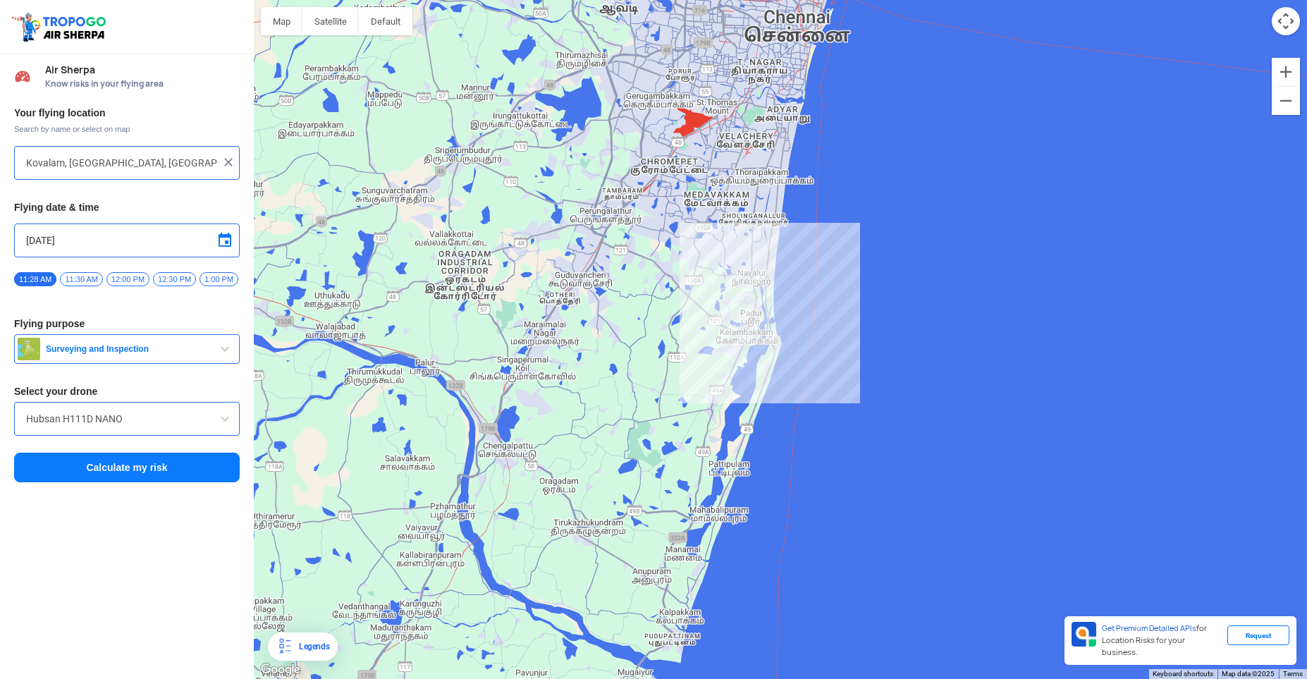
click at [224, 158] on img at bounding box center [228, 162] width 14 height 14
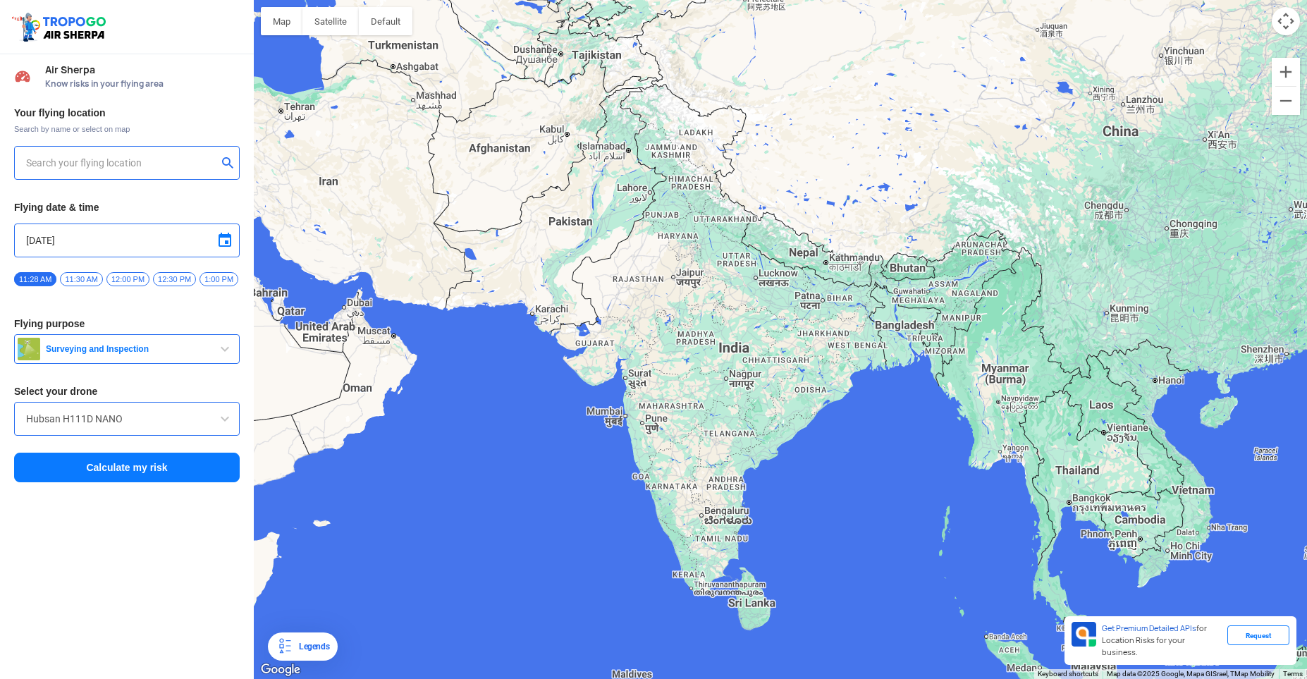
click at [140, 167] on input "text" at bounding box center [121, 162] width 191 height 17
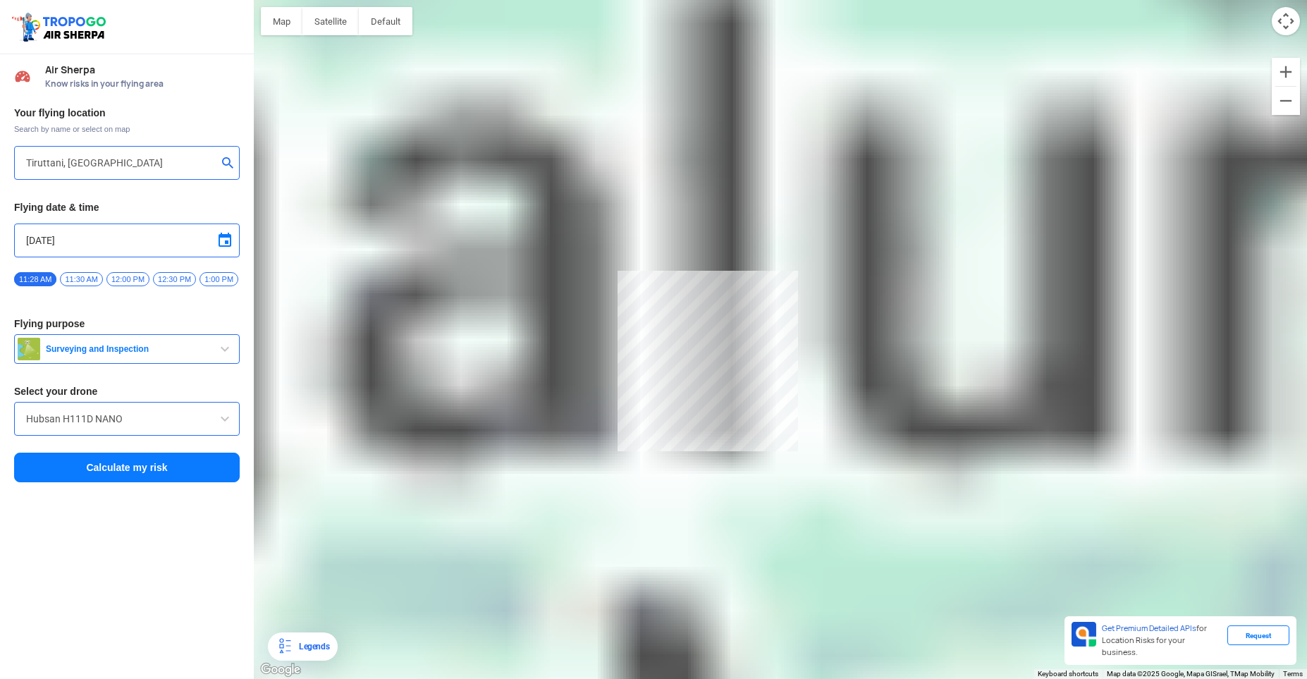
type input "[PERSON_NAME] Pet, Thiruttani, [GEOGRAPHIC_DATA] 631209, [GEOGRAPHIC_DATA]"
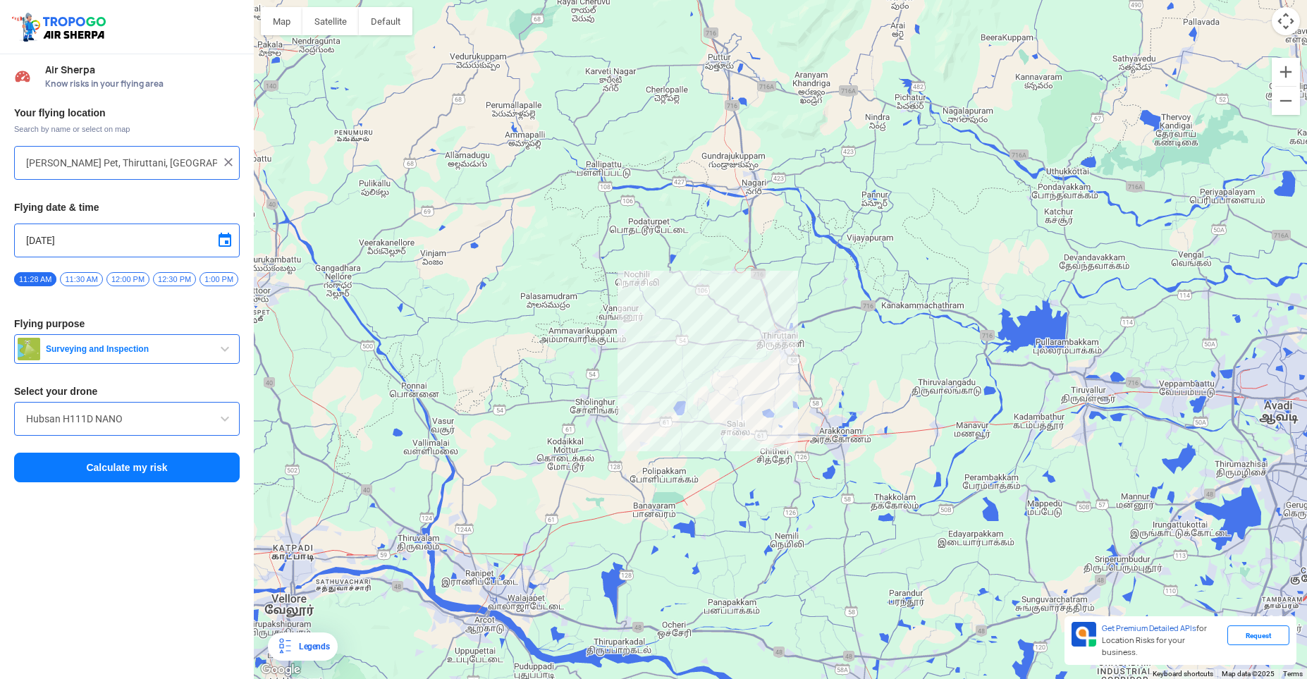
click at [166, 474] on button "Calculate my risk" at bounding box center [127, 468] width 226 height 30
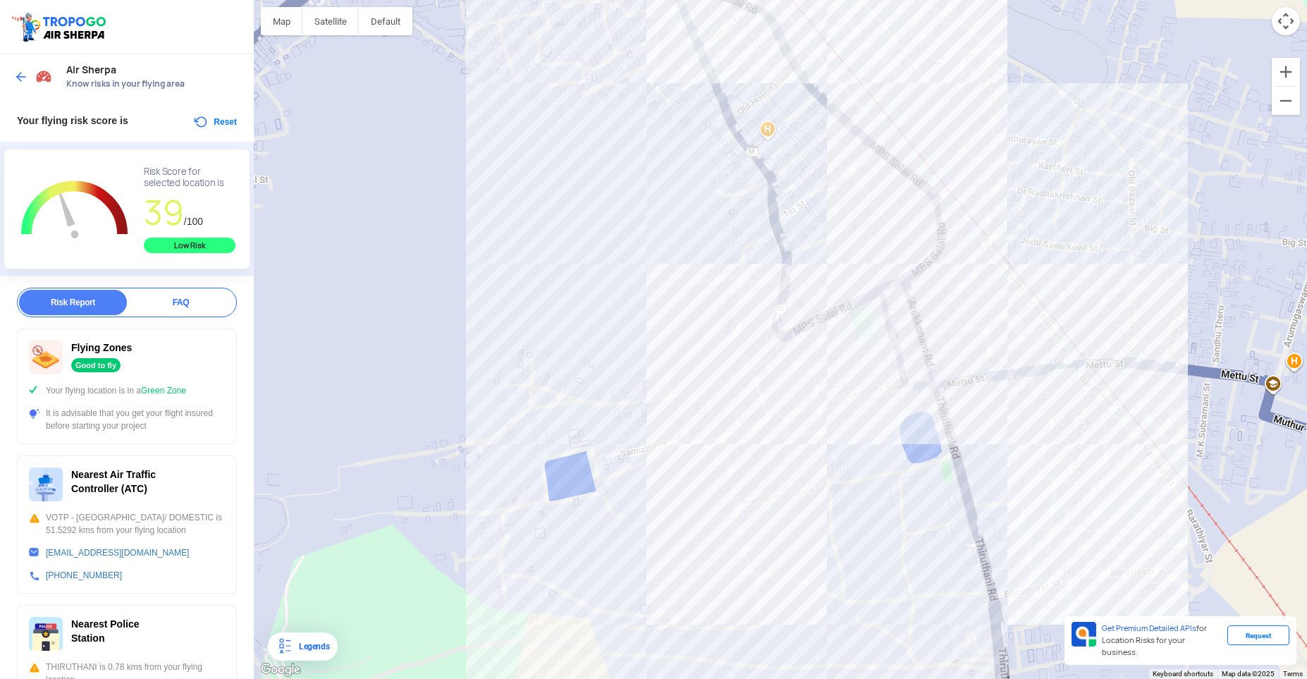
click at [22, 85] on div at bounding box center [35, 76] width 42 height 25
click at [18, 75] on img at bounding box center [21, 77] width 14 height 14
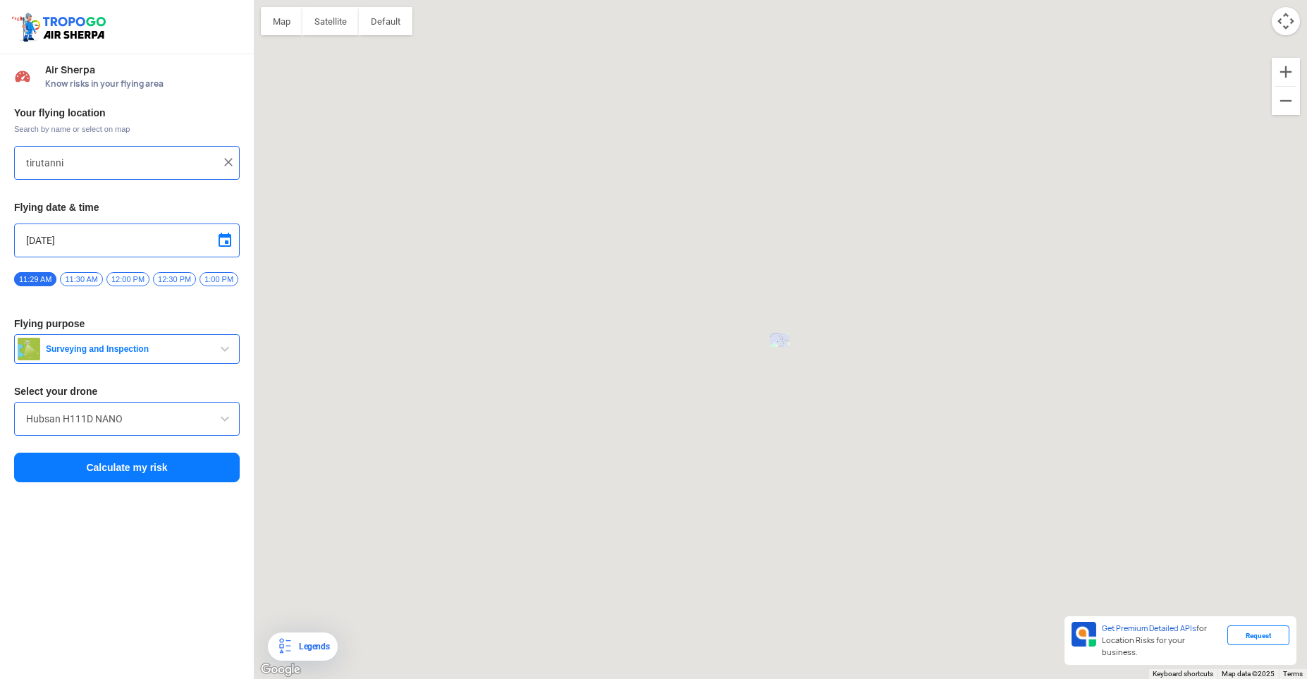
type input "[PERSON_NAME] Pet, Thiruttani, [GEOGRAPHIC_DATA] 631209, [GEOGRAPHIC_DATA]"
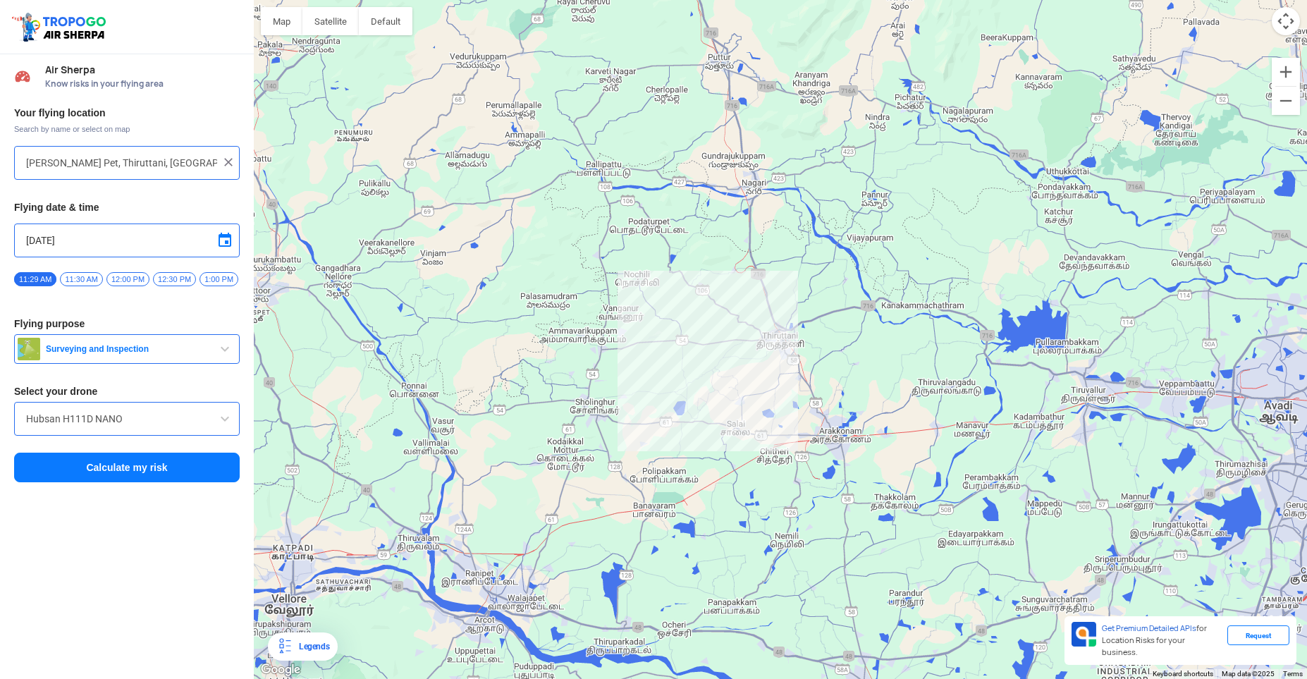
click at [230, 166] on img at bounding box center [228, 162] width 14 height 14
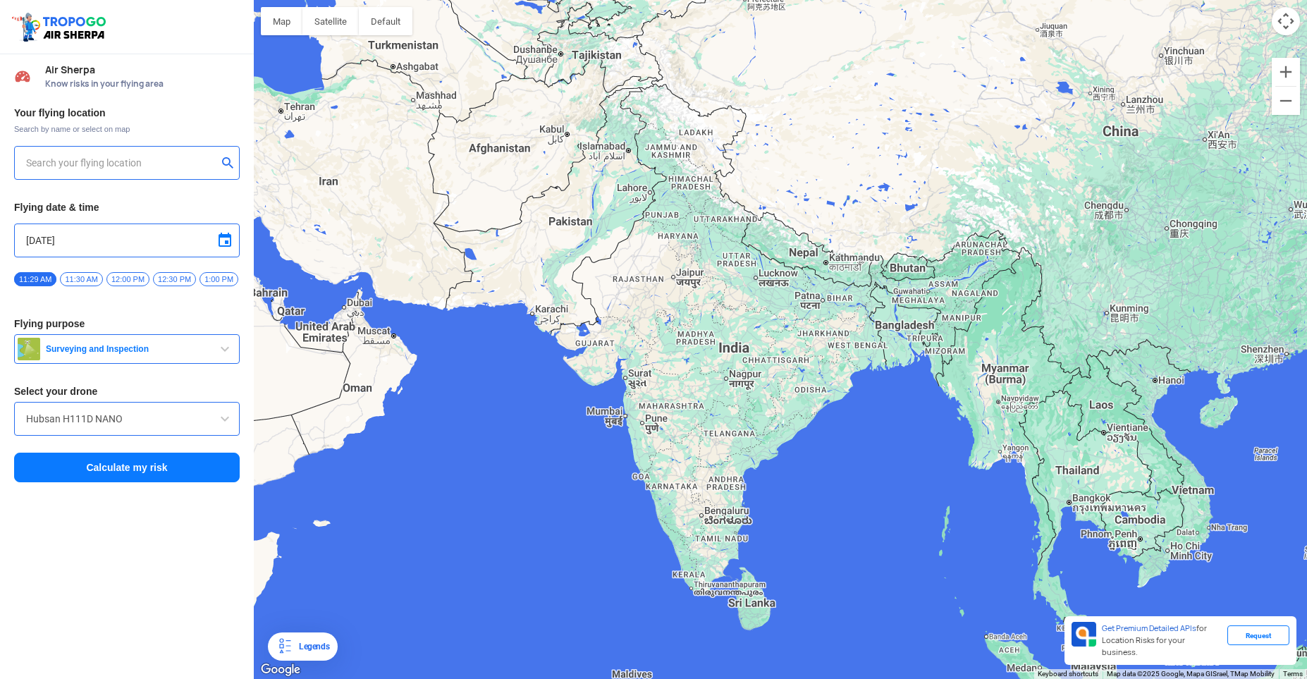
click at [154, 160] on input "text" at bounding box center [121, 162] width 191 height 17
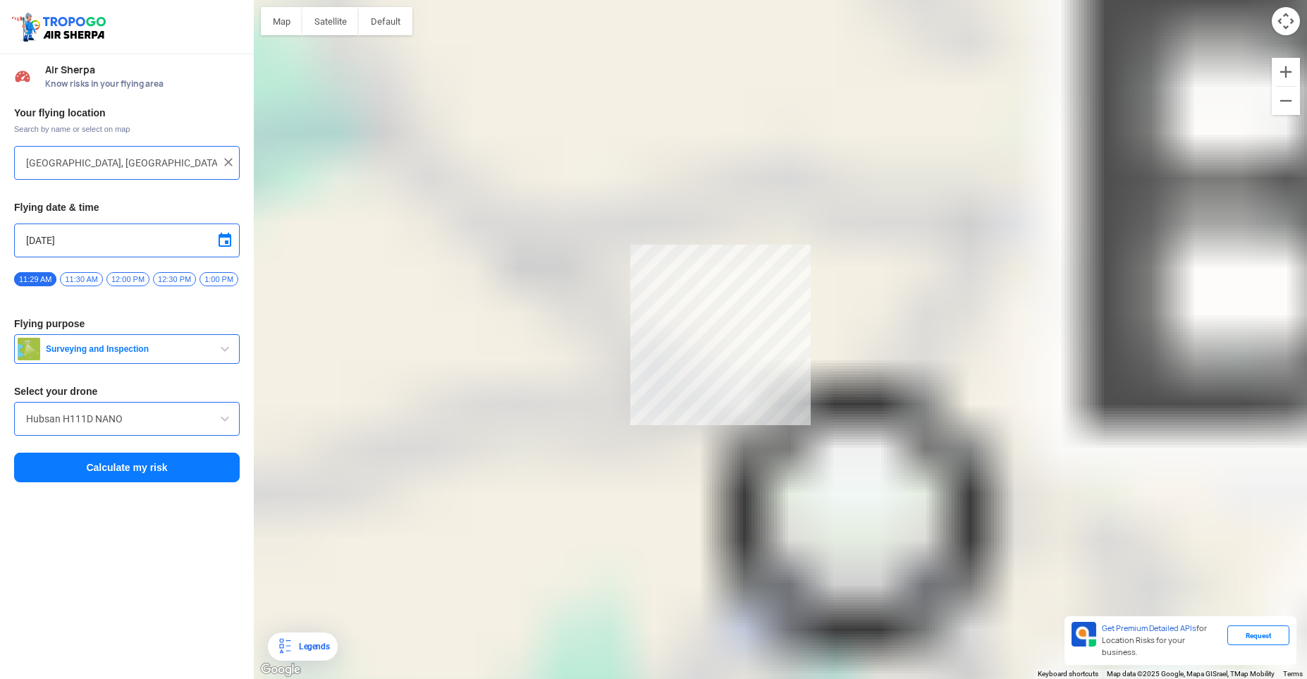
type input "Maruti clinic, [GEOGRAPHIC_DATA], [GEOGRAPHIC_DATA], [GEOGRAPHIC_DATA], [GEOGRA…"
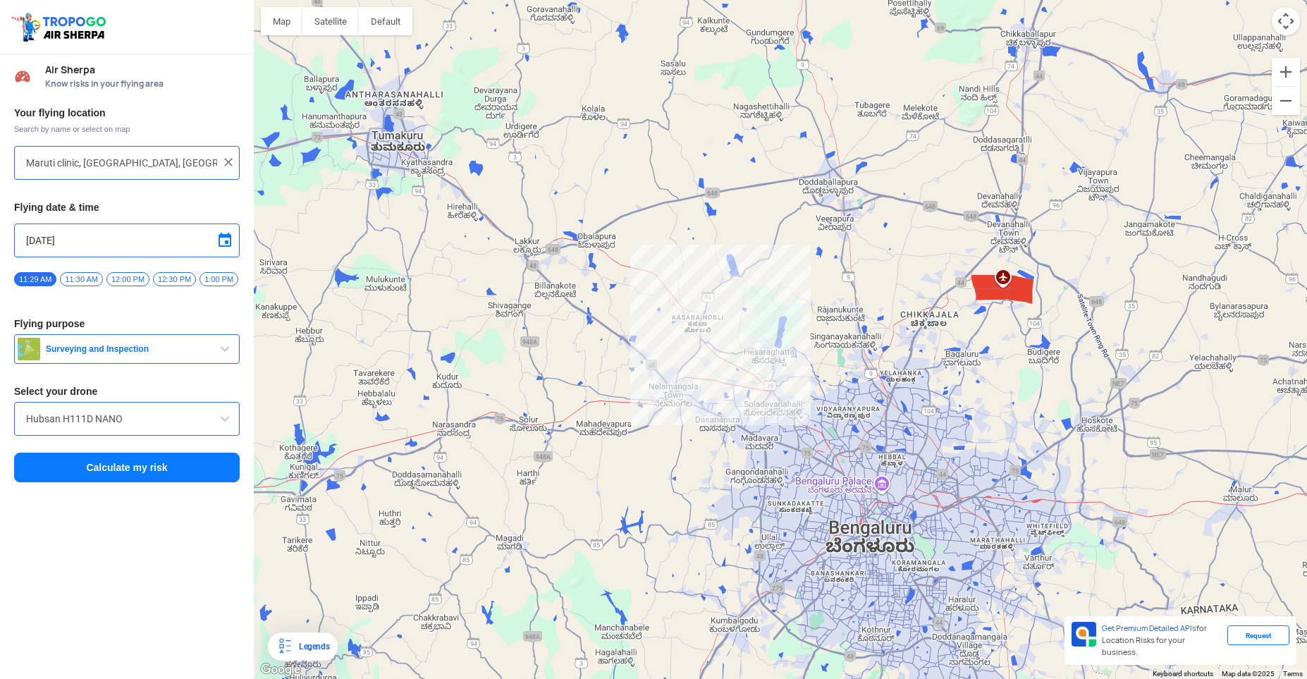
click at [114, 454] on button "Calculate my risk" at bounding box center [127, 468] width 226 height 30
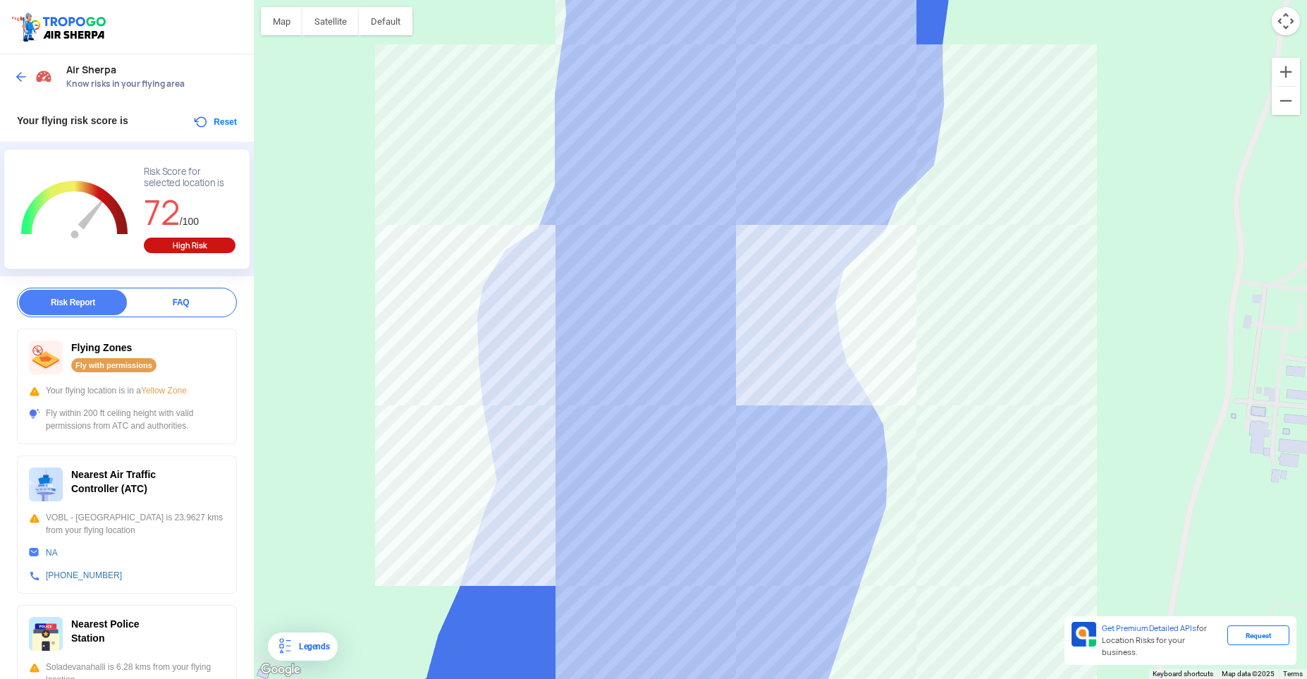
click at [23, 79] on img at bounding box center [21, 77] width 14 height 14
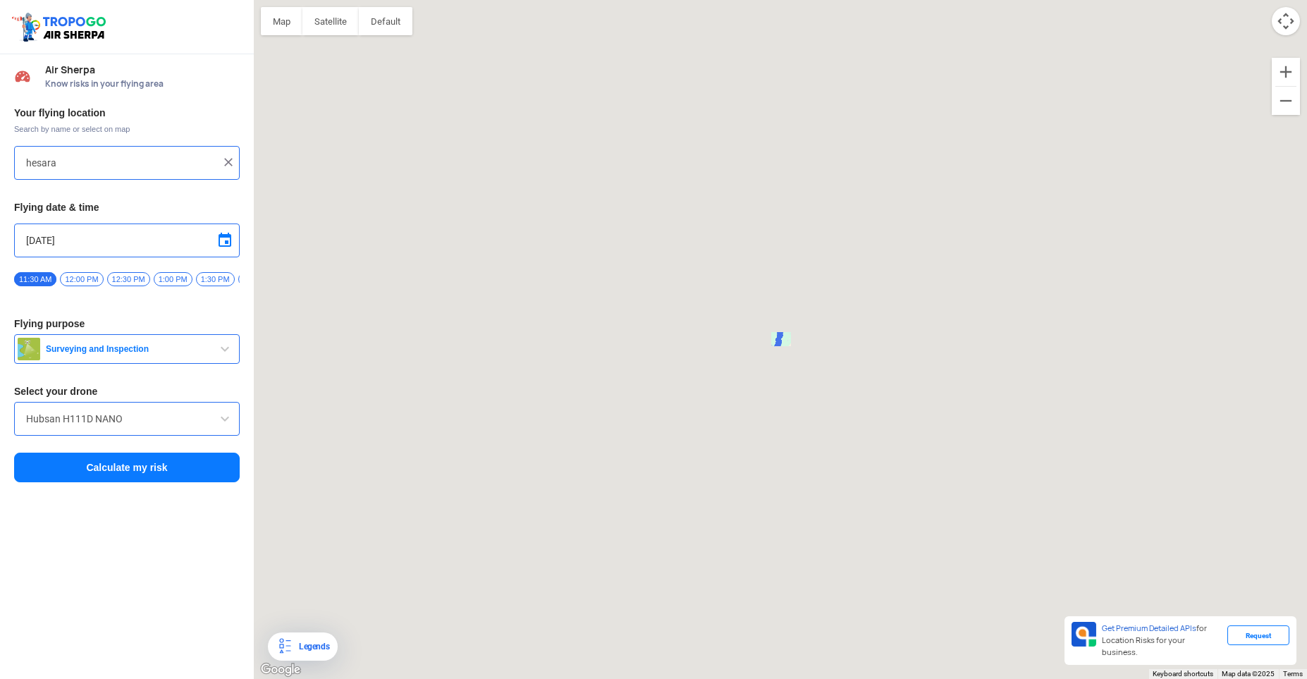
type input "Maruti clinic, [GEOGRAPHIC_DATA], [GEOGRAPHIC_DATA], [GEOGRAPHIC_DATA], [GEOGRA…"
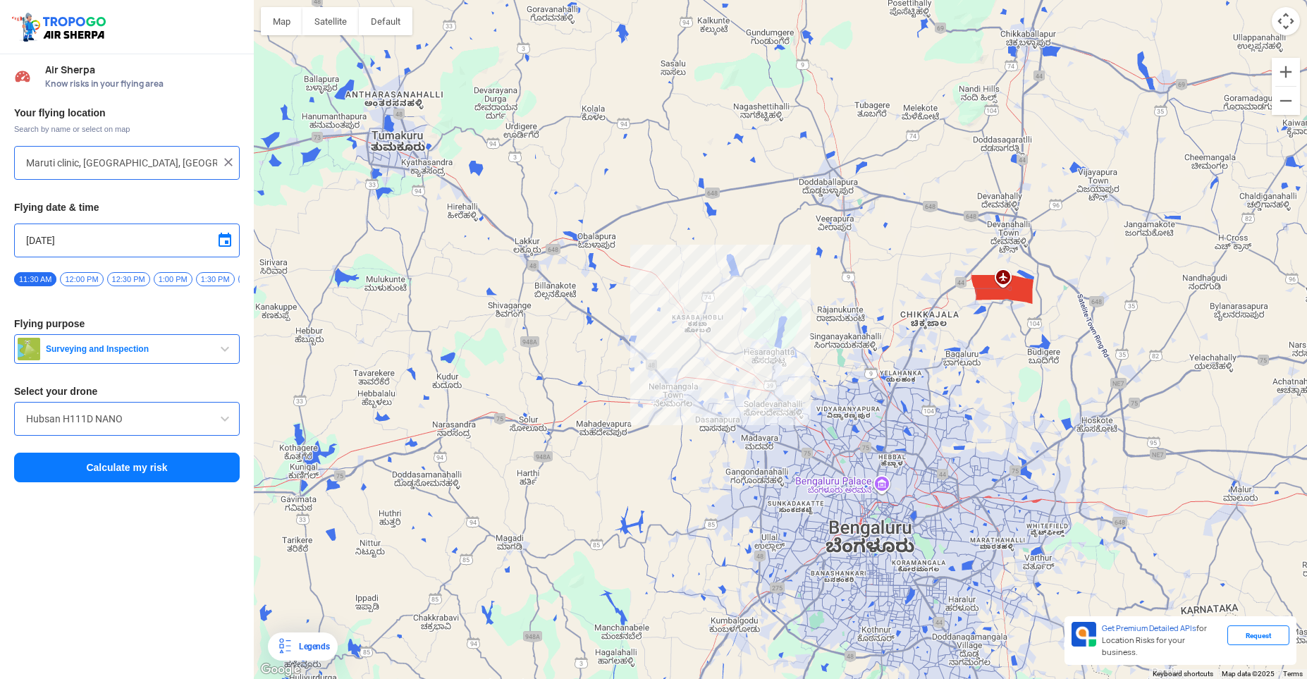
click at [229, 165] on img at bounding box center [228, 162] width 14 height 14
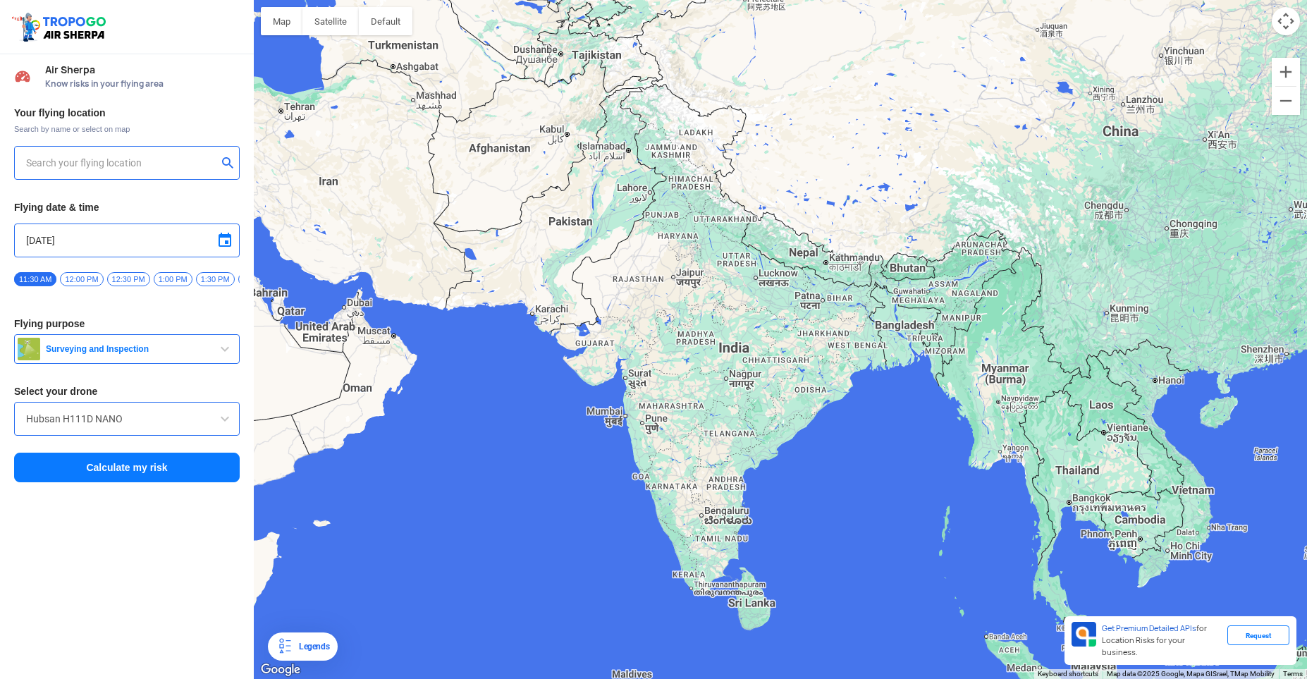
click at [145, 169] on input "text" at bounding box center [121, 162] width 191 height 17
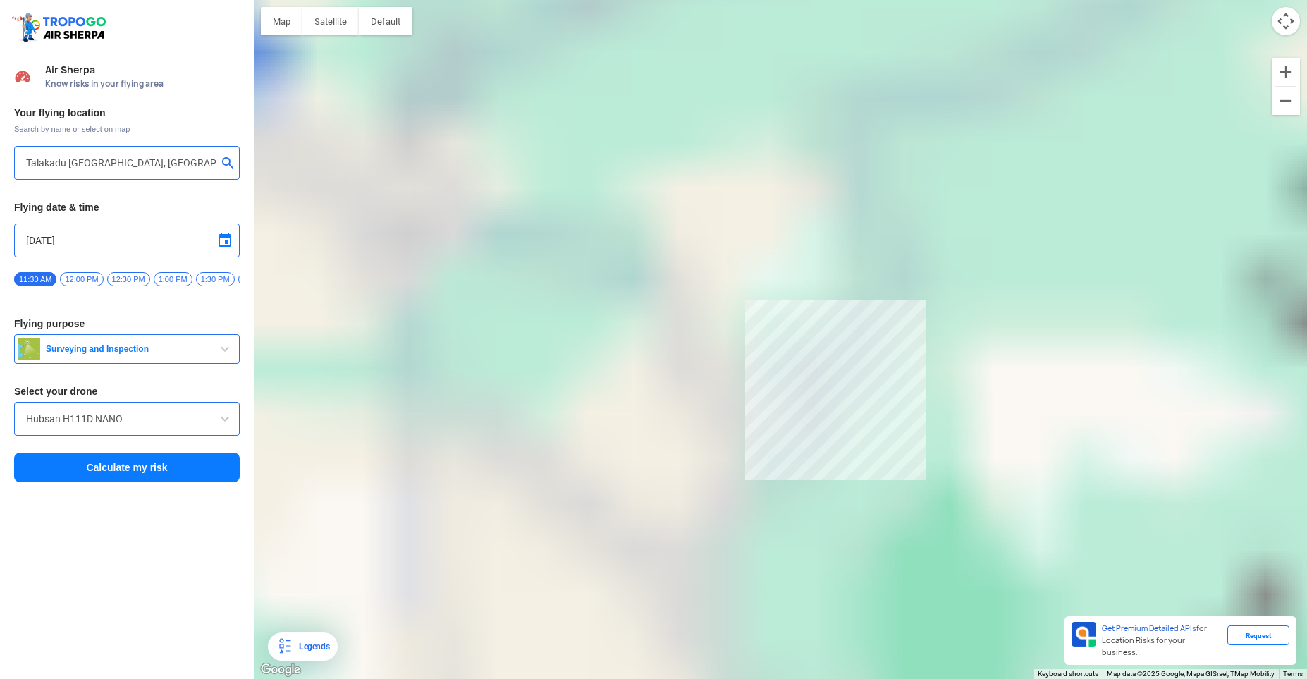
type input "[GEOGRAPHIC_DATA], [GEOGRAPHIC_DATA], [GEOGRAPHIC_DATA]"
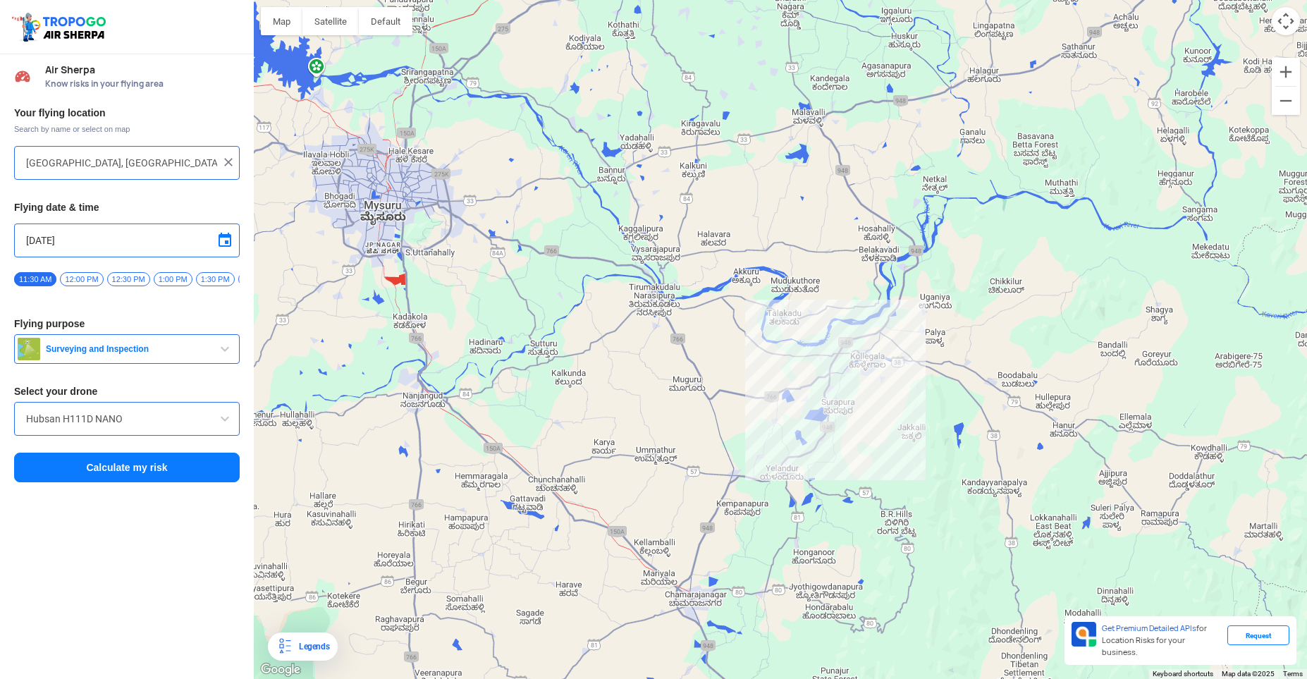
click at [136, 472] on button "Calculate my risk" at bounding box center [127, 468] width 226 height 30
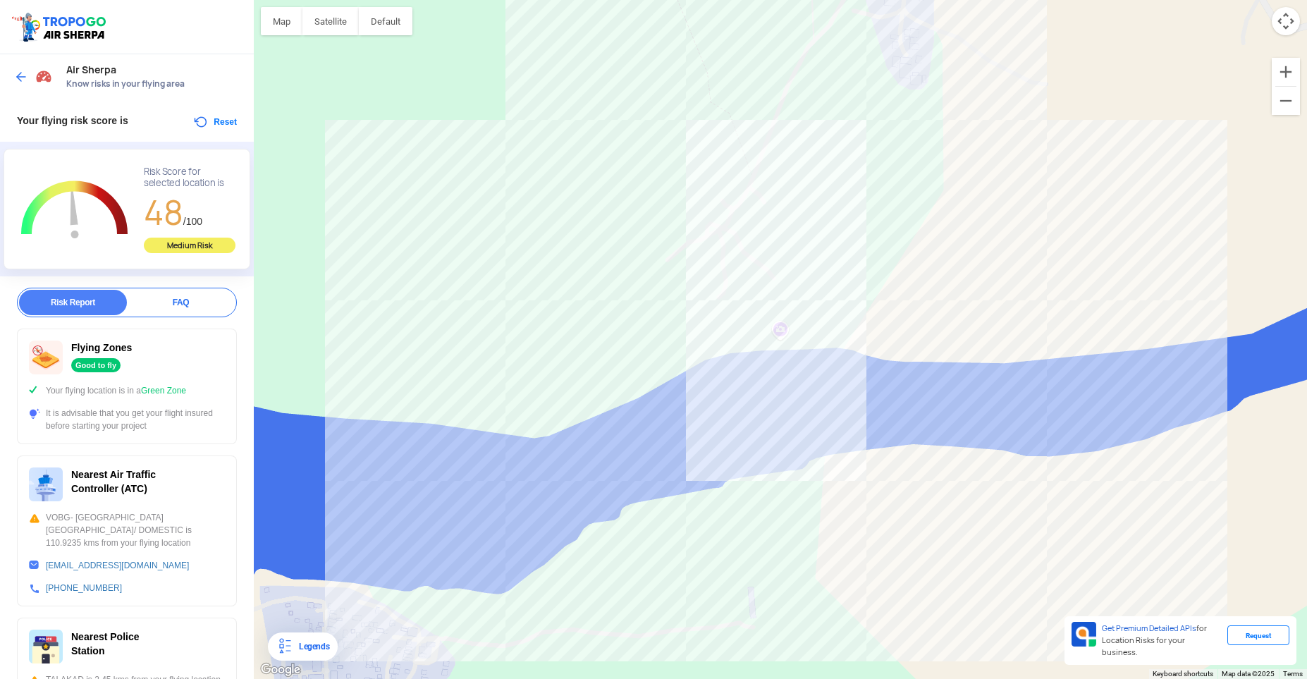
click at [235, 123] on button "Reset" at bounding box center [214, 121] width 44 height 17
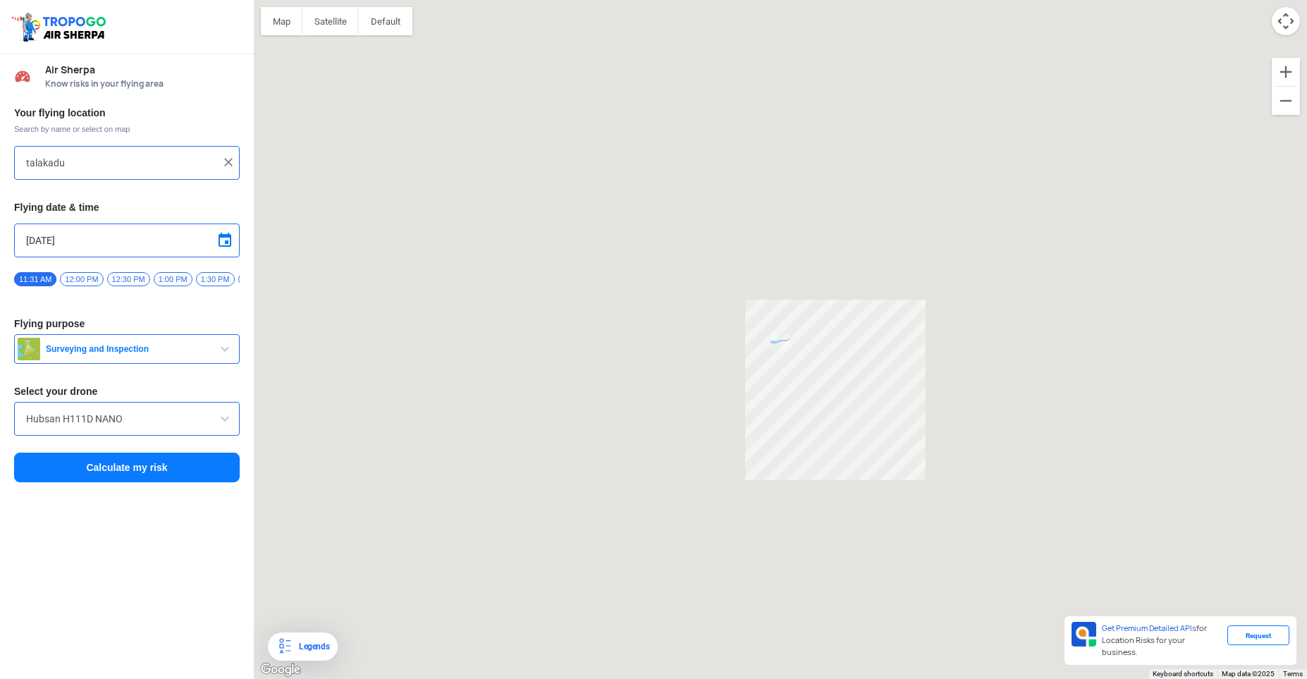
type input "[GEOGRAPHIC_DATA], [GEOGRAPHIC_DATA], [GEOGRAPHIC_DATA]"
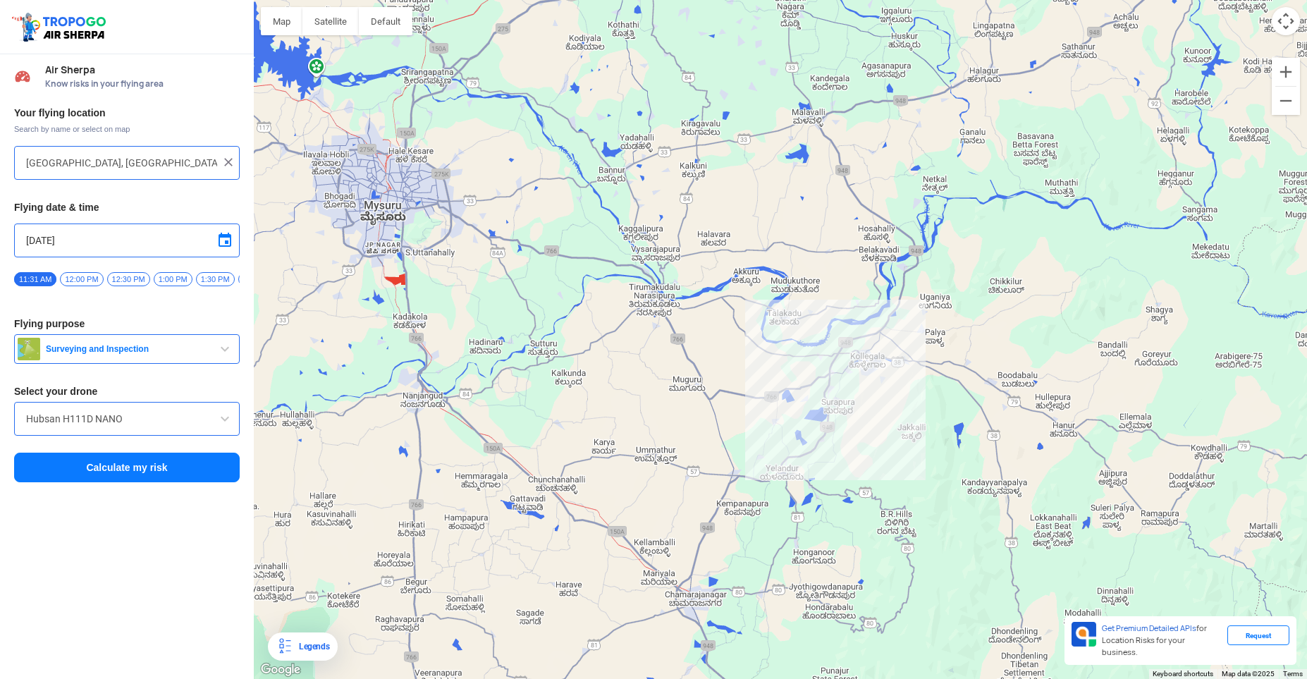
click at [236, 161] on div "[GEOGRAPHIC_DATA], [GEOGRAPHIC_DATA], [GEOGRAPHIC_DATA]" at bounding box center [127, 163] width 226 height 34
click at [230, 163] on img at bounding box center [228, 162] width 14 height 14
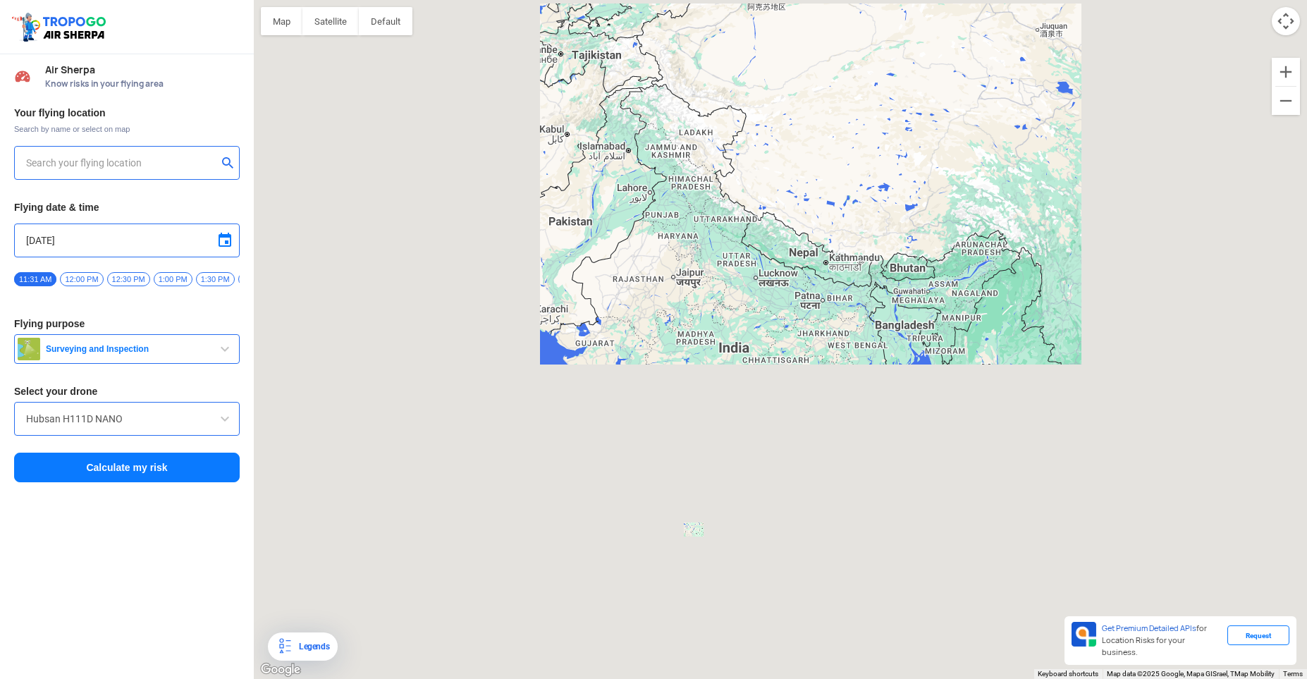
click at [145, 157] on input "text" at bounding box center [121, 162] width 191 height 17
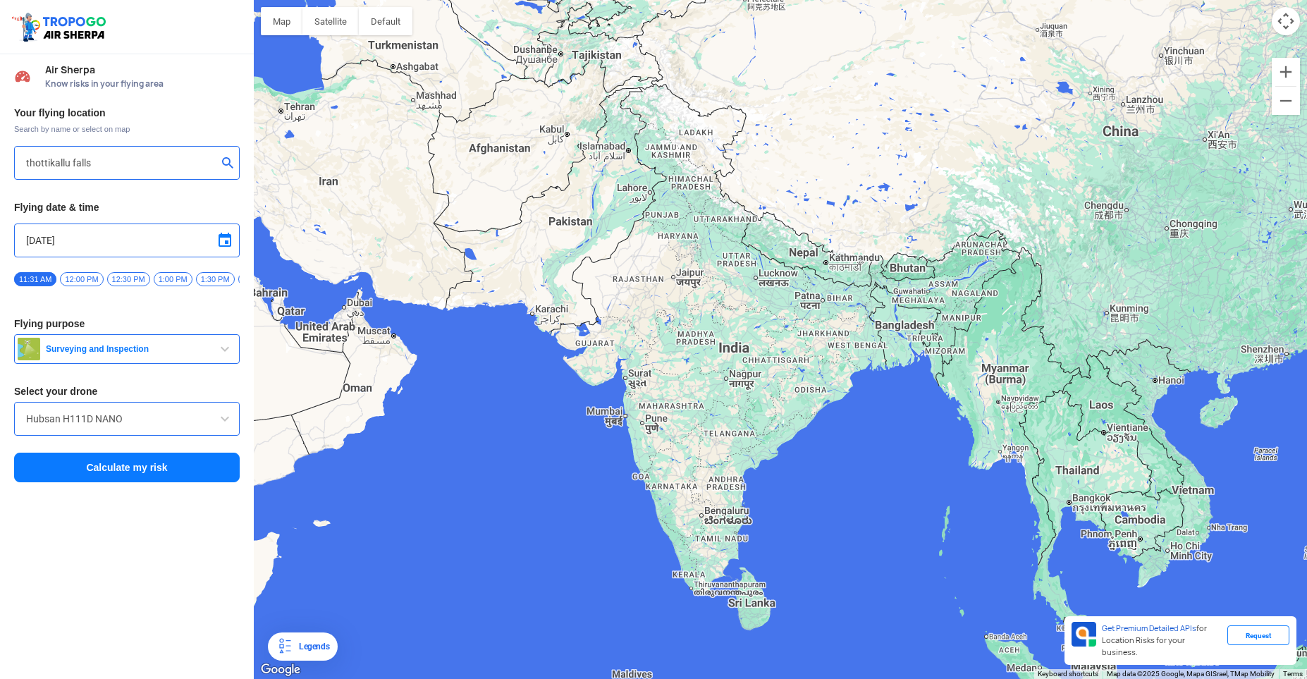
type input "thottikallu falls"
click at [105, 465] on button "Calculate my risk" at bounding box center [127, 468] width 226 height 30
